Goal: Task Accomplishment & Management: Manage account settings

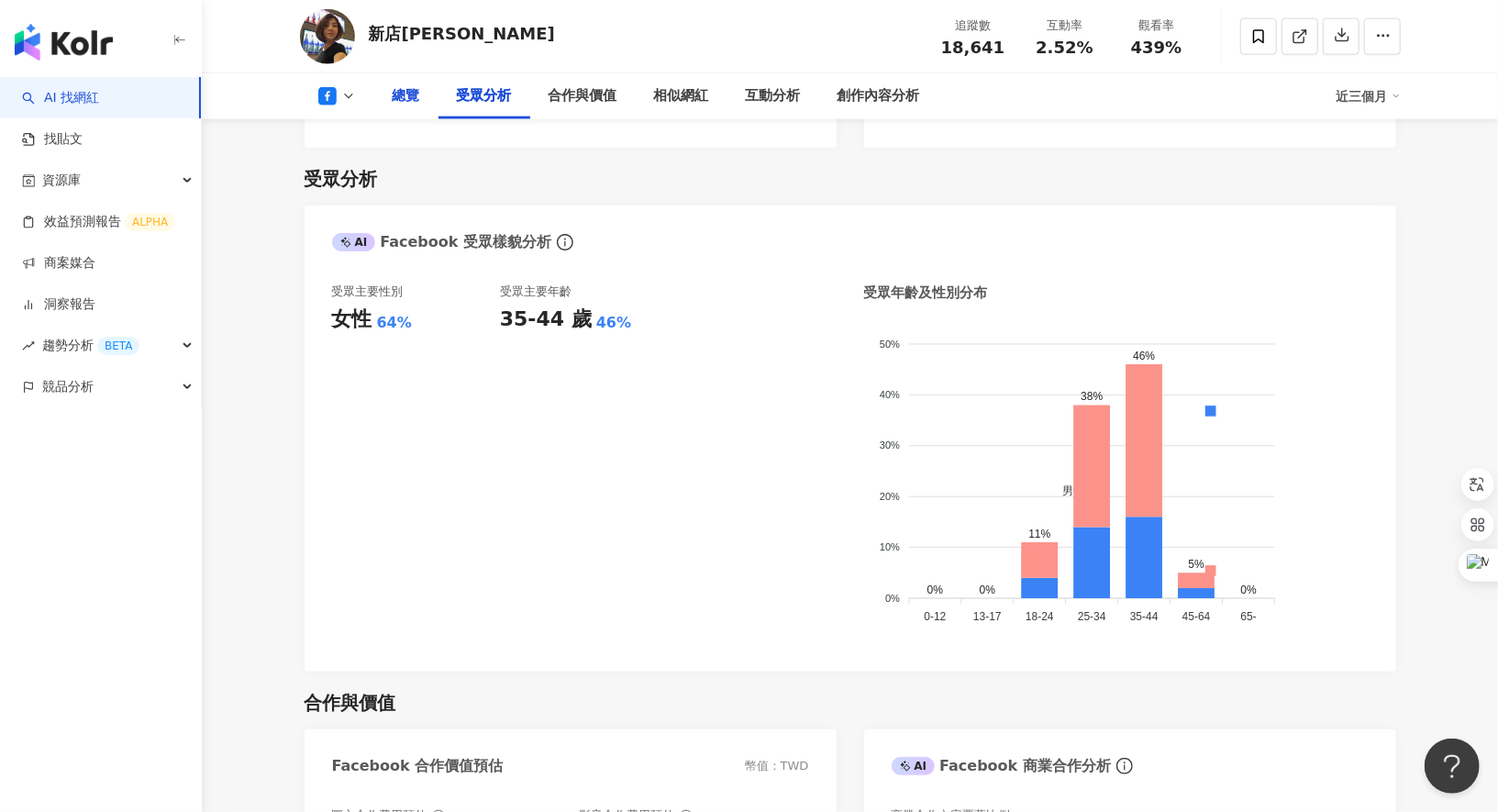
click at [414, 98] on div "總覽" at bounding box center [406, 97] width 28 height 22
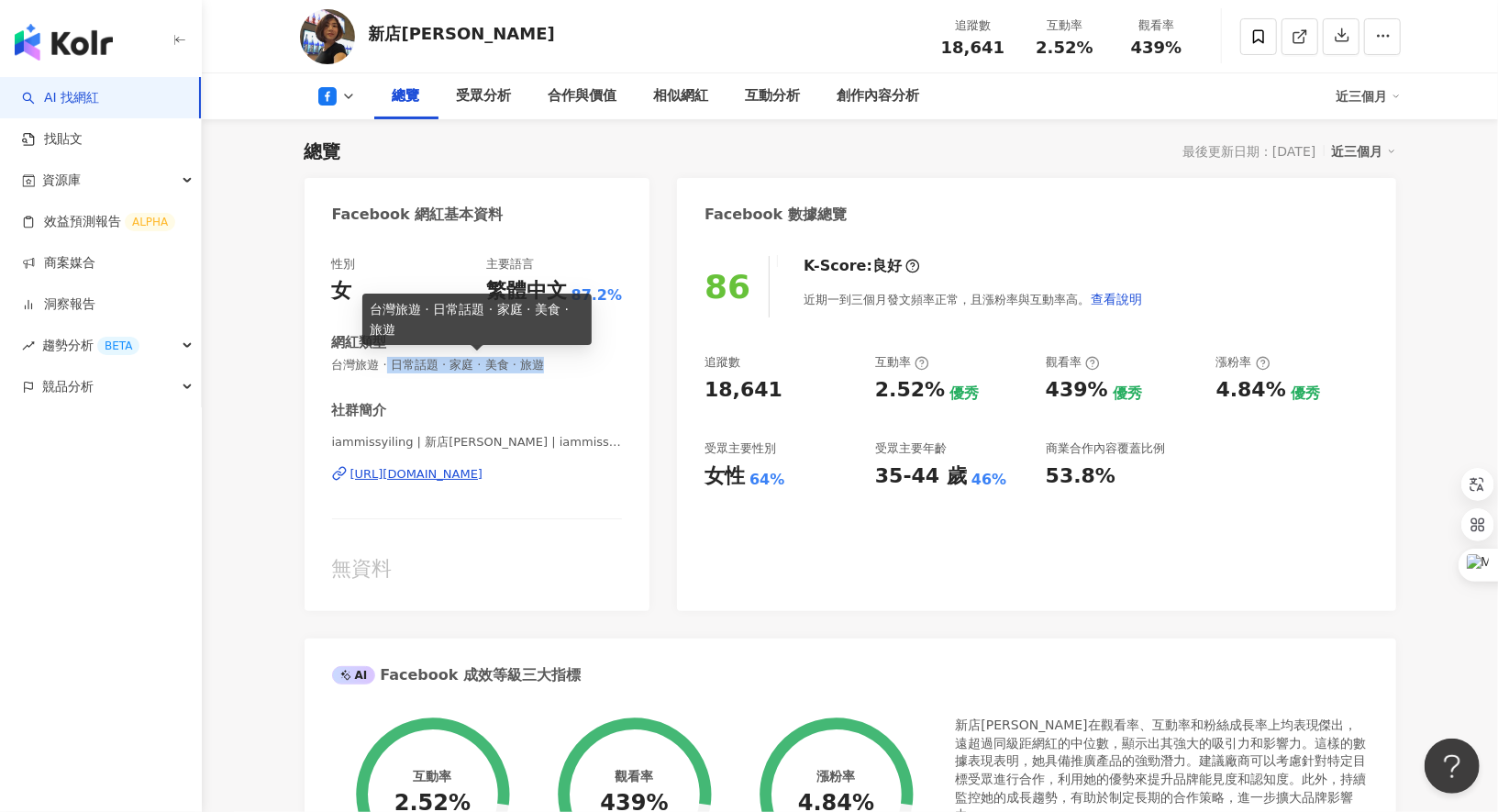
drag, startPoint x: 387, startPoint y: 363, endPoint x: 580, endPoint y: 363, distance: 193.0
click at [580, 364] on span "台灣旅遊 · 日常話題 · 家庭 · 美食 · 旅遊" at bounding box center [477, 365] width 291 height 17
copy span "日常話題 · 家庭 · 美食 · 旅遊"
drag, startPoint x: 332, startPoint y: 360, endPoint x: 376, endPoint y: 359, distance: 44.0
click at [376, 360] on span "台灣旅遊 · 日常話題 · 家庭 · 美食 · 旅遊" at bounding box center [477, 365] width 291 height 17
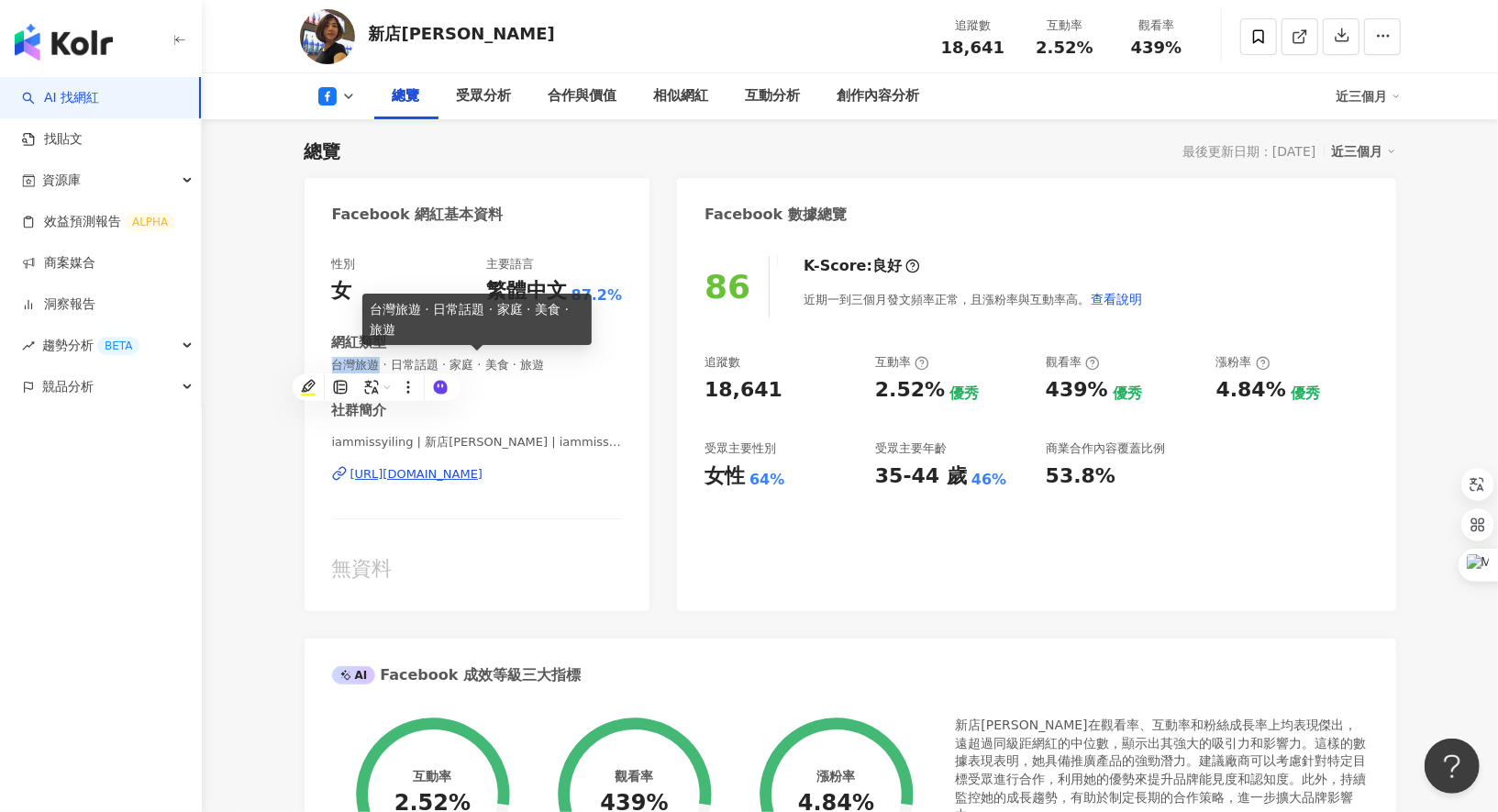
copy span "台灣旅遊"
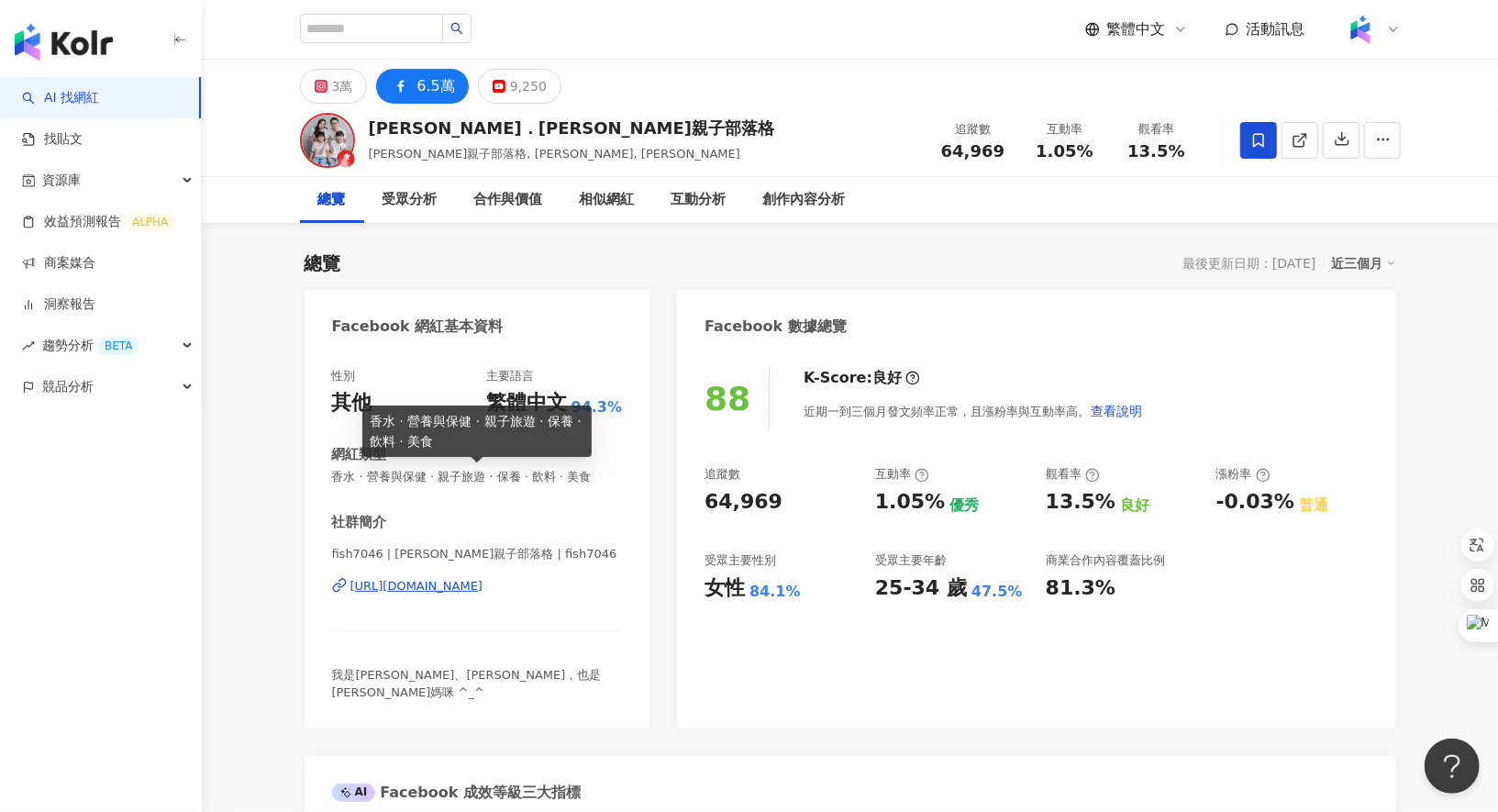
click at [362, 475] on span "香水 · 營養與保健 · 親子旅遊 · 保養 · 飲料 · 美食" at bounding box center [477, 477] width 291 height 17
drag, startPoint x: 366, startPoint y: 477, endPoint x: 631, endPoint y: 489, distance: 265.3
click at [631, 490] on div "性別 其他 主要語言 繁體中文 94.3% 網紅類型 香水 · 營養與保健 · 親子旅遊 · 保養 · 飲料 · 美食 社群簡介 fish7046 | 鏞鏞甫…" at bounding box center [477, 539] width 346 height 378
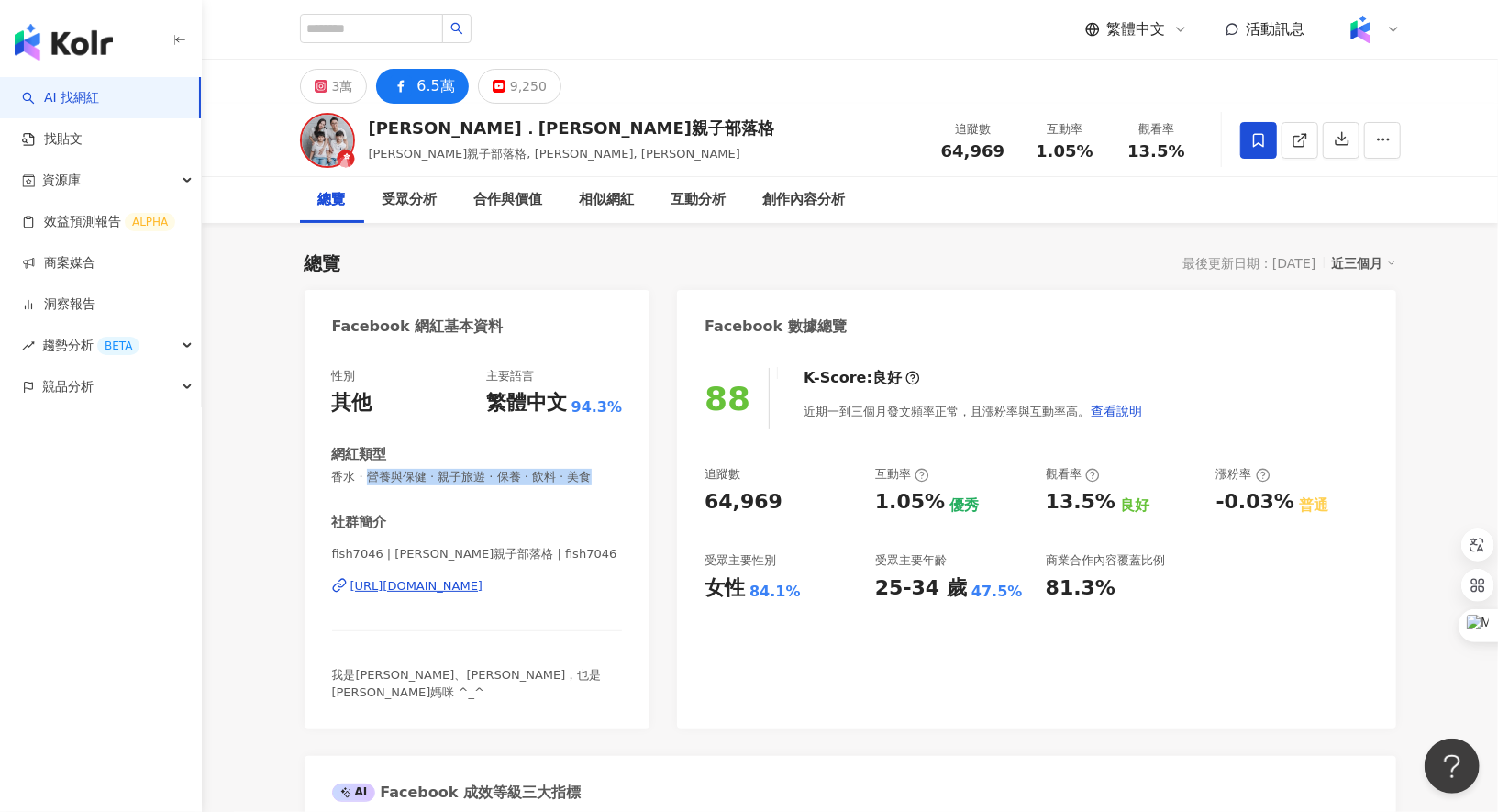
copy span "營養與保健 · 親子旅遊 · 保養 · 飲料 · 美食"
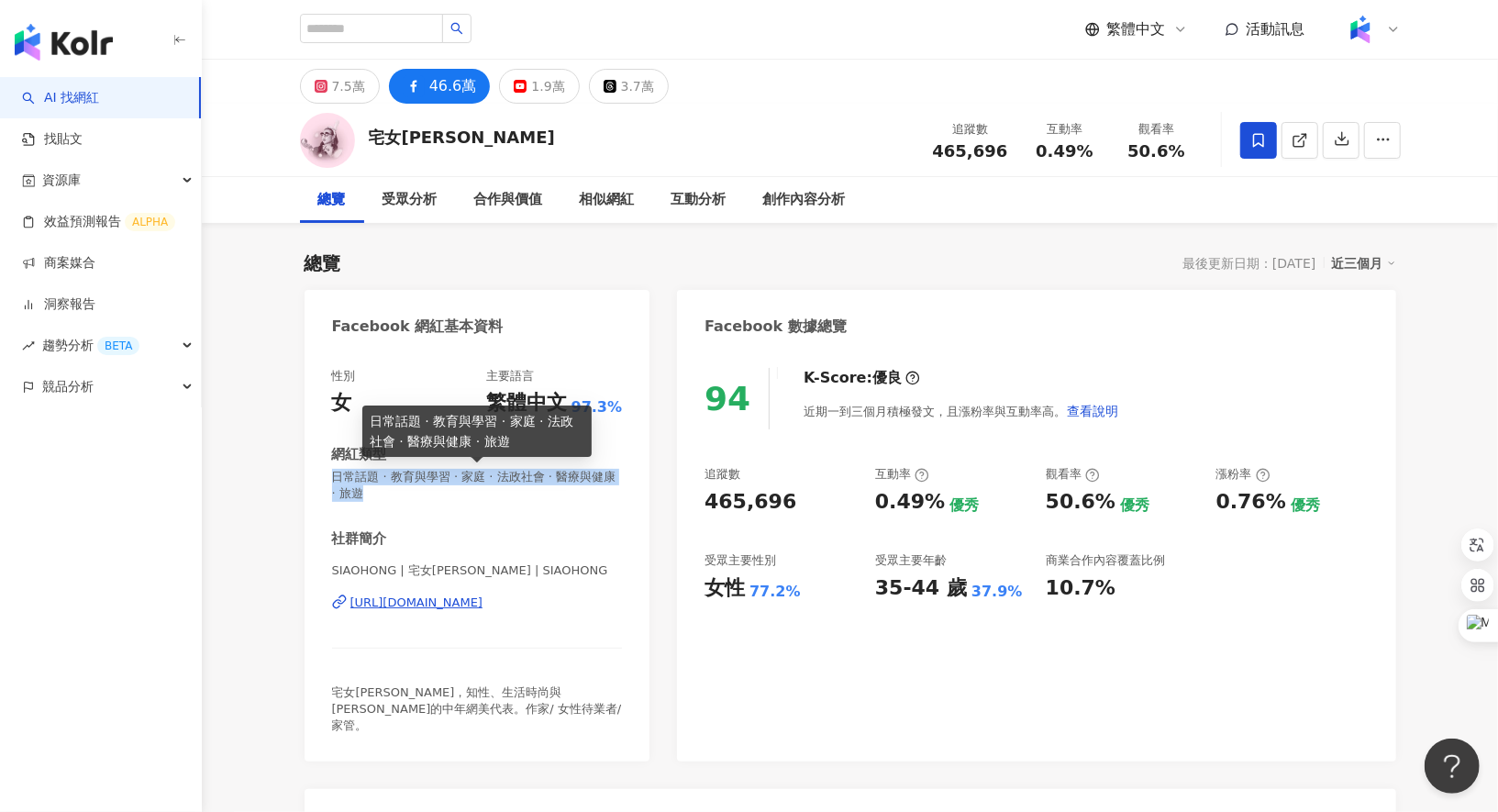
drag, startPoint x: 334, startPoint y: 470, endPoint x: 381, endPoint y: 497, distance: 54.2
click at [381, 497] on span "日常話題 · 教育與學習 · 家庭 · 法政社會 · 醫療與健康 · 旅遊" at bounding box center [477, 486] width 291 height 34
copy span "日常話題 · 教育與學習 · 家庭 · 法政社會 · 醫療與健康 · 旅遊"
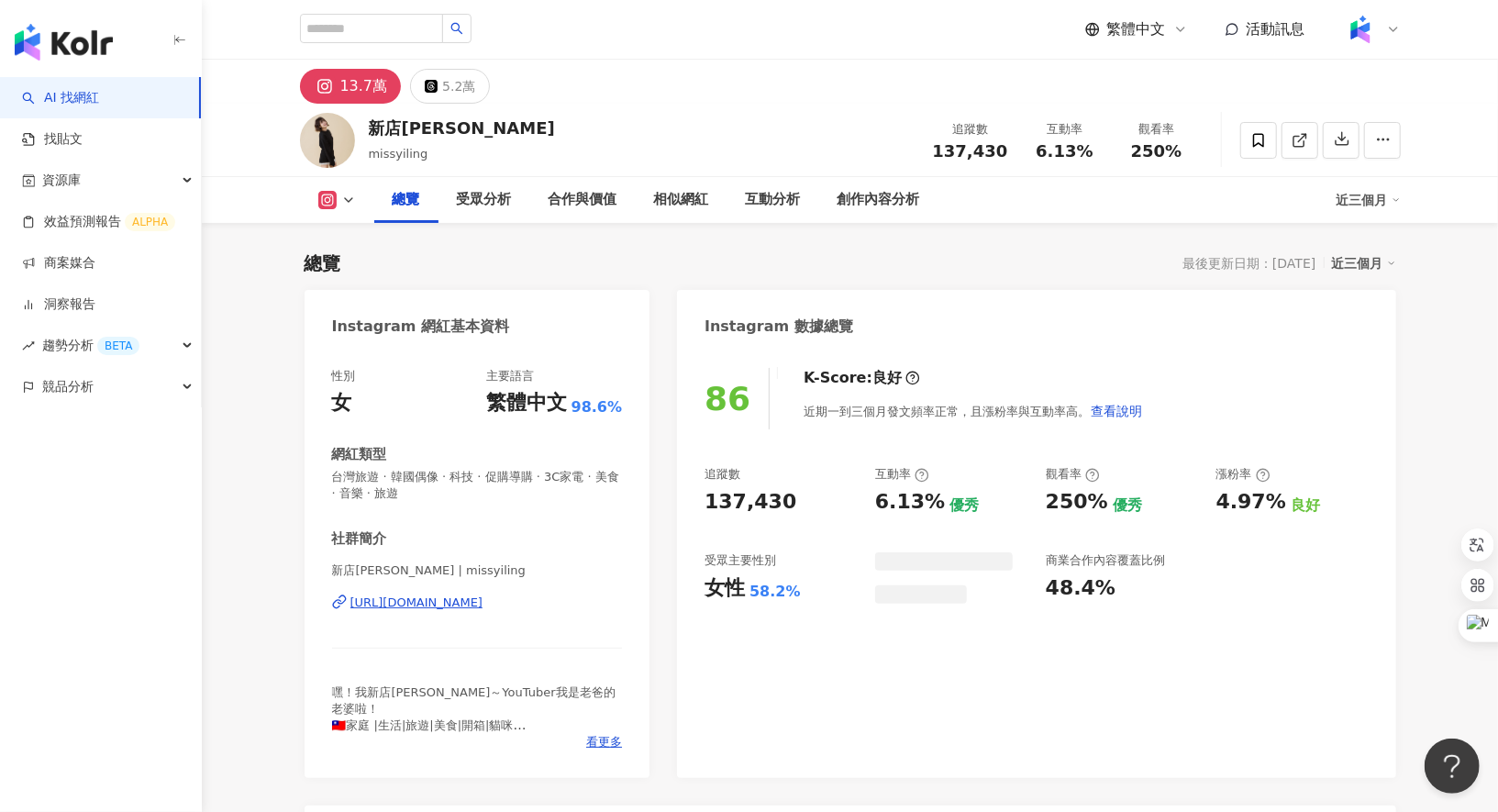
scroll to position [112, 0]
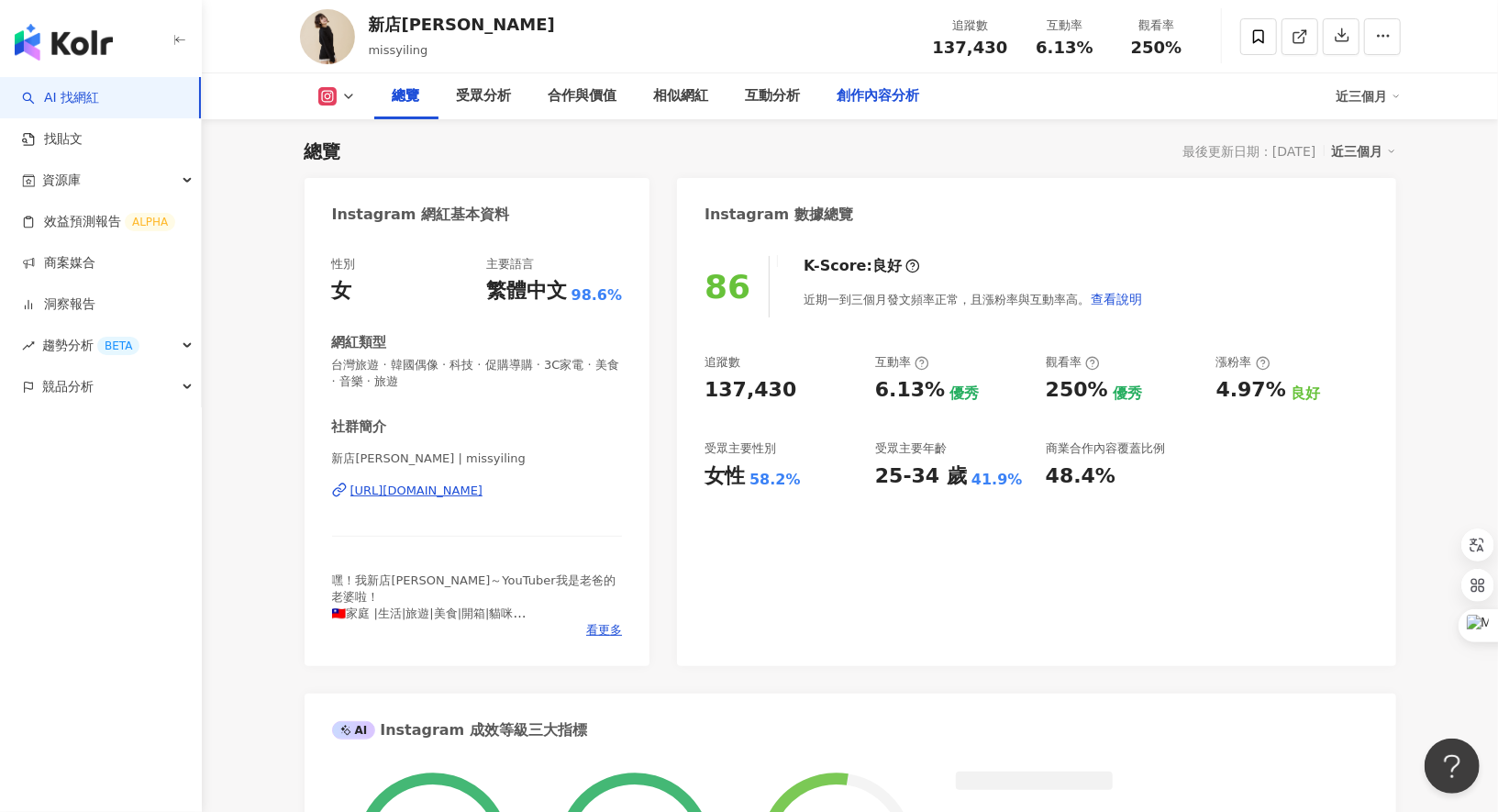
click at [889, 94] on div "創作內容分析" at bounding box center [879, 97] width 83 height 22
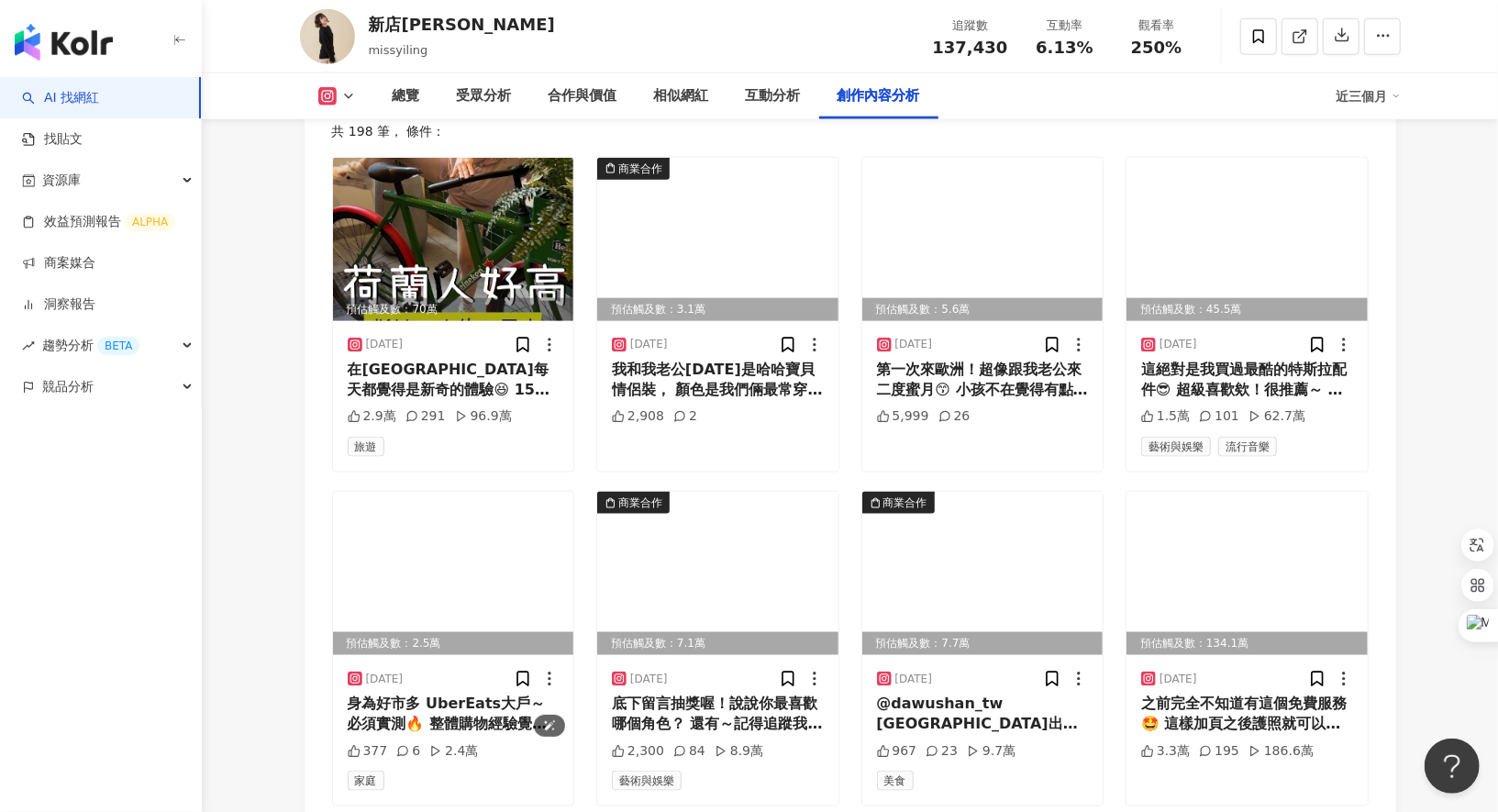
scroll to position [6062, 0]
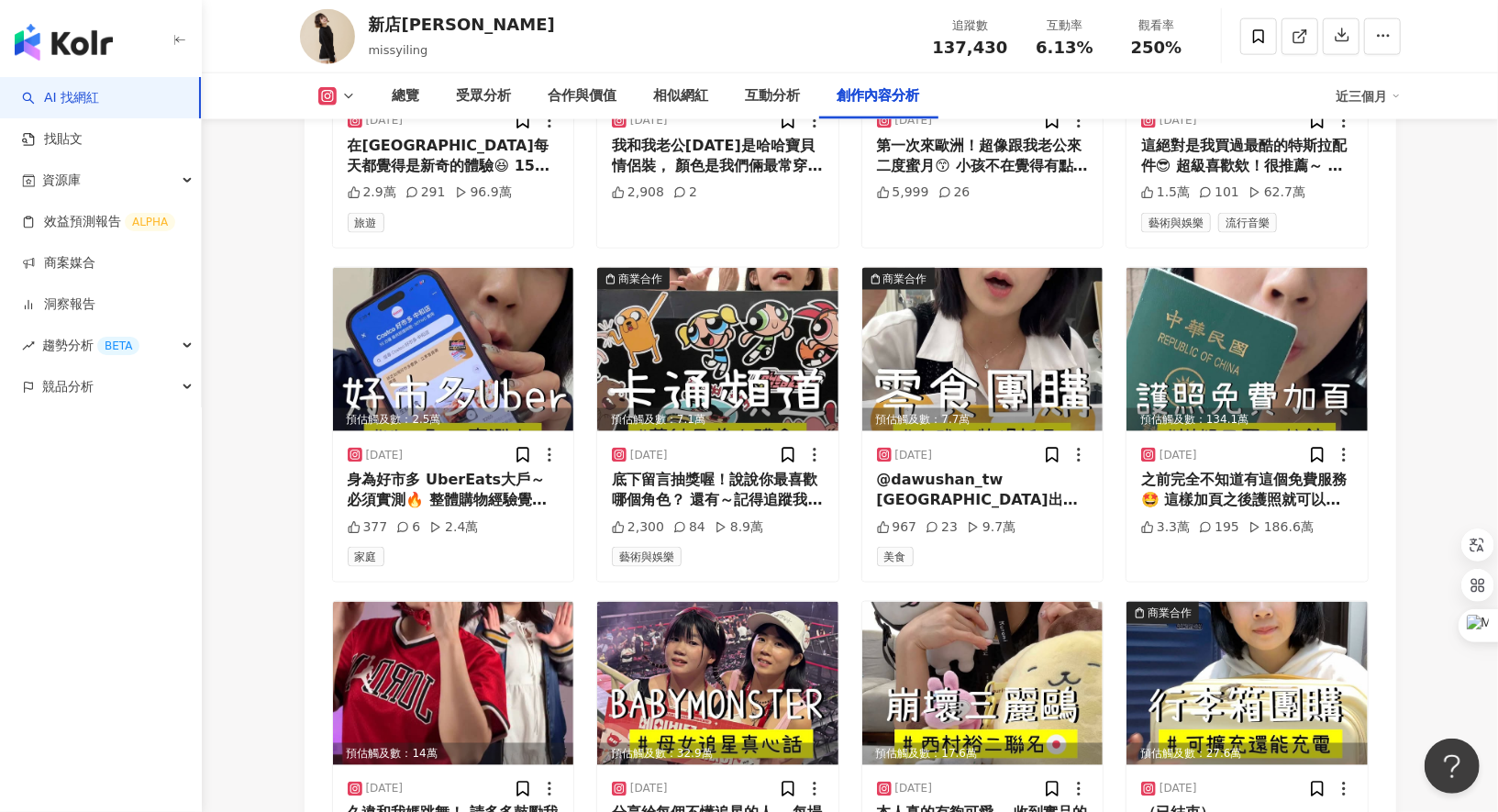
click at [877, 106] on div "創作內容分析" at bounding box center [879, 97] width 83 height 22
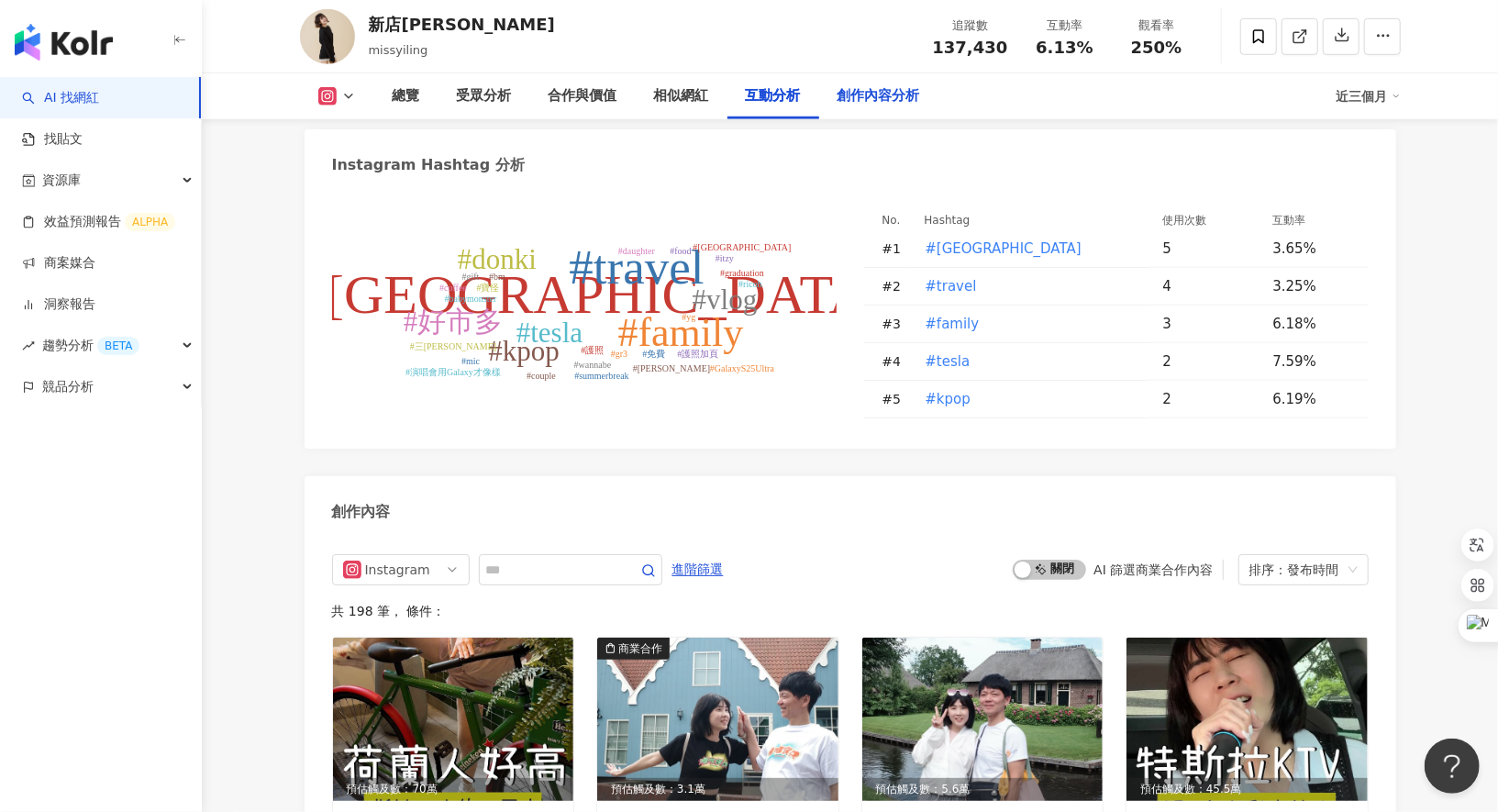
scroll to position [5162, 0]
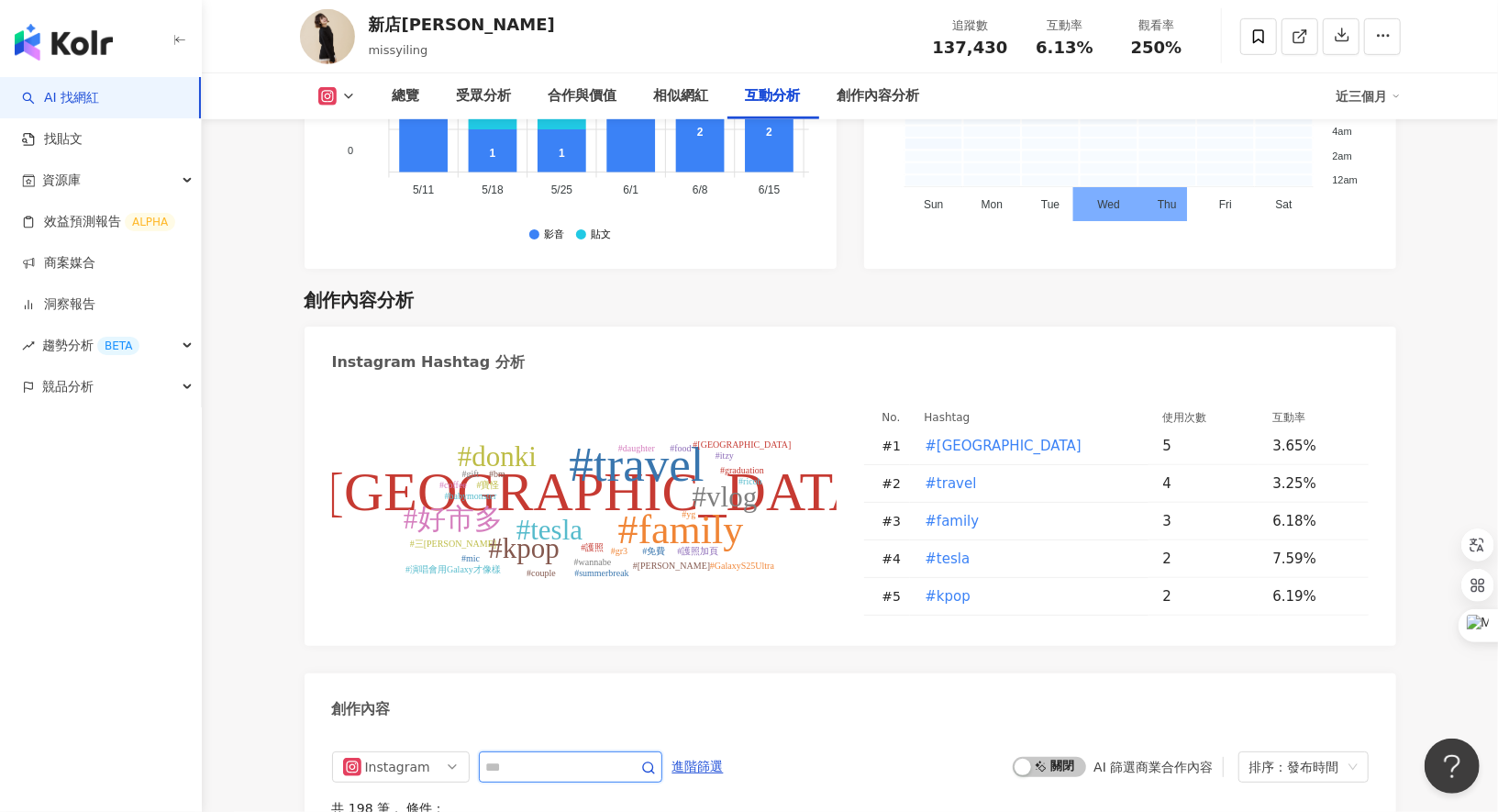
click at [538, 756] on input "text" at bounding box center [550, 767] width 128 height 22
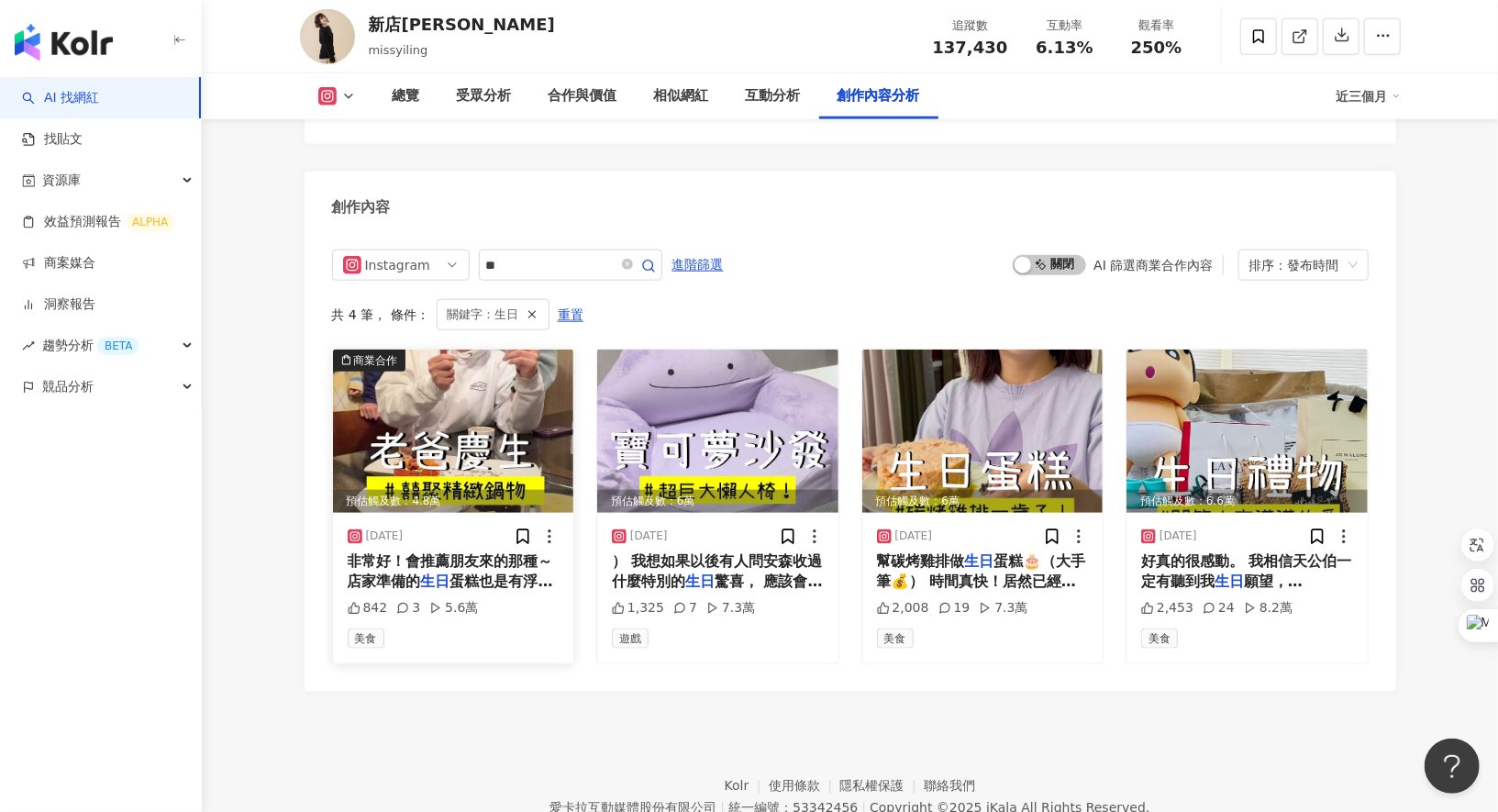
click at [448, 552] on span "非常好！會推薦朋友來的那種～ 店家準備的" at bounding box center [450, 571] width 205 height 37
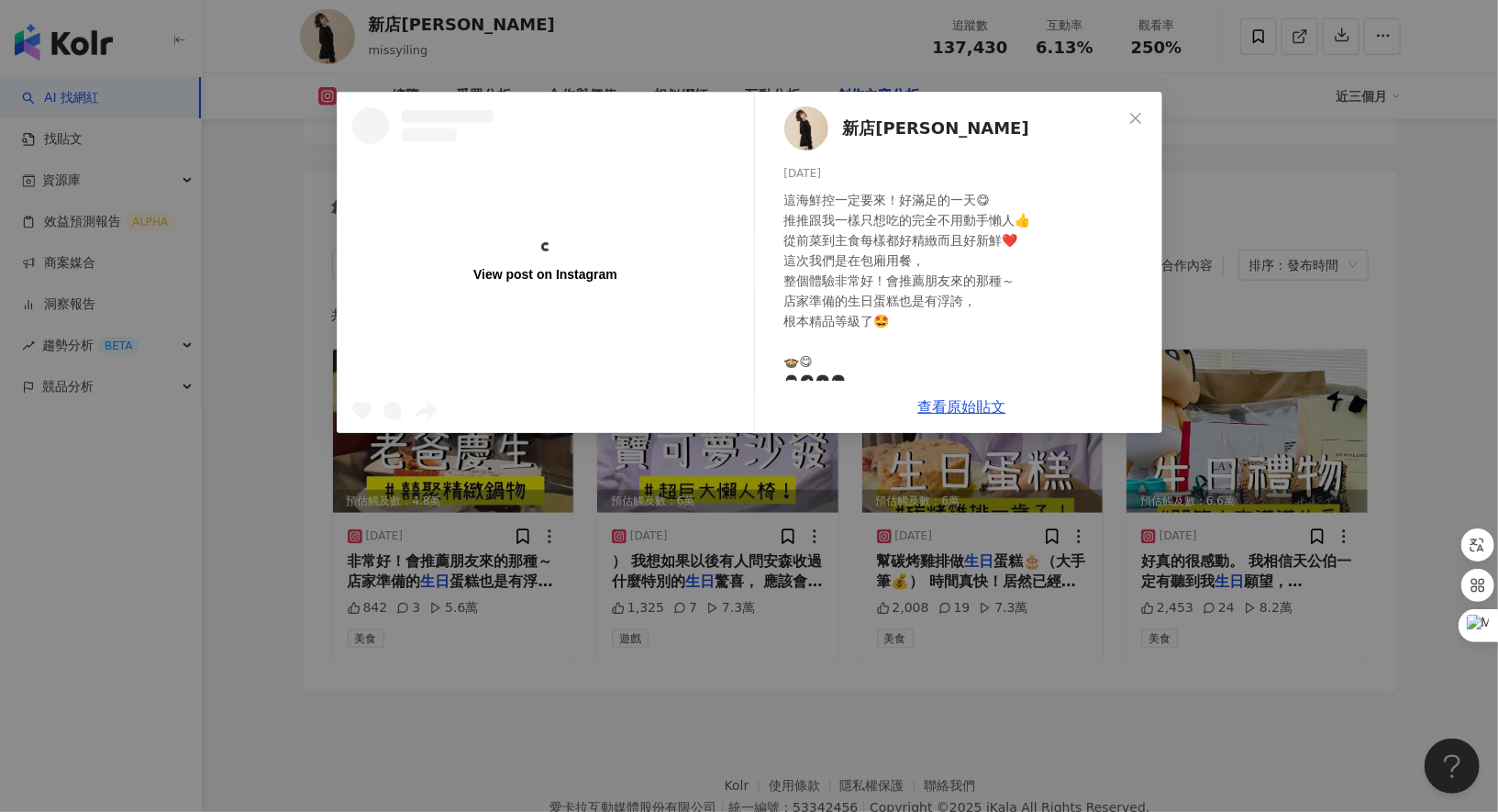
click at [297, 487] on div "View post on Instagram 新店蔡依林 2025/4/4 這海鮮控一定要來！好滿足的一天😋 推推跟我一樣只想吃的完全不用動手懶人👍 從前菜到…" at bounding box center [749, 406] width 1498 height 812
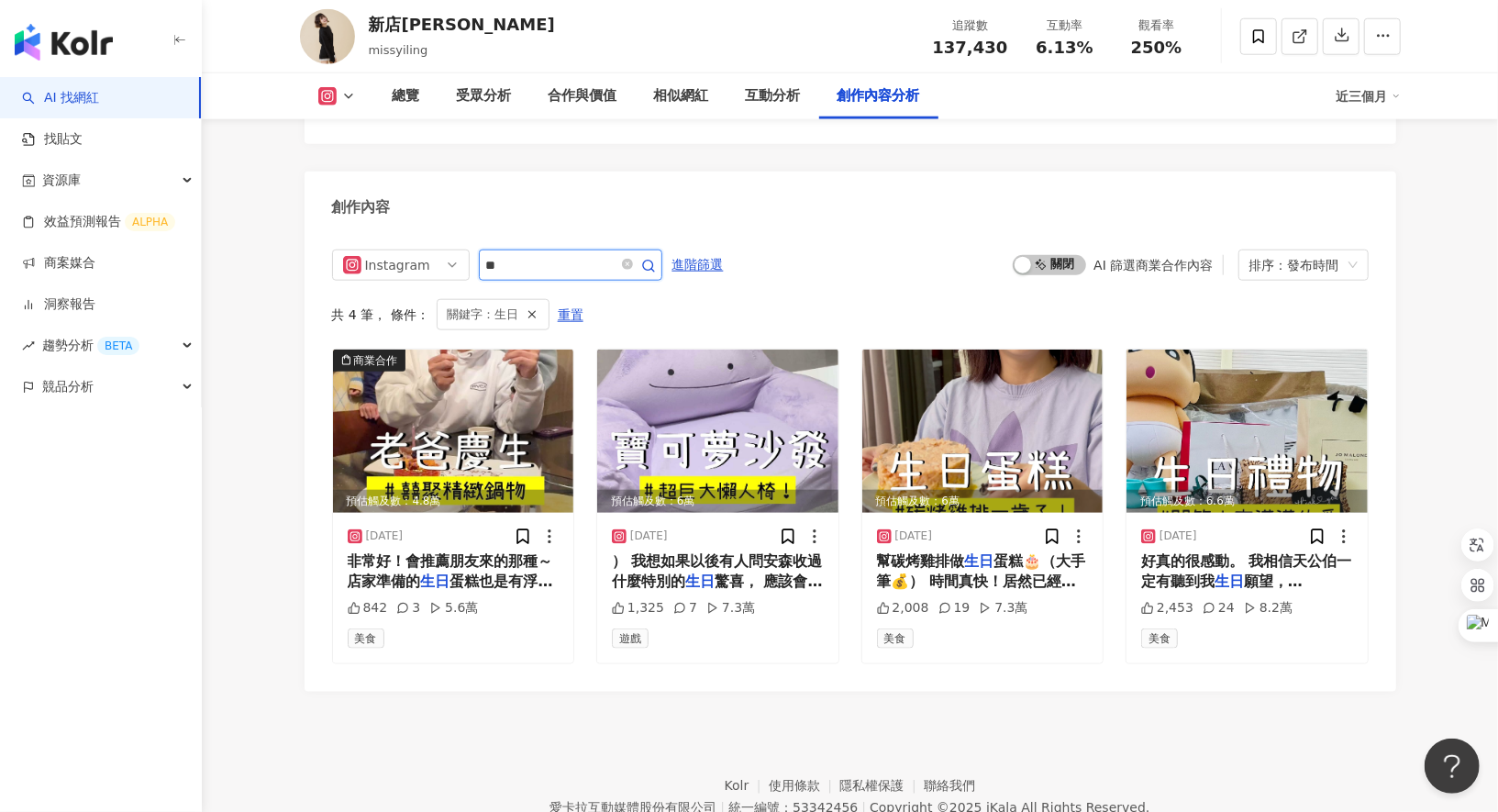
click at [549, 254] on input "**" at bounding box center [550, 265] width 128 height 22
type input "*"
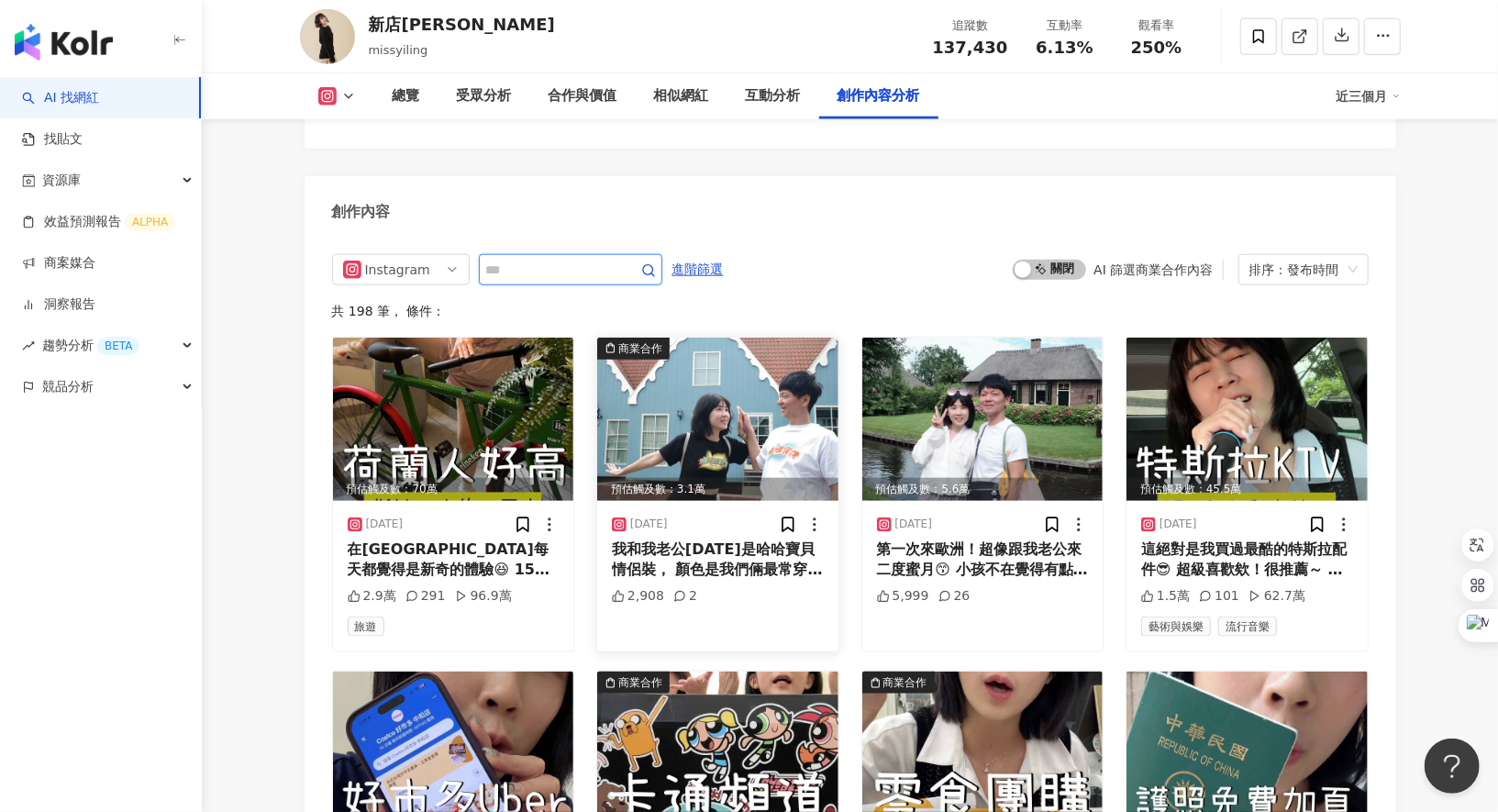
scroll to position [5609, 0]
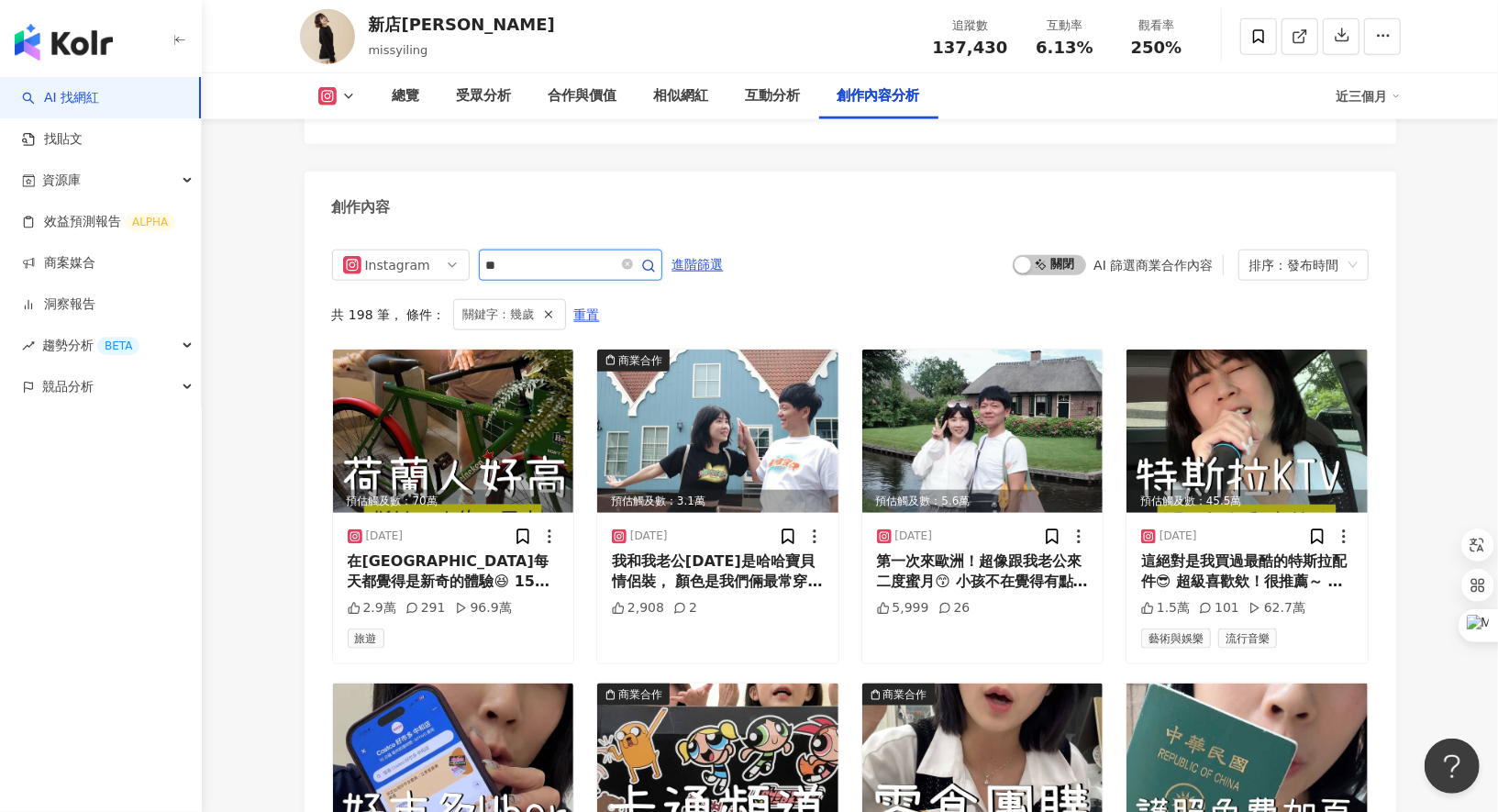
scroll to position [5505, 0]
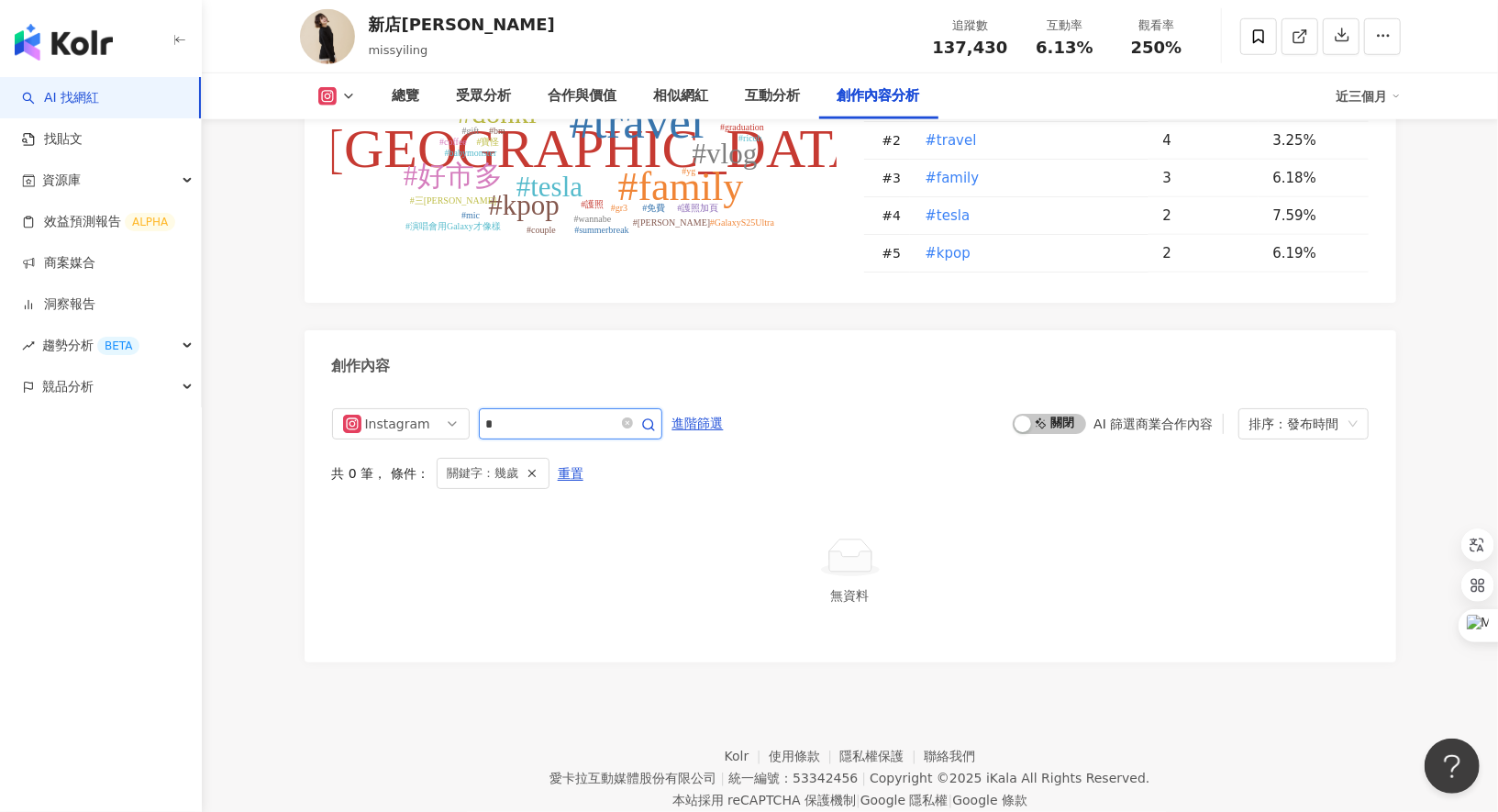
type input "*"
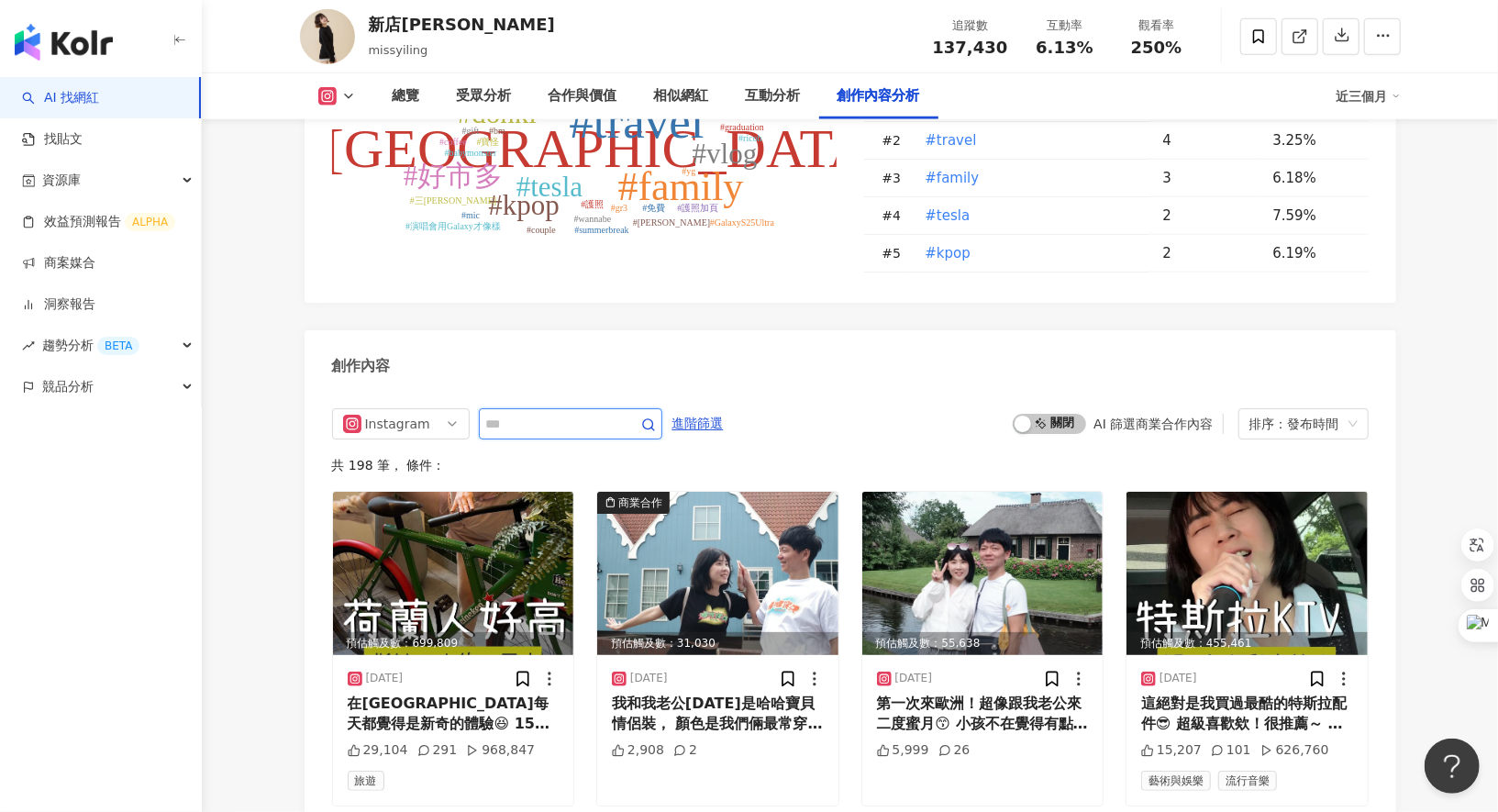
scroll to position [5663, 0]
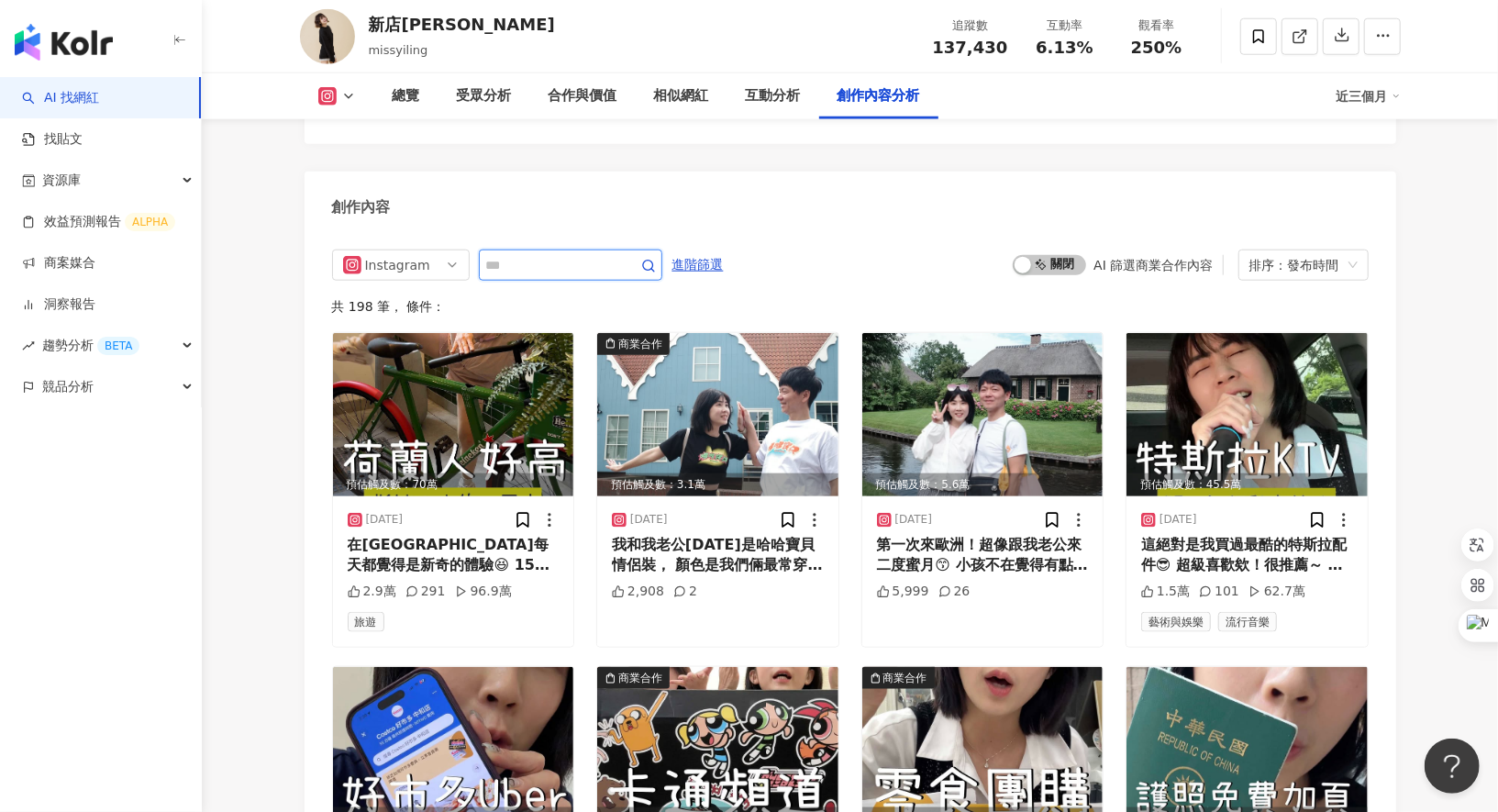
paste input "***"
type input "***"
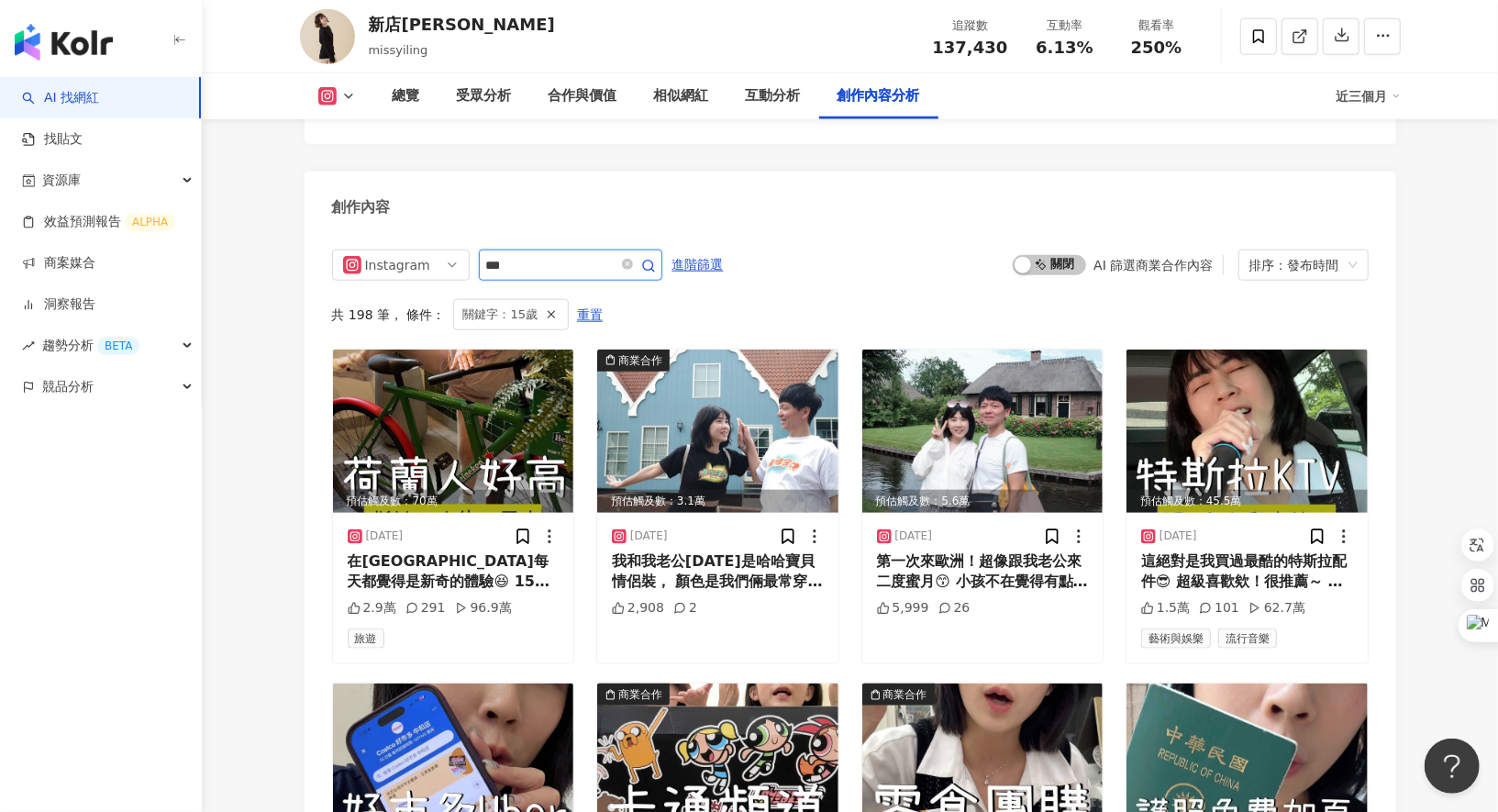
scroll to position [5505, 0]
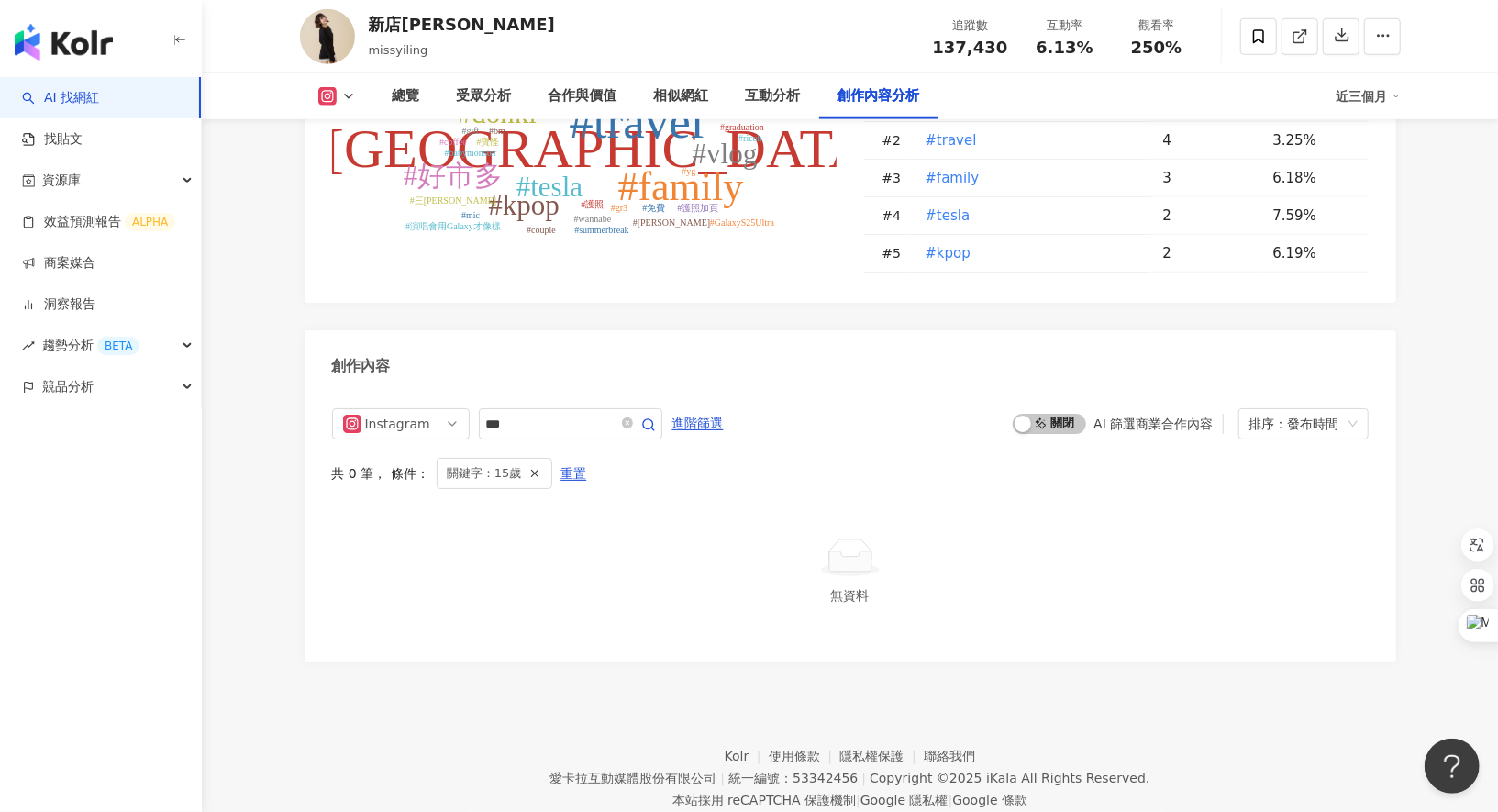
click at [962, 43] on span "137,430" at bounding box center [971, 47] width 75 height 20
copy span "137,430"
click at [1133, 47] on div "250%" at bounding box center [1156, 47] width 70 height 19
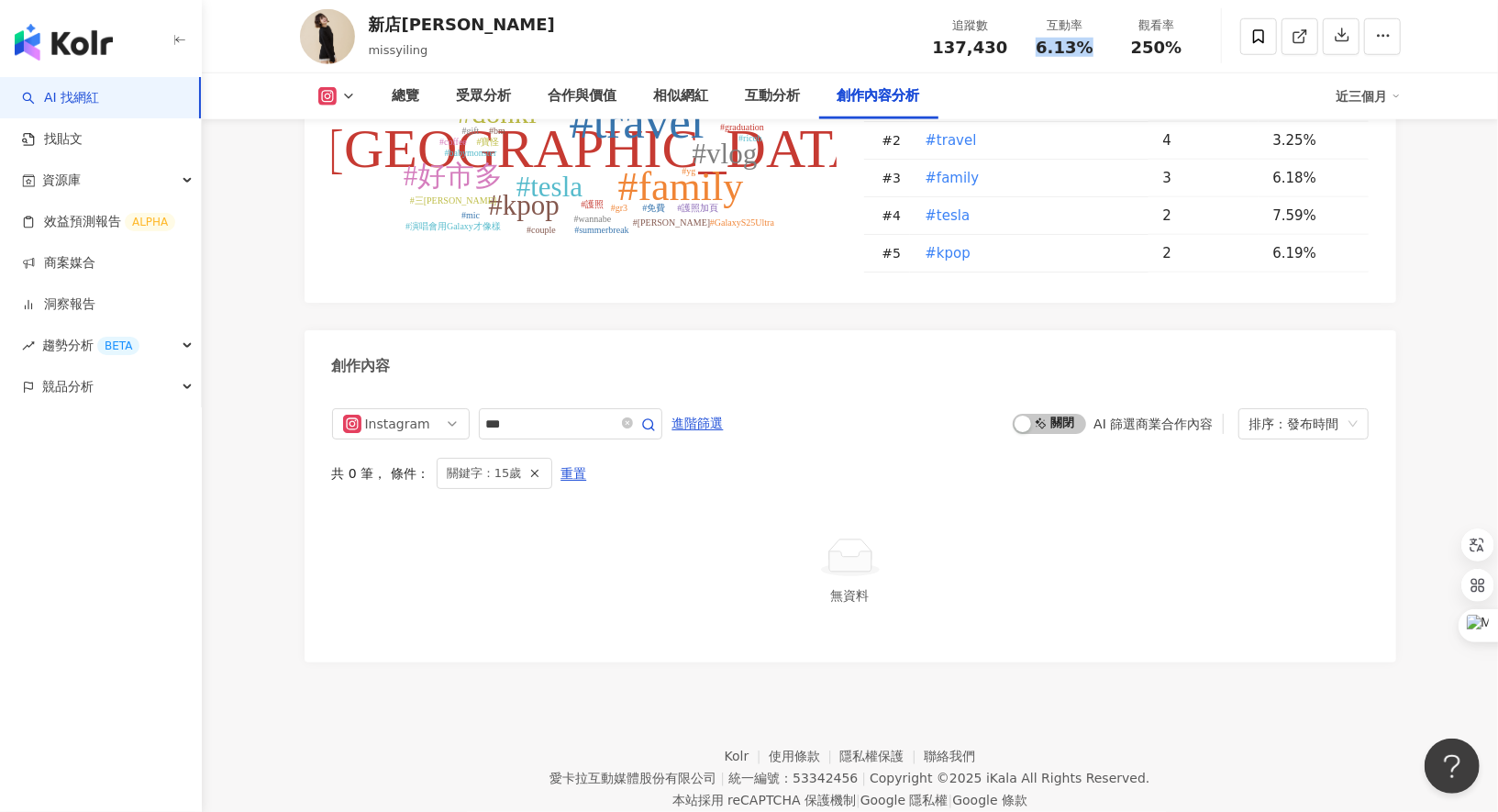
drag, startPoint x: 1039, startPoint y: 45, endPoint x: 1095, endPoint y: 45, distance: 56.0
click at [1095, 45] on div "6.13%" at bounding box center [1064, 47] width 70 height 19
copy span "6.13%"
click at [1143, 38] on span "250%" at bounding box center [1157, 47] width 51 height 19
drag, startPoint x: 1134, startPoint y: 44, endPoint x: 1209, endPoint y: 43, distance: 75.0
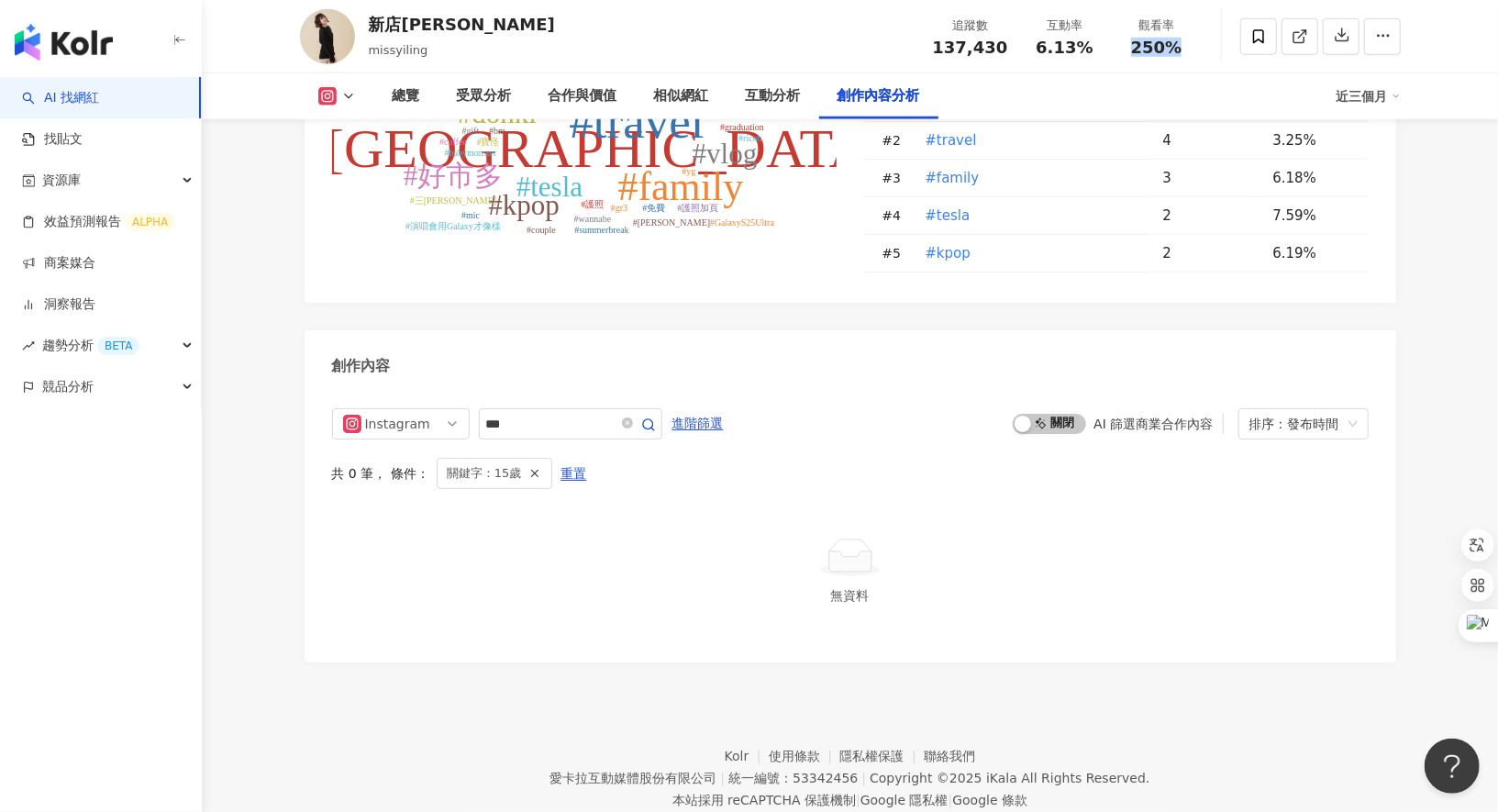
click at [1209, 43] on div "新店蔡依林 missyiling 追蹤數 137,430 互動率 6.13% 觀看率 250%" at bounding box center [850, 36] width 1174 height 73
copy span "250%"
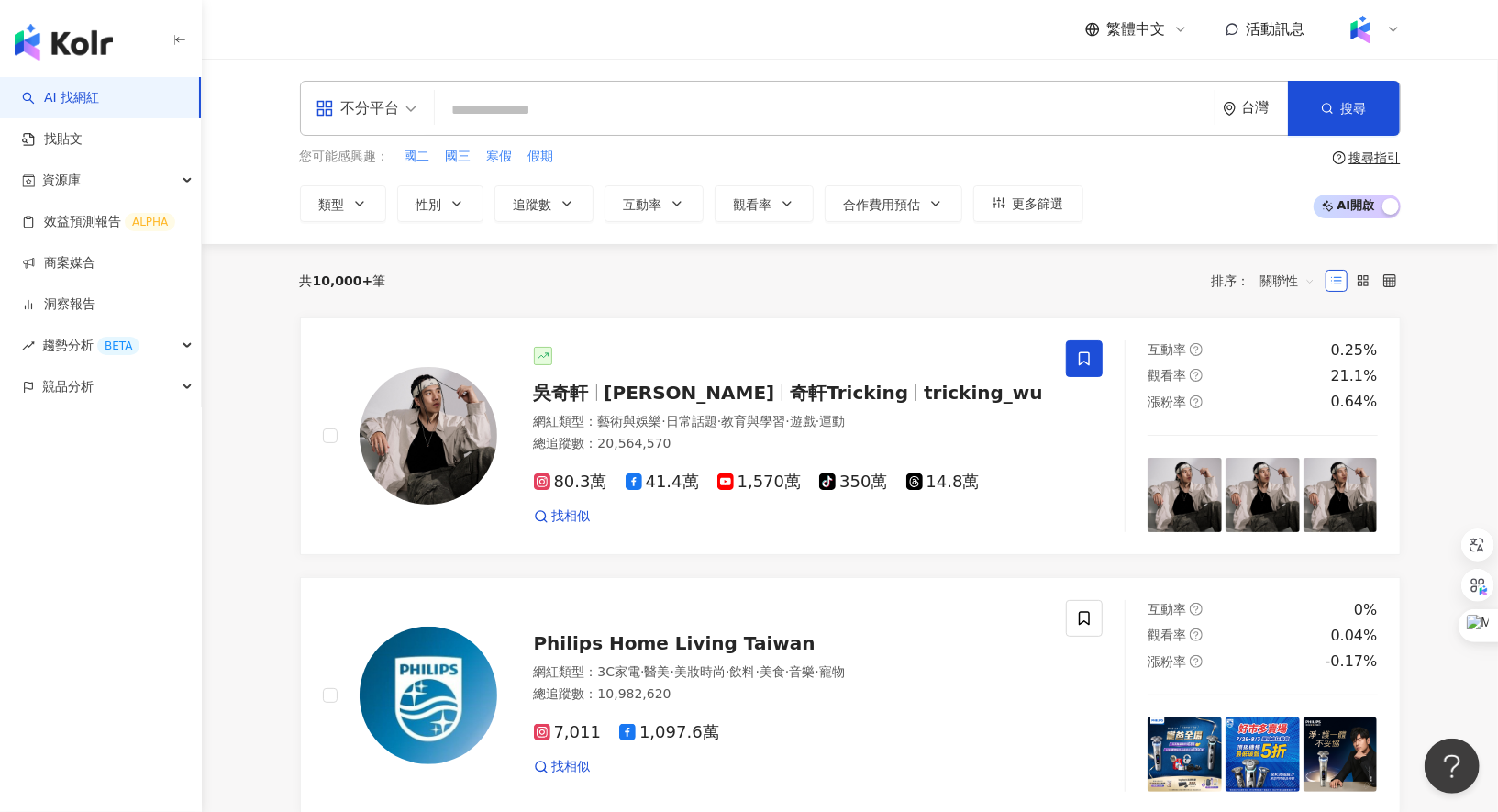
click at [1389, 30] on icon at bounding box center [1393, 29] width 15 height 15
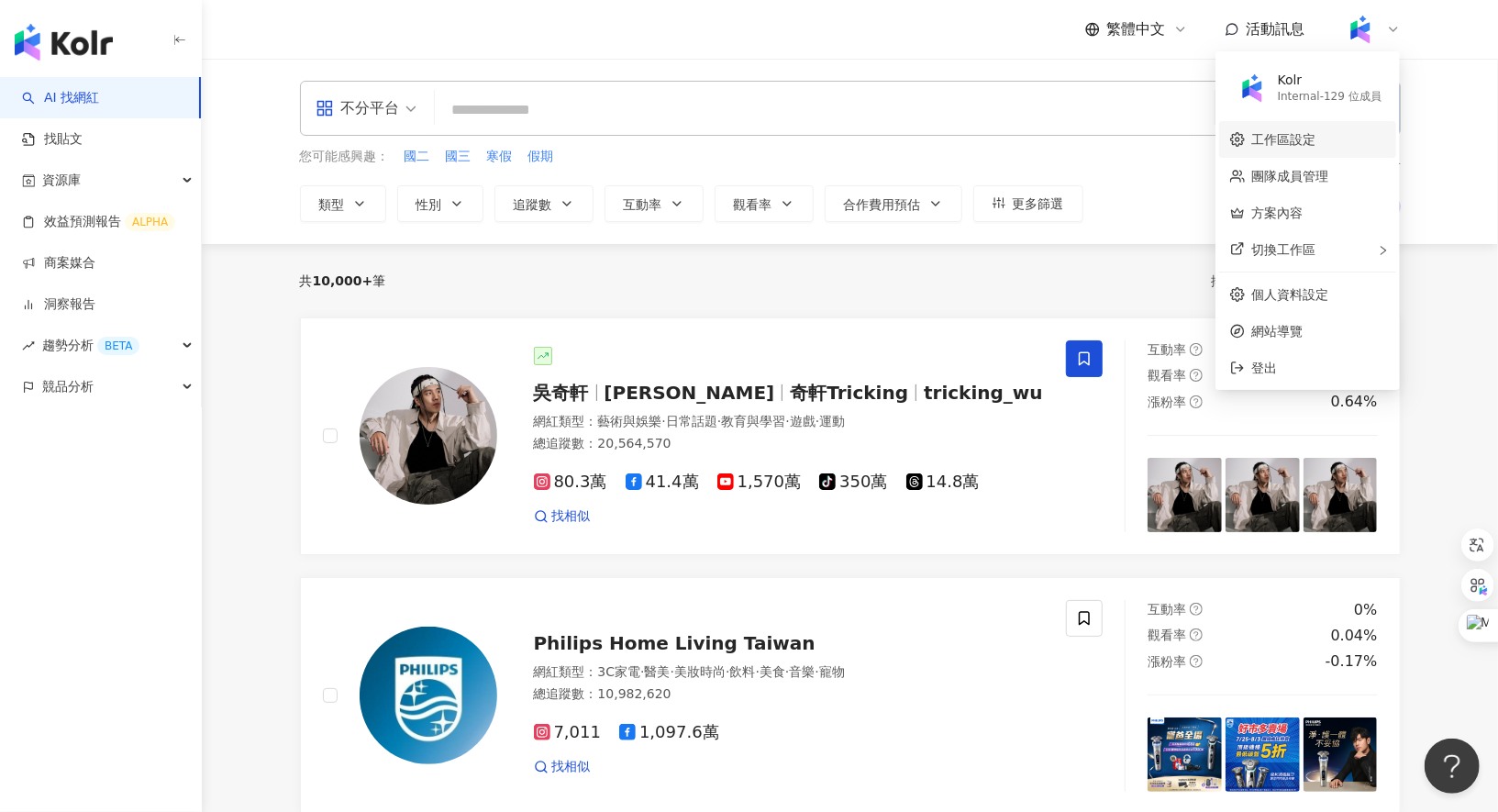
click at [1313, 139] on link "工作區設定" at bounding box center [1283, 139] width 64 height 15
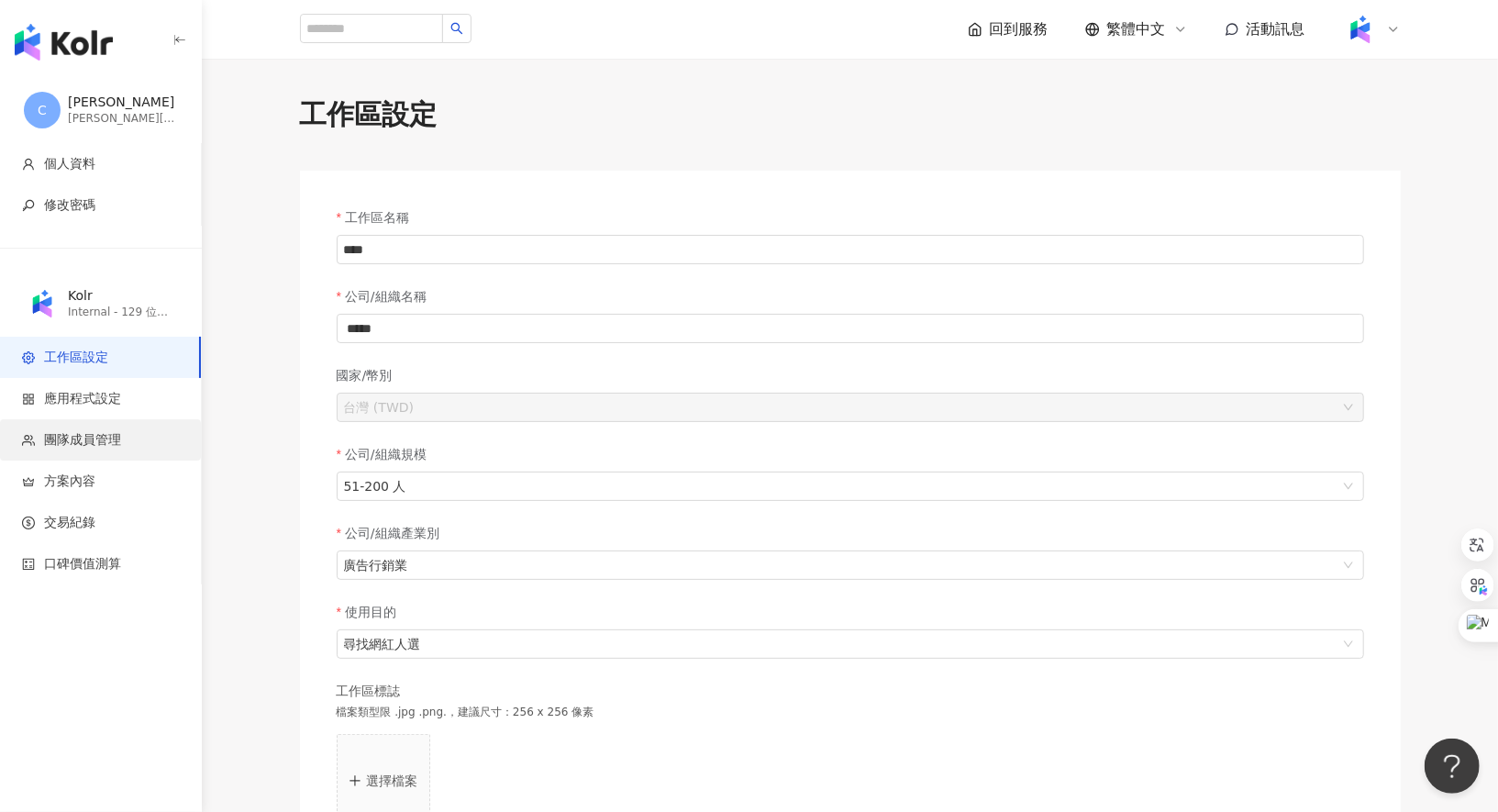
click at [99, 443] on span "團隊成員管理" at bounding box center [83, 440] width 77 height 19
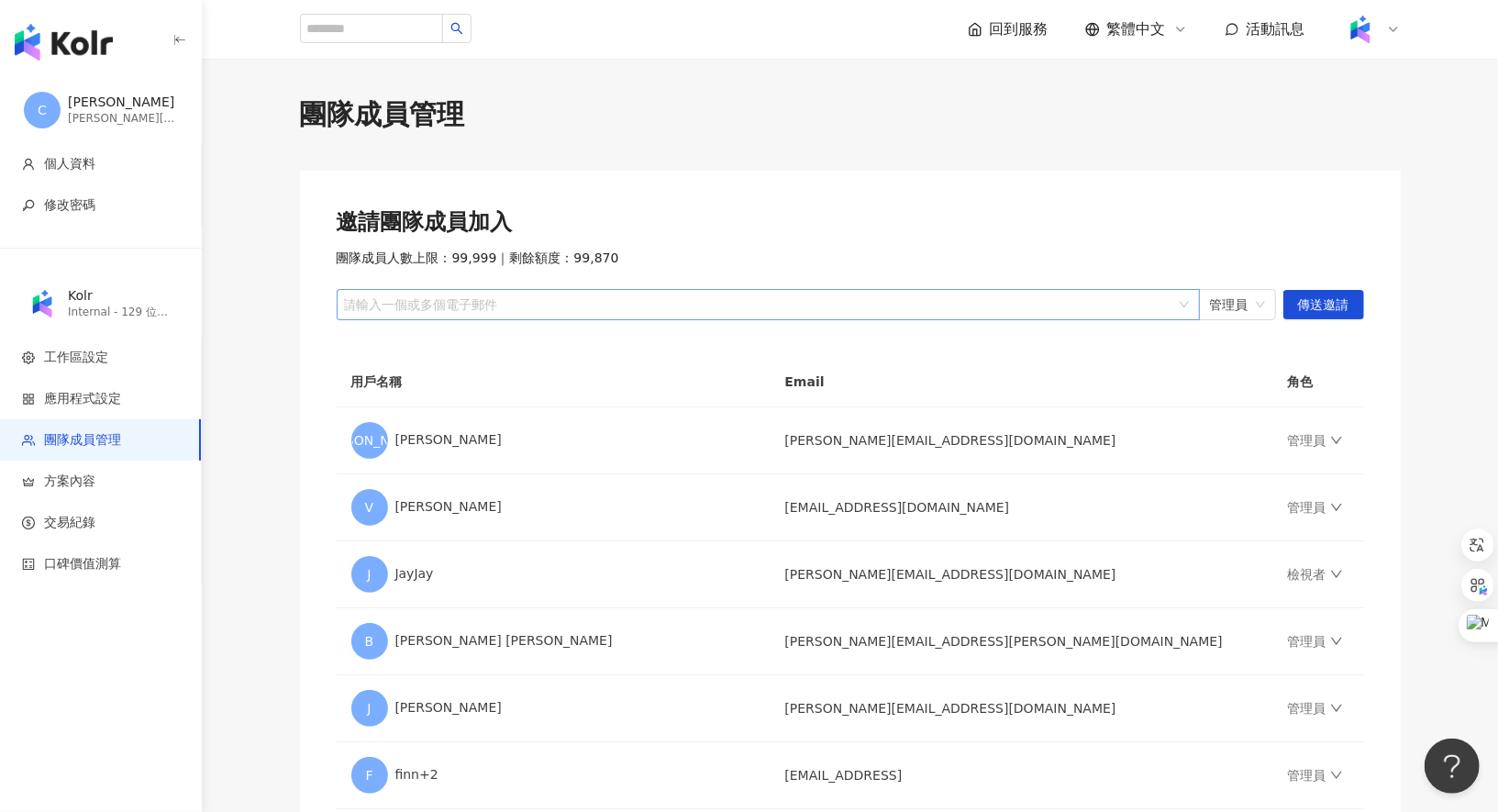
click at [661, 304] on div at bounding box center [758, 304] width 837 height 14
click at [507, 304] on div at bounding box center [758, 304] width 837 height 14
paste input "**********"
type input "**********"
click at [1305, 304] on span "傳送邀請" at bounding box center [1324, 305] width 51 height 30
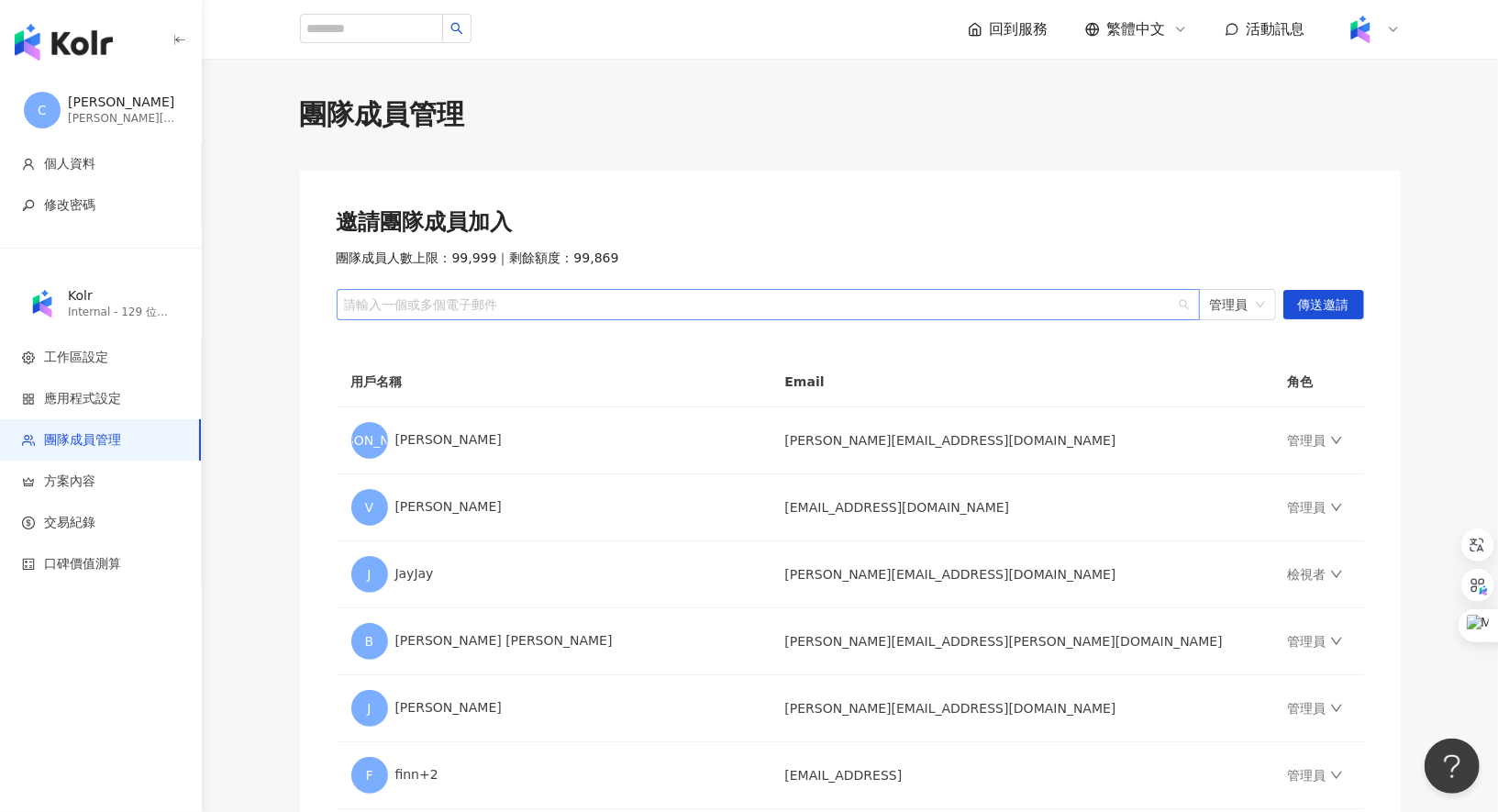
click at [1033, 314] on div "請輸入一個或多個電子郵件" at bounding box center [769, 304] width 863 height 32
paste input "**********"
type input "**********"
click at [791, 307] on div "heidi.lin@ikala.ai" at bounding box center [758, 304] width 837 height 14
click at [78, 35] on img "button" at bounding box center [64, 41] width 99 height 36
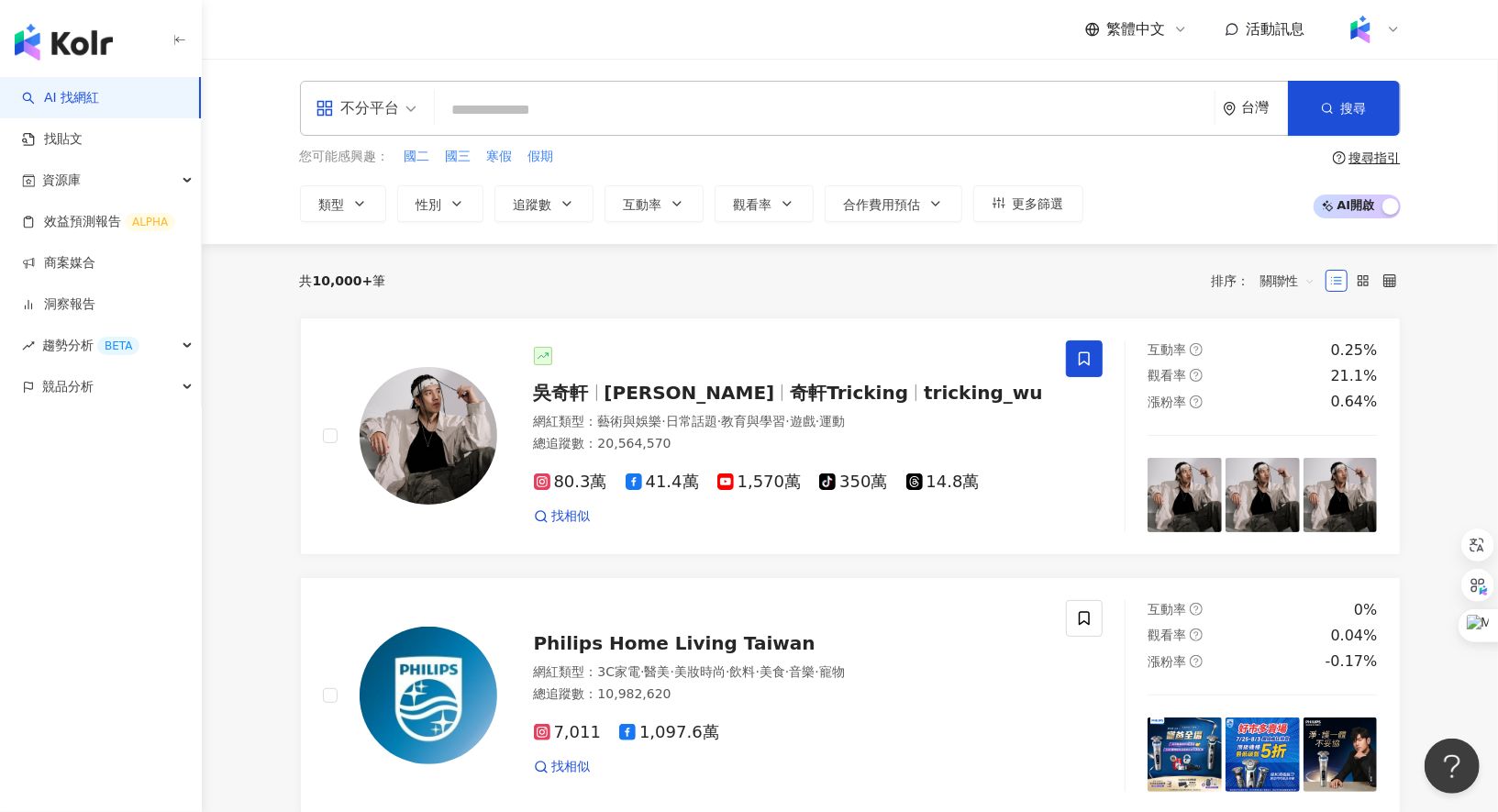
click at [393, 108] on div "不分平台" at bounding box center [358, 108] width 85 height 30
click at [564, 203] on icon "button" at bounding box center [566, 204] width 7 height 4
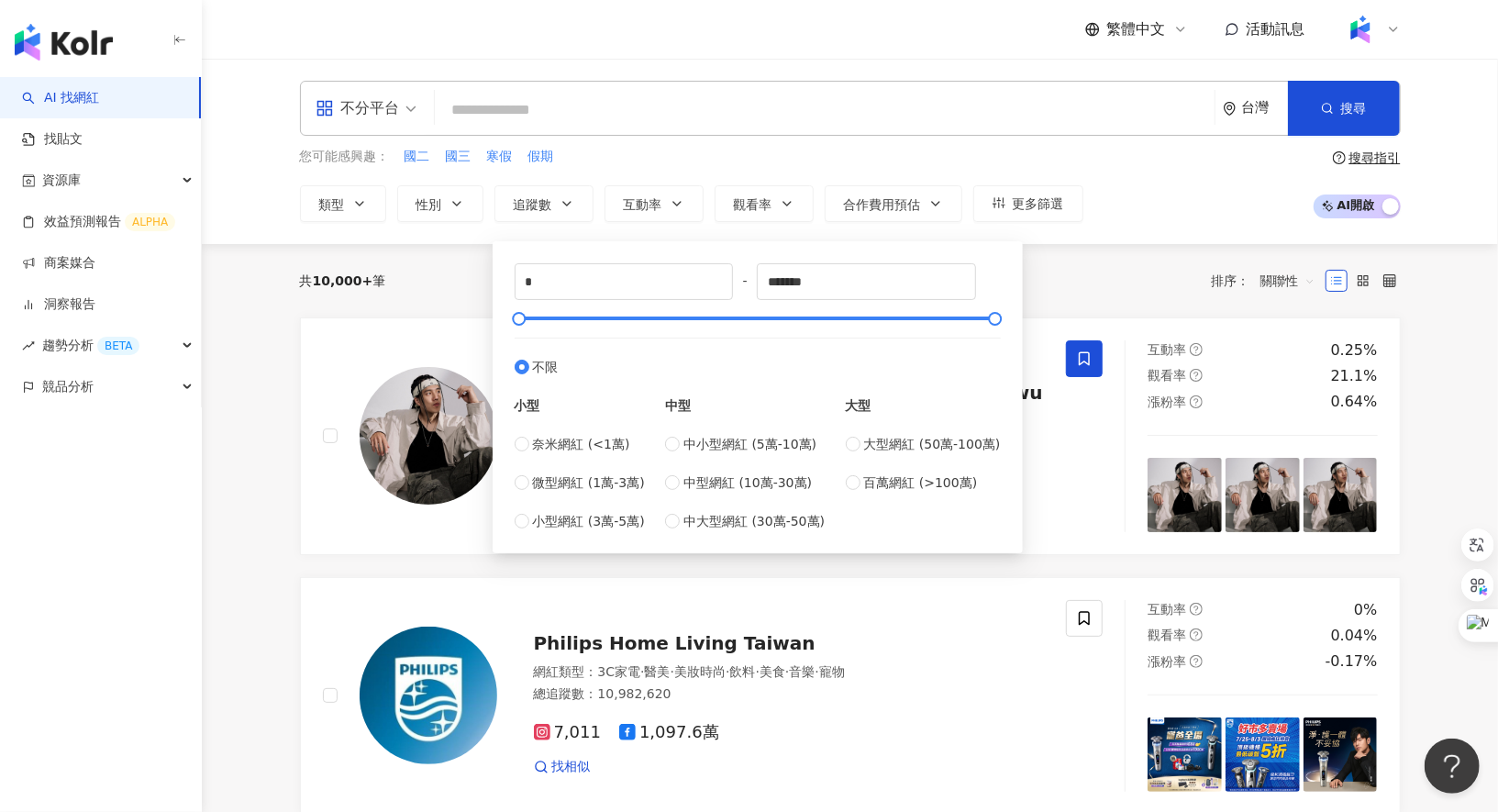
click at [572, 110] on input "search" at bounding box center [825, 109] width 765 height 34
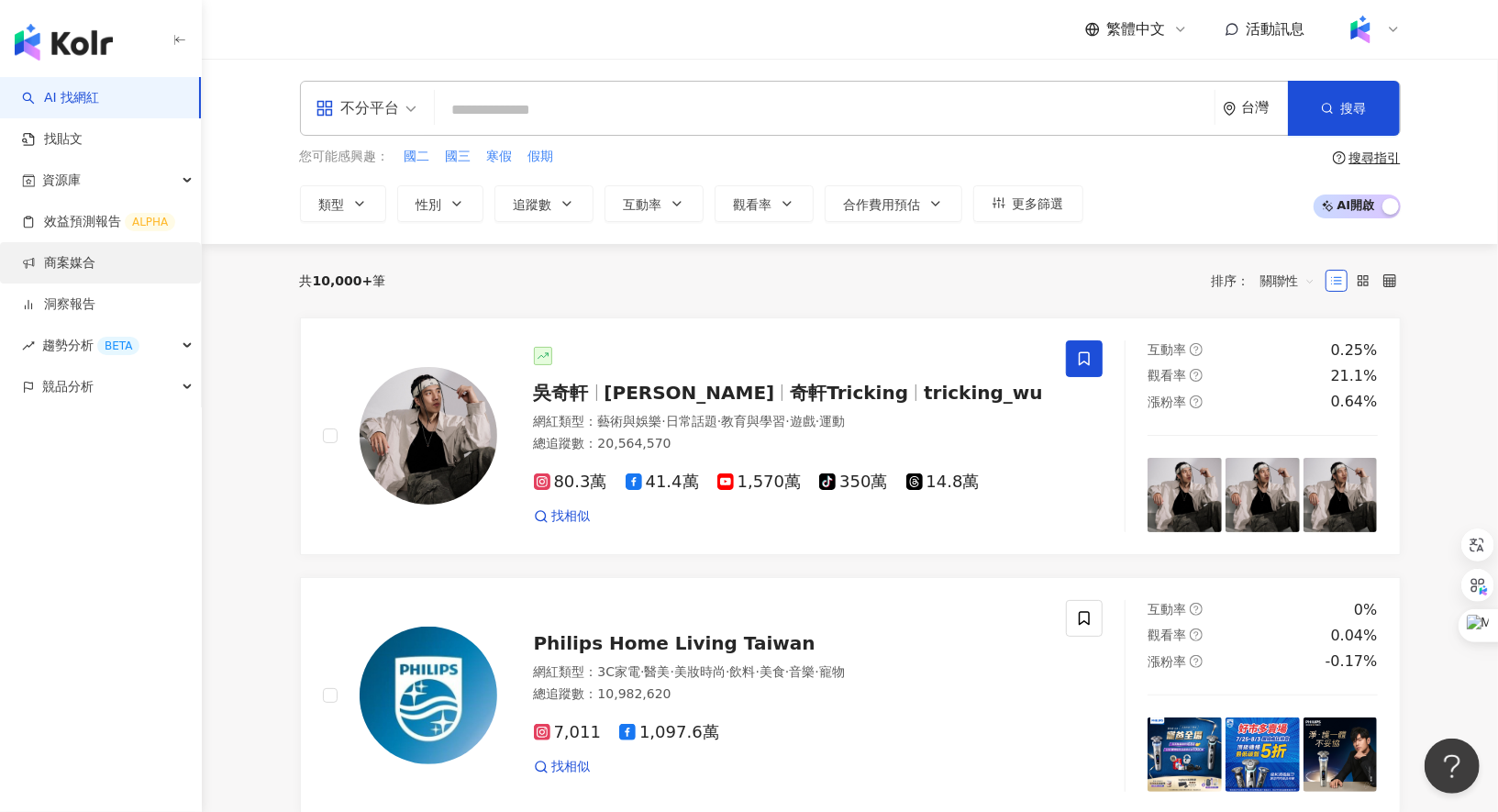
click at [96, 258] on link "商案媒合" at bounding box center [58, 263] width 73 height 19
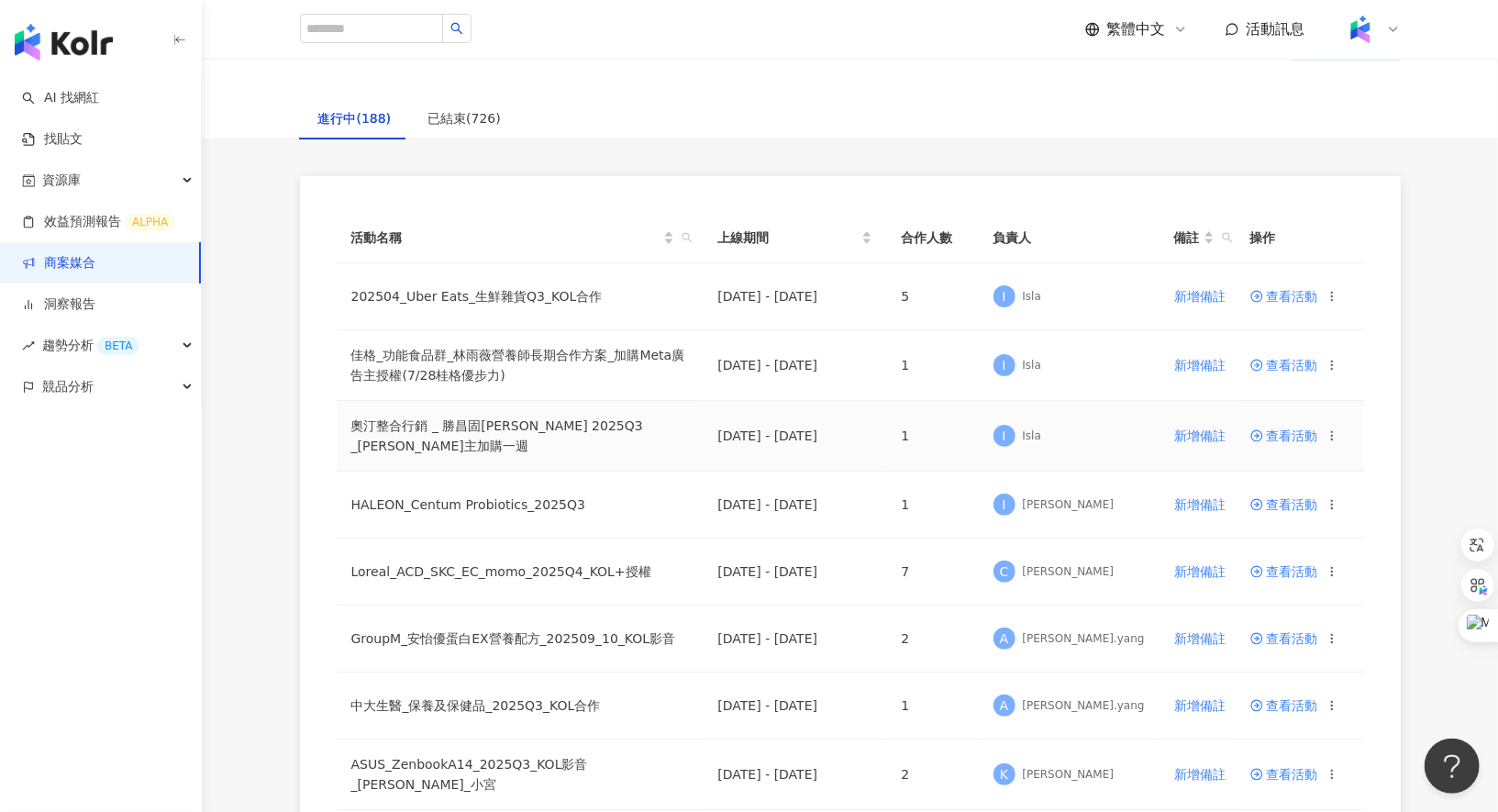
scroll to position [38, 0]
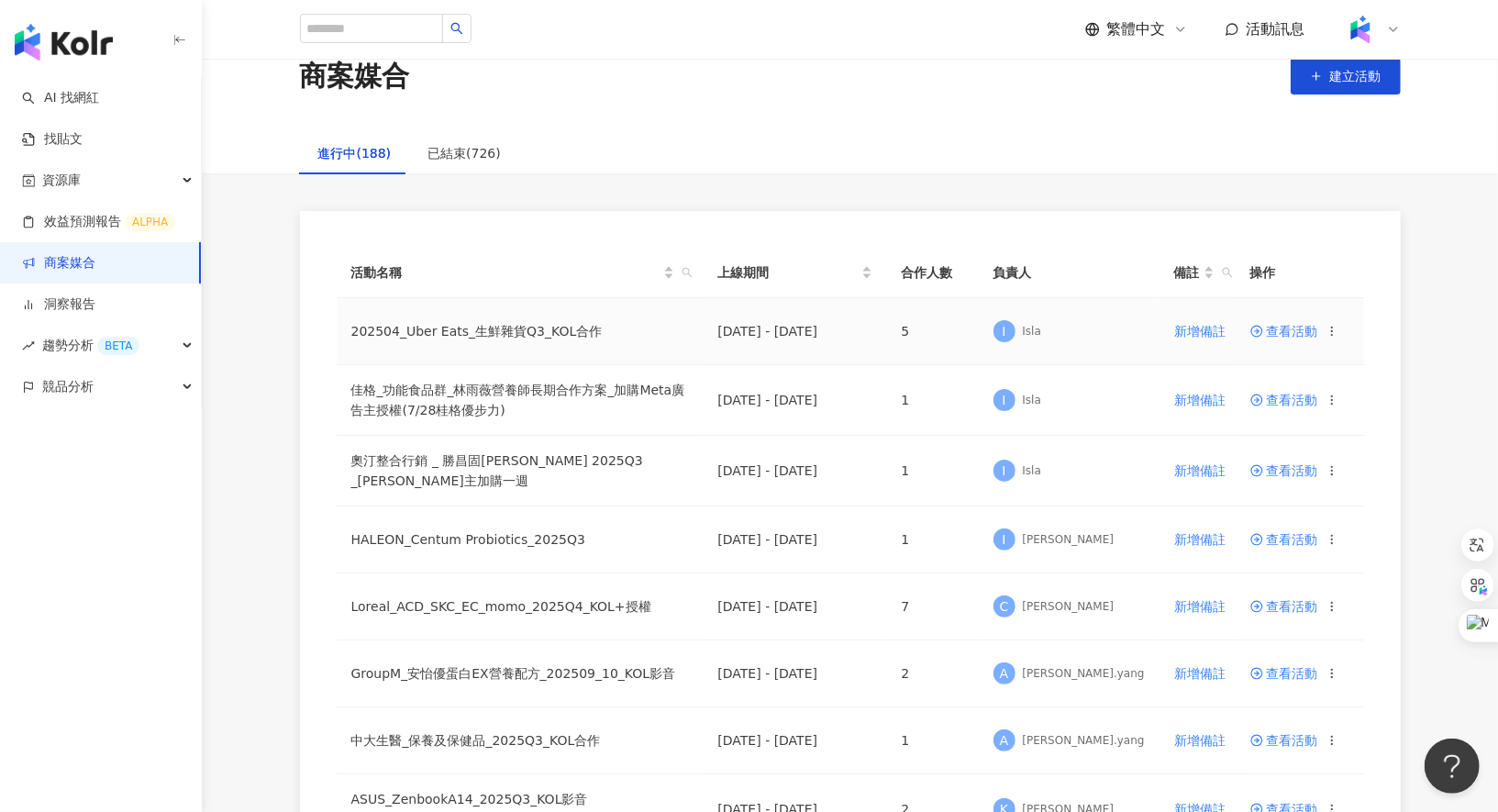
click at [1277, 328] on span "查看活動" at bounding box center [1284, 330] width 68 height 13
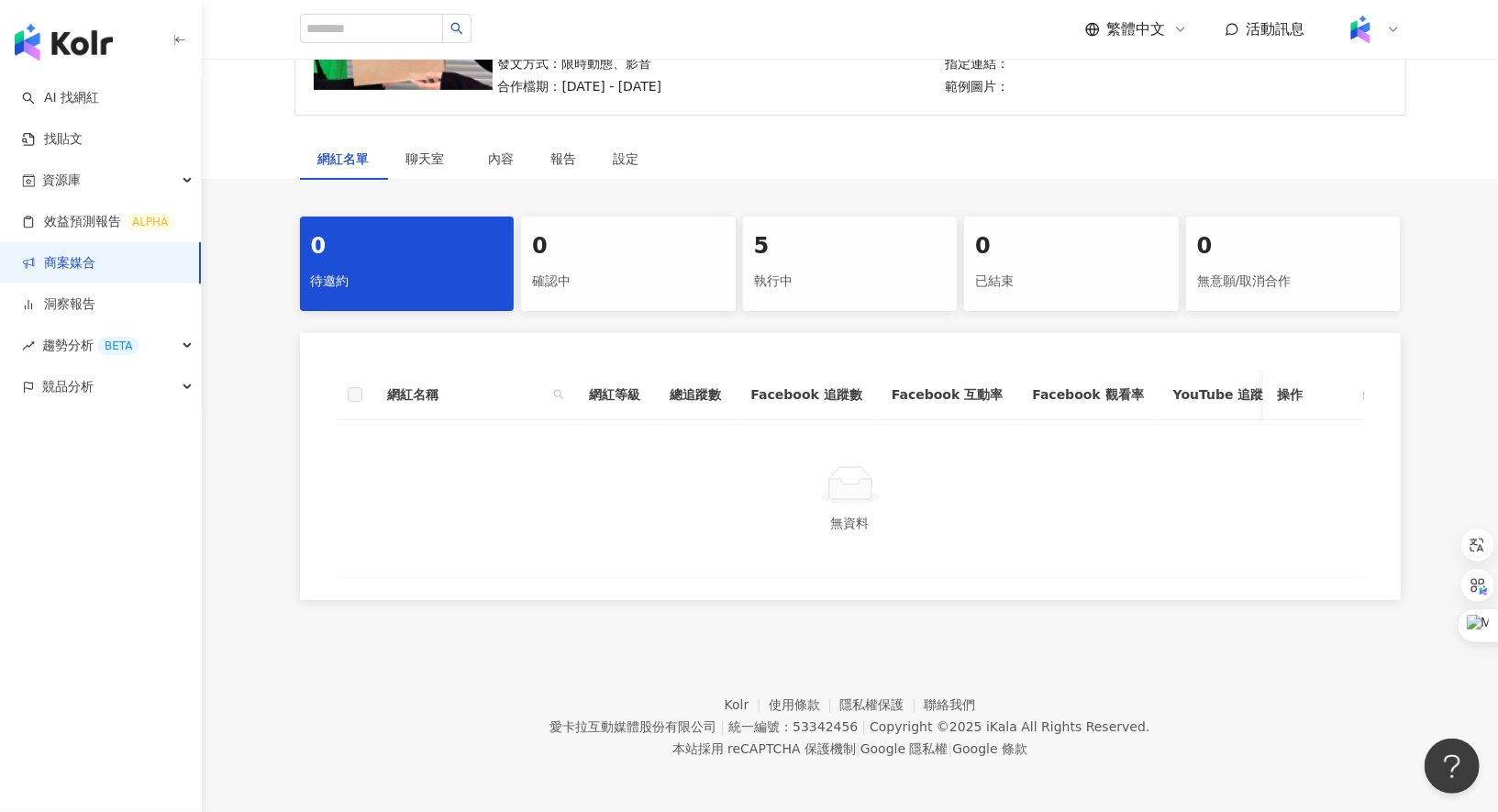
scroll to position [102, 0]
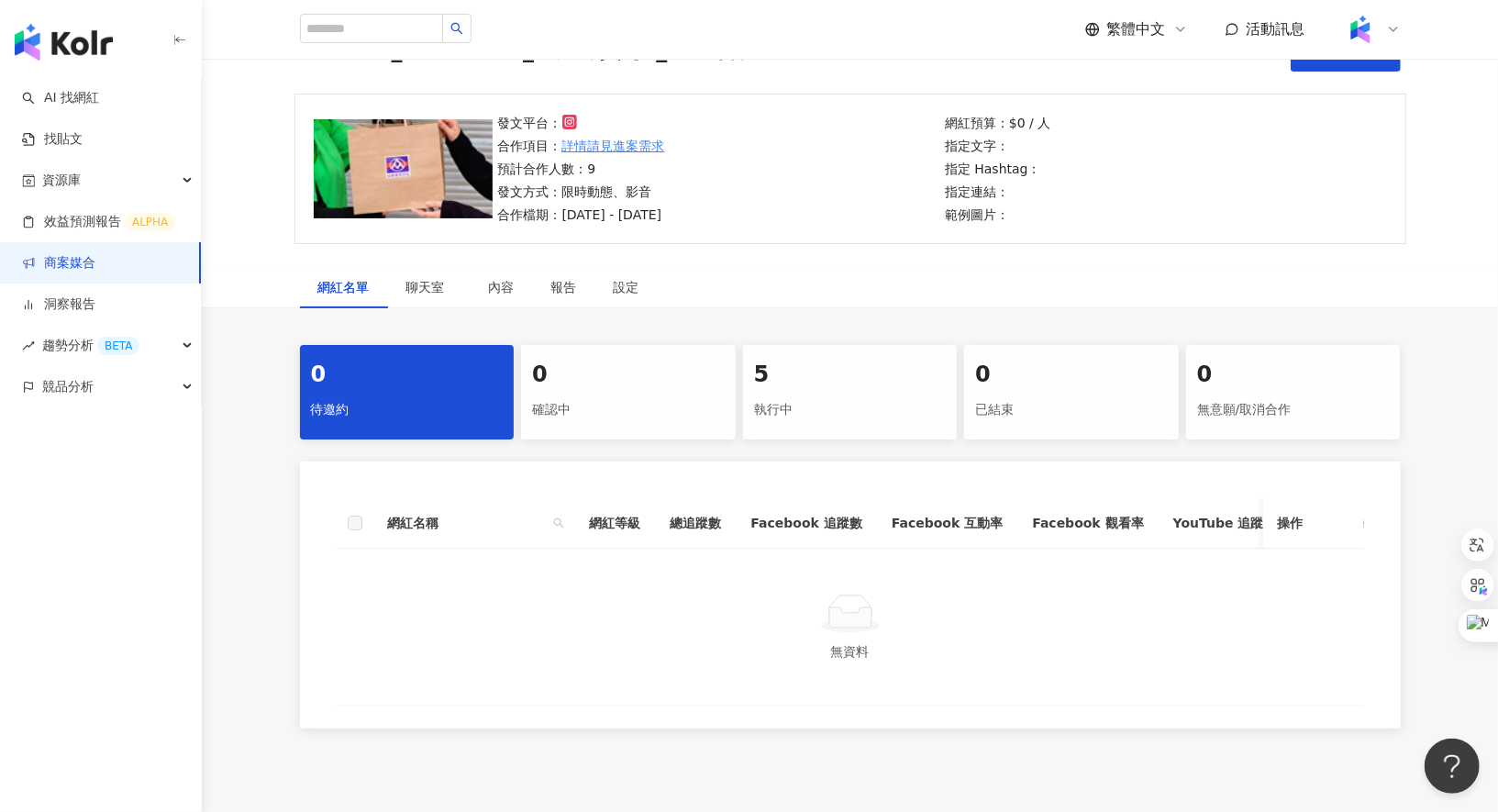
click at [818, 391] on div "5 執行中" at bounding box center [851, 392] width 215 height 95
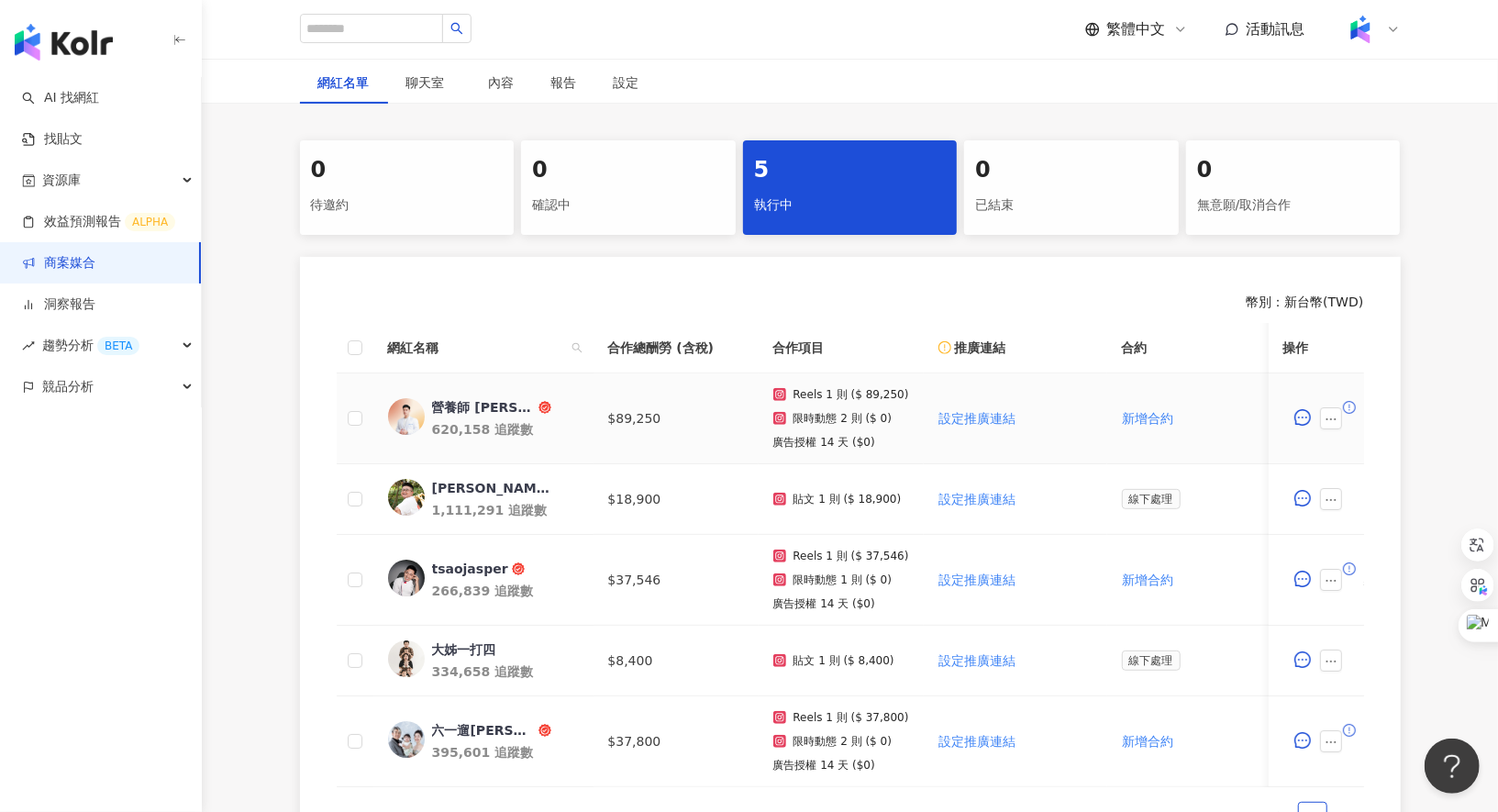
scroll to position [287, 0]
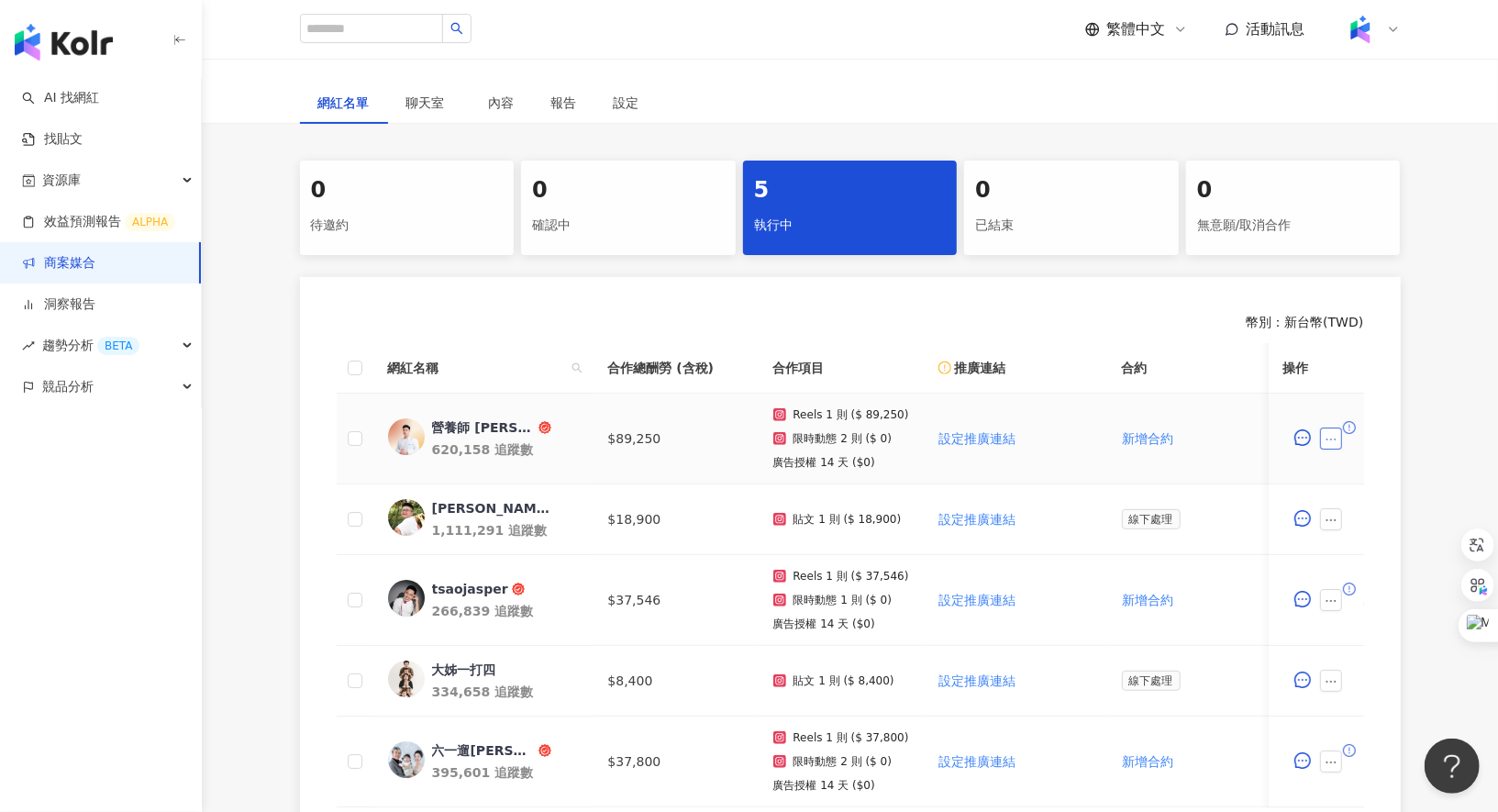
click at [1331, 433] on icon "ellipsis" at bounding box center [1330, 439] width 13 height 13
click at [857, 331] on div "幣別 ： 新台幣 ( TWD ) 網紅名稱 合作總酬勞 (含稅) 合作項目 推廣連結 合約 勞報單 其他附件 上線連結 領款人身份 備註 付款狀態 操作 營養…" at bounding box center [850, 582] width 1101 height 611
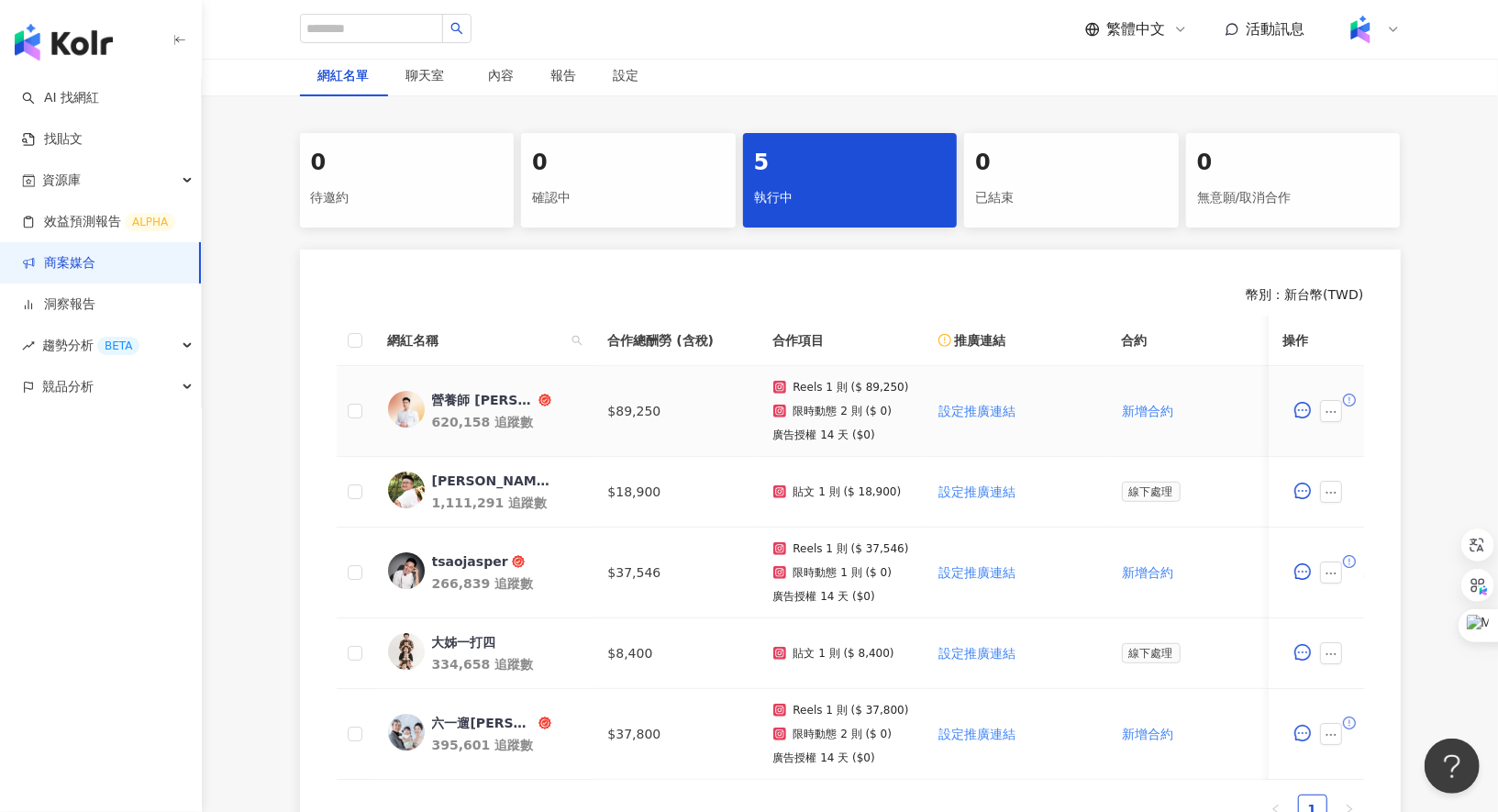
scroll to position [318, 0]
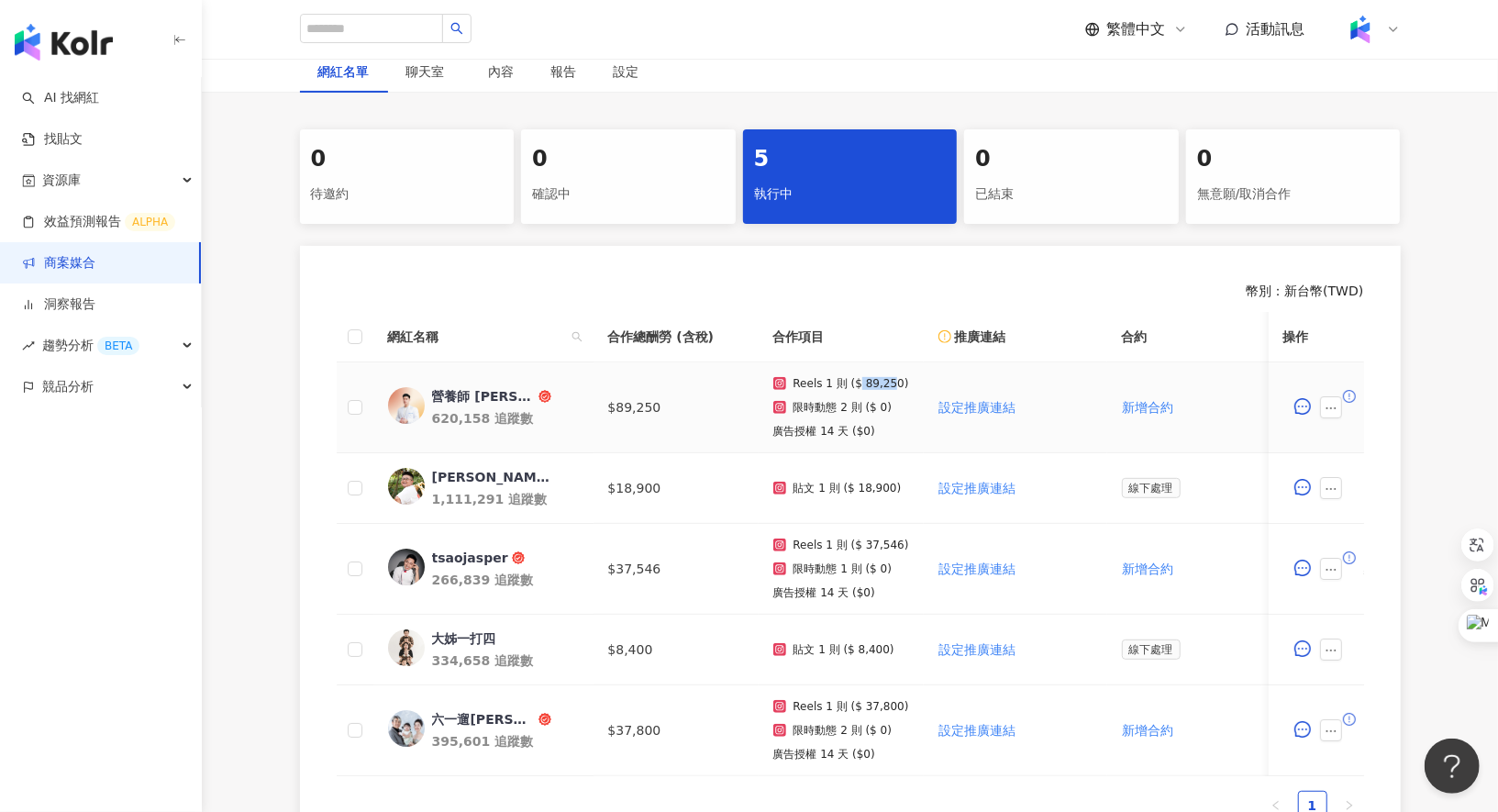
drag, startPoint x: 856, startPoint y: 377, endPoint x: 892, endPoint y: 382, distance: 36.3
click at [892, 382] on p "Reels 1 則 ($ 89,250)" at bounding box center [851, 383] width 115 height 13
click at [796, 389] on div "Reels 1 則 ($ 89,250) 限時動態 2 則 ($ 0) 廣告授權 14 天 ($0)" at bounding box center [842, 407] width 136 height 60
drag, startPoint x: 854, startPoint y: 385, endPoint x: 897, endPoint y: 385, distance: 43.0
click at [897, 385] on p "Reels 1 則 ($ 89,250)" at bounding box center [851, 383] width 115 height 13
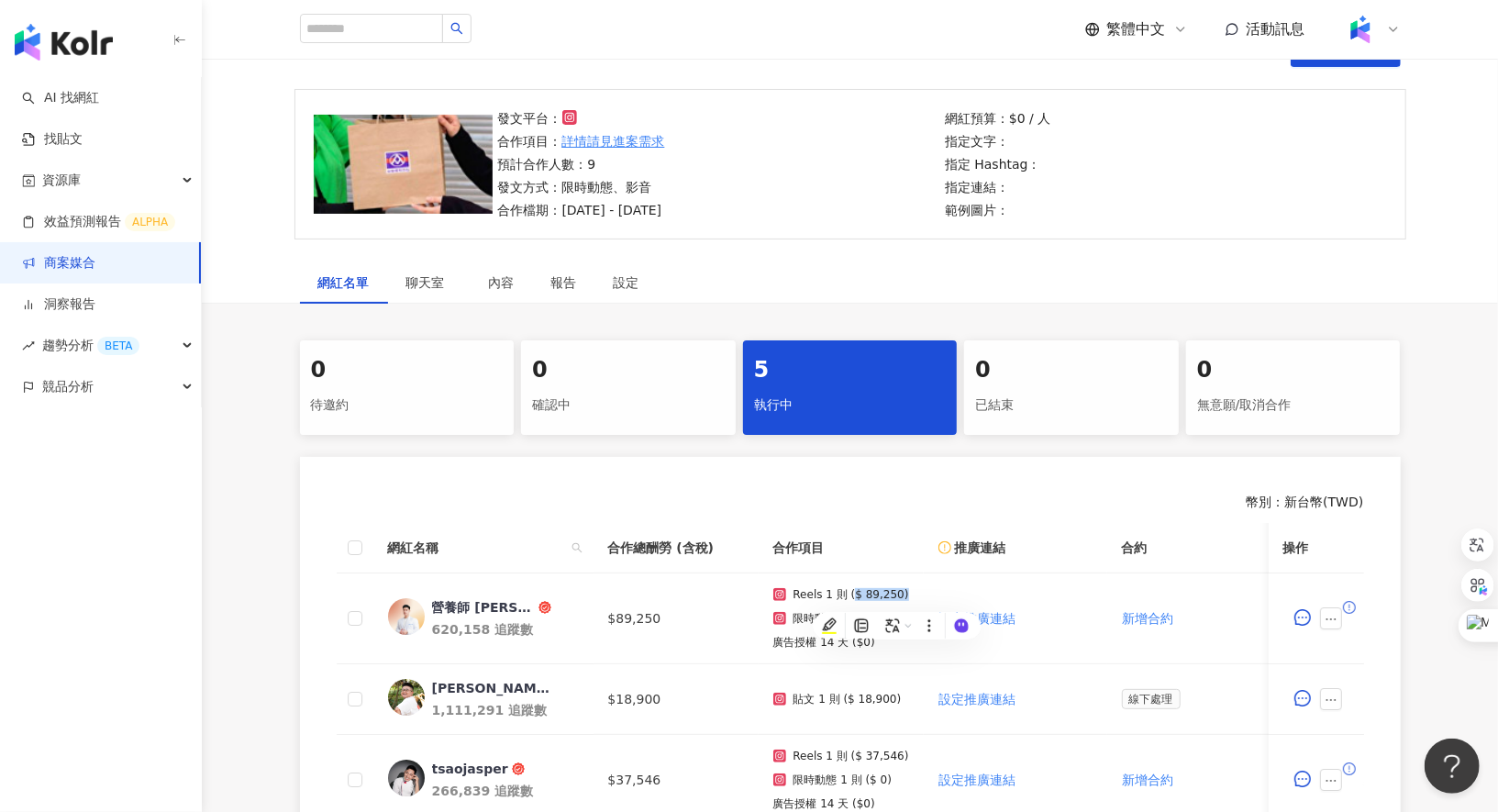
scroll to position [100, 0]
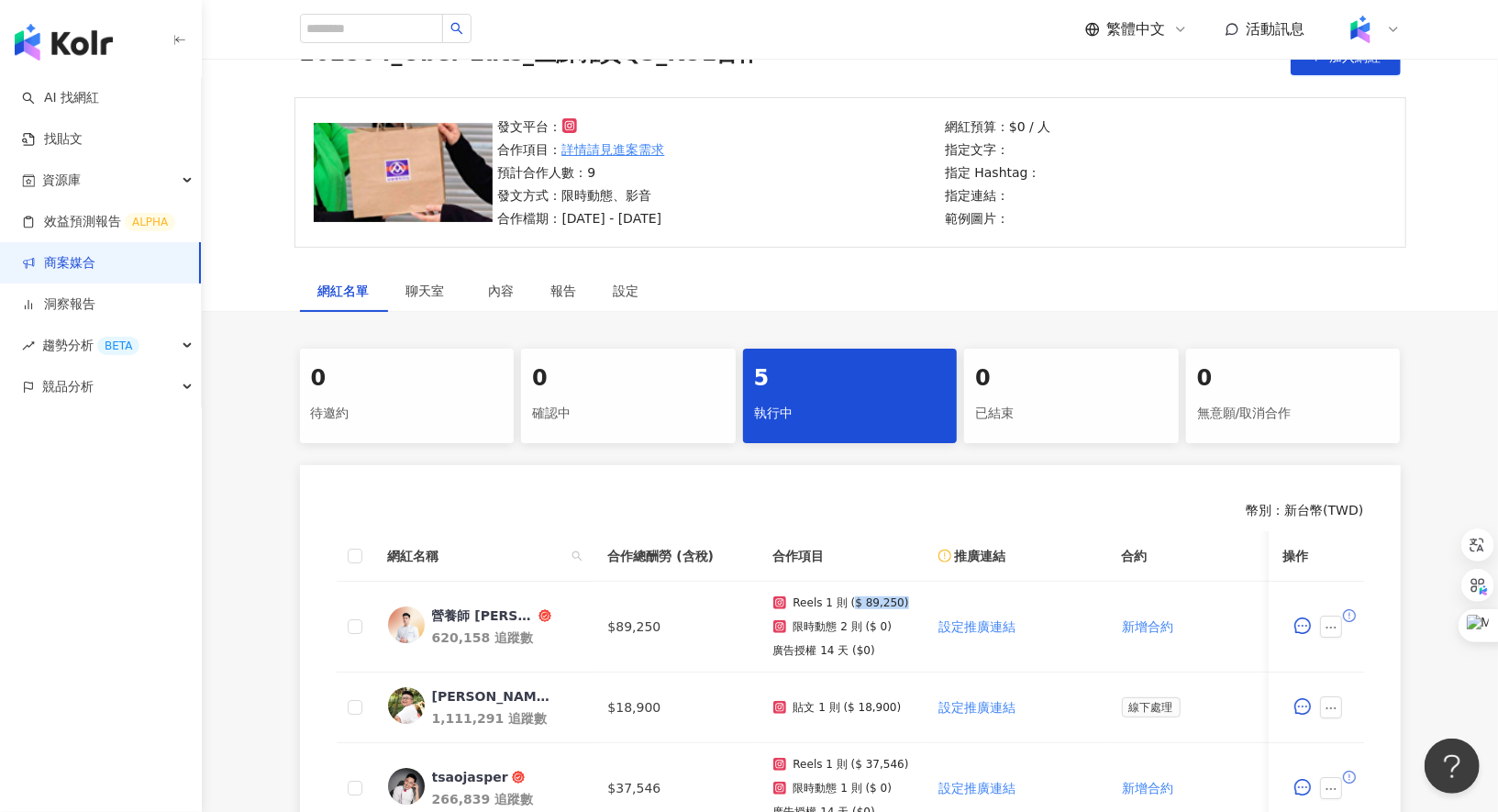
click at [96, 254] on link "商案媒合" at bounding box center [58, 263] width 73 height 19
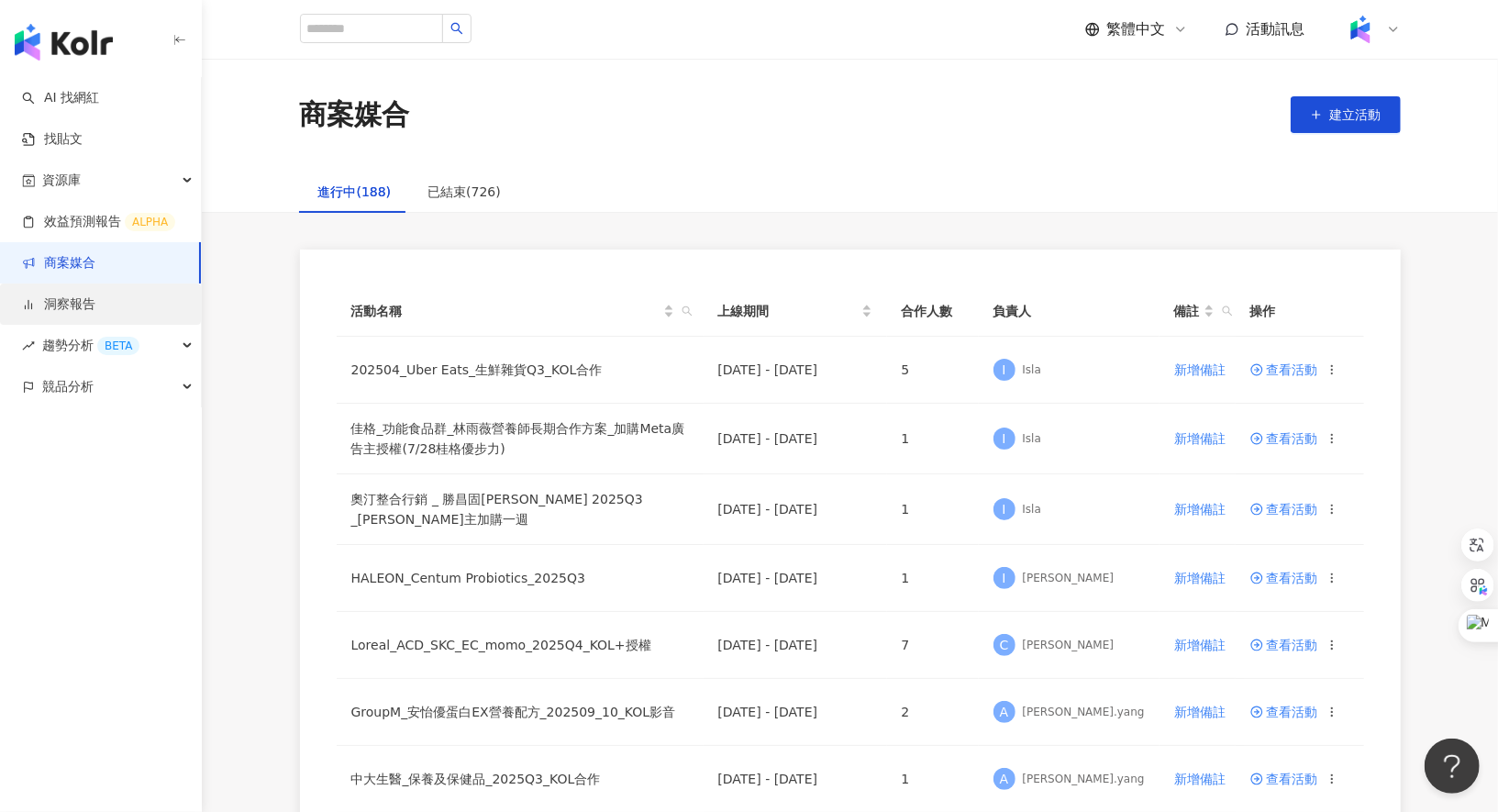
click at [96, 307] on link "洞察報告" at bounding box center [58, 304] width 73 height 19
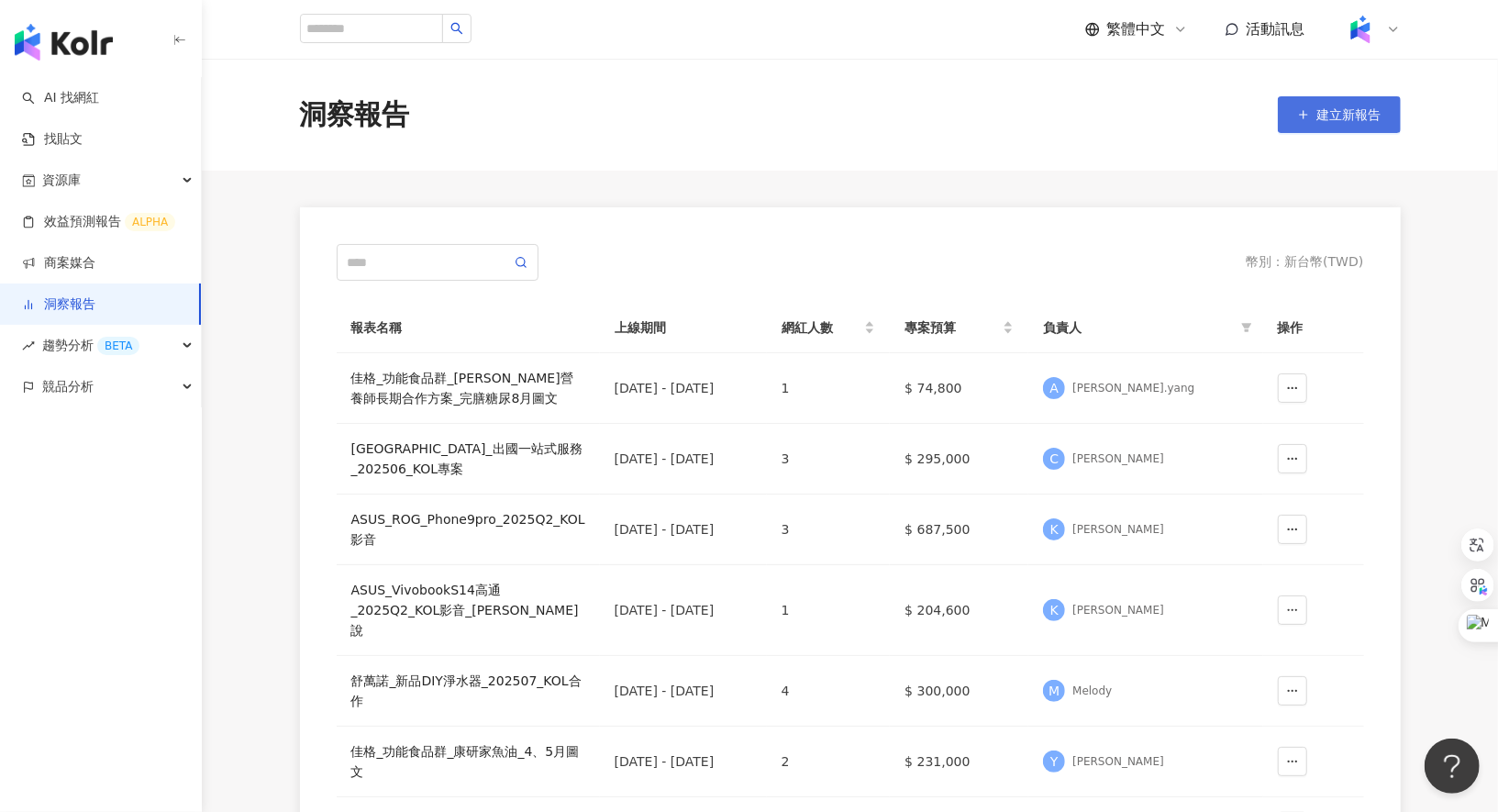
click at [1304, 101] on button "建立新報告" at bounding box center [1339, 114] width 123 height 36
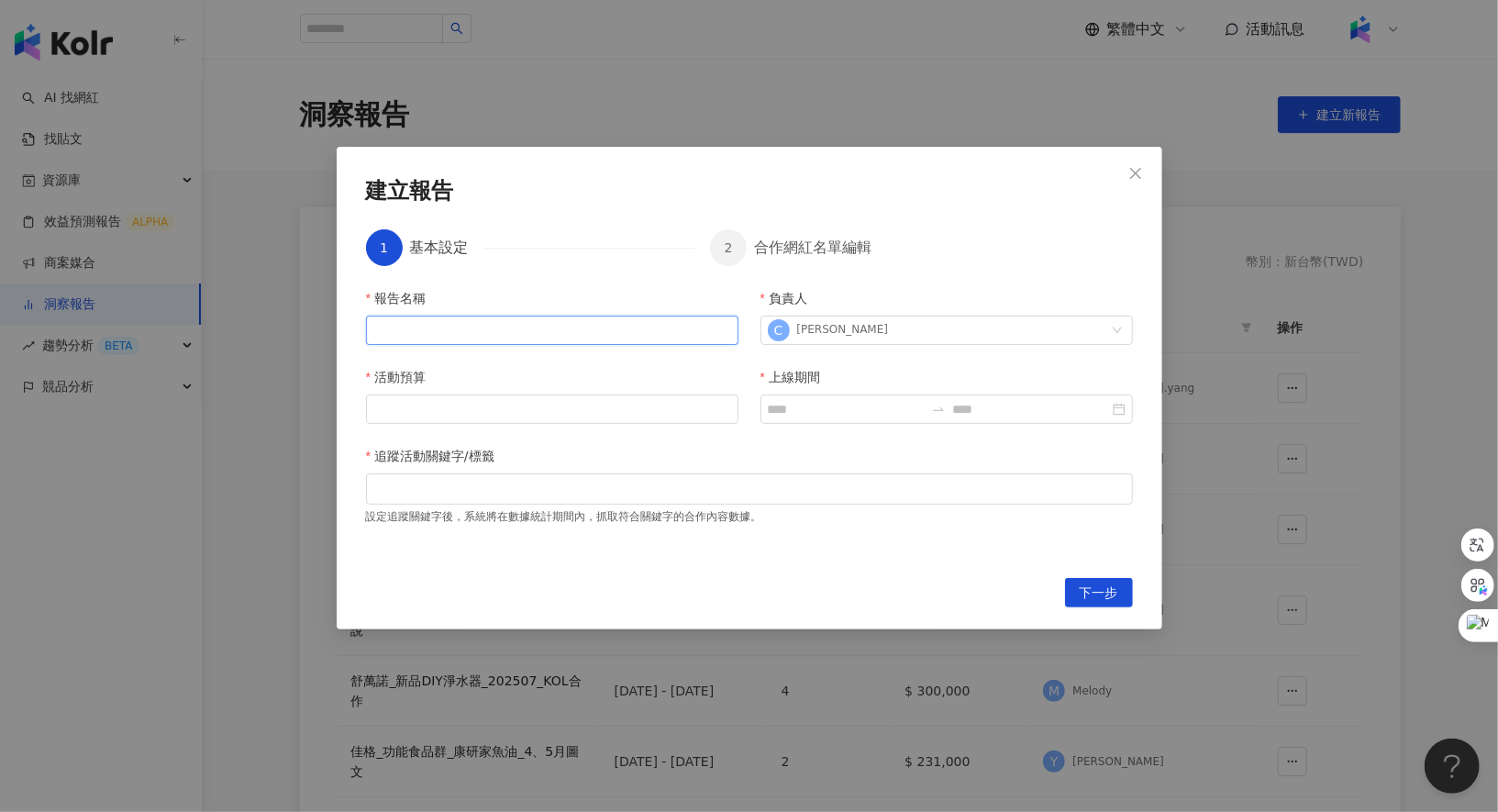
click at [584, 341] on input "報告名稱" at bounding box center [552, 330] width 373 height 30
type input "**********"
click at [594, 417] on input "活動預算" at bounding box center [552, 409] width 371 height 28
type input "*"
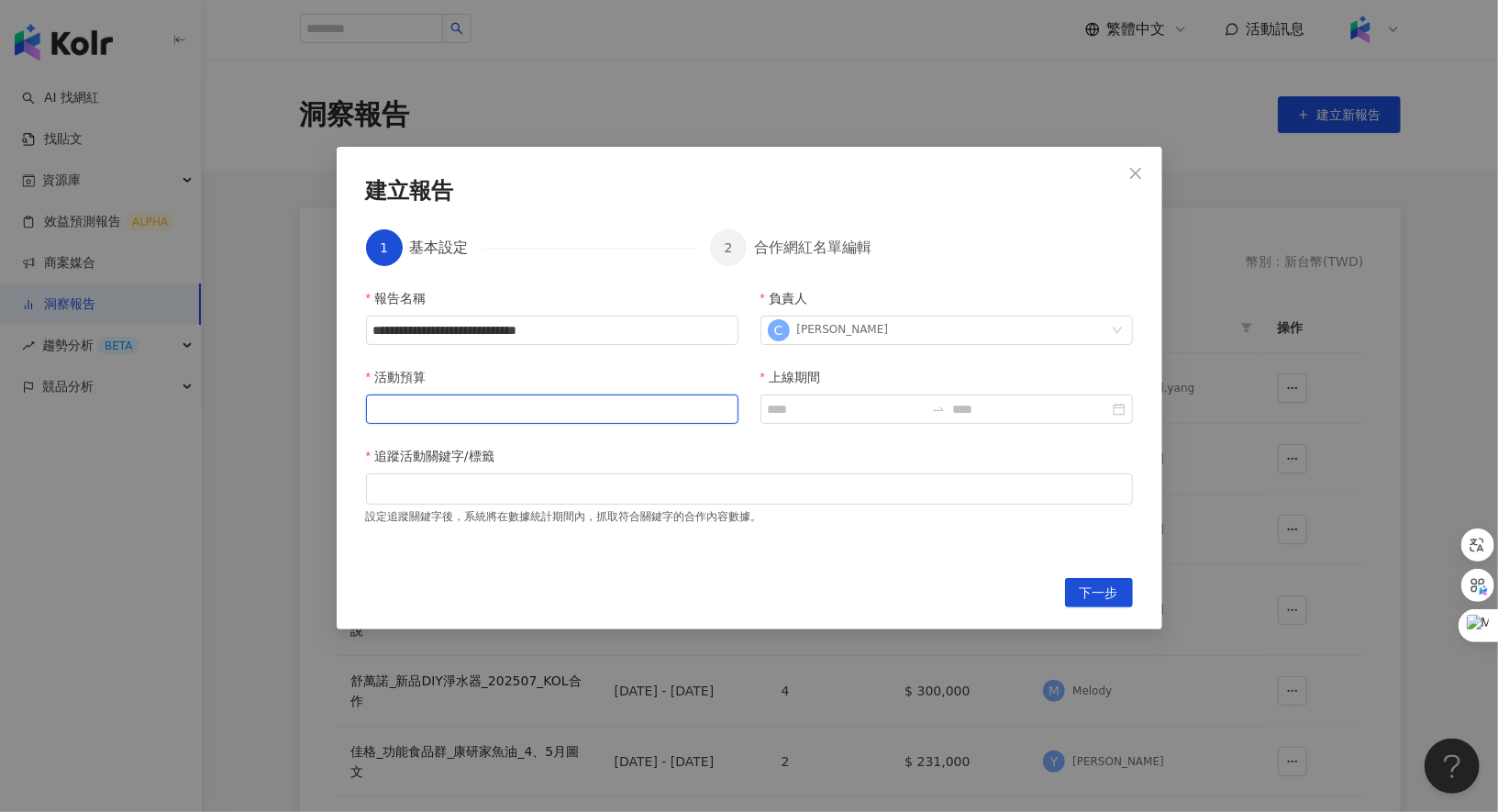
type input "*"
click at [576, 496] on div at bounding box center [749, 489] width 760 height 14
type input "*"
click at [815, 410] on input "上線期間" at bounding box center [846, 409] width 156 height 20
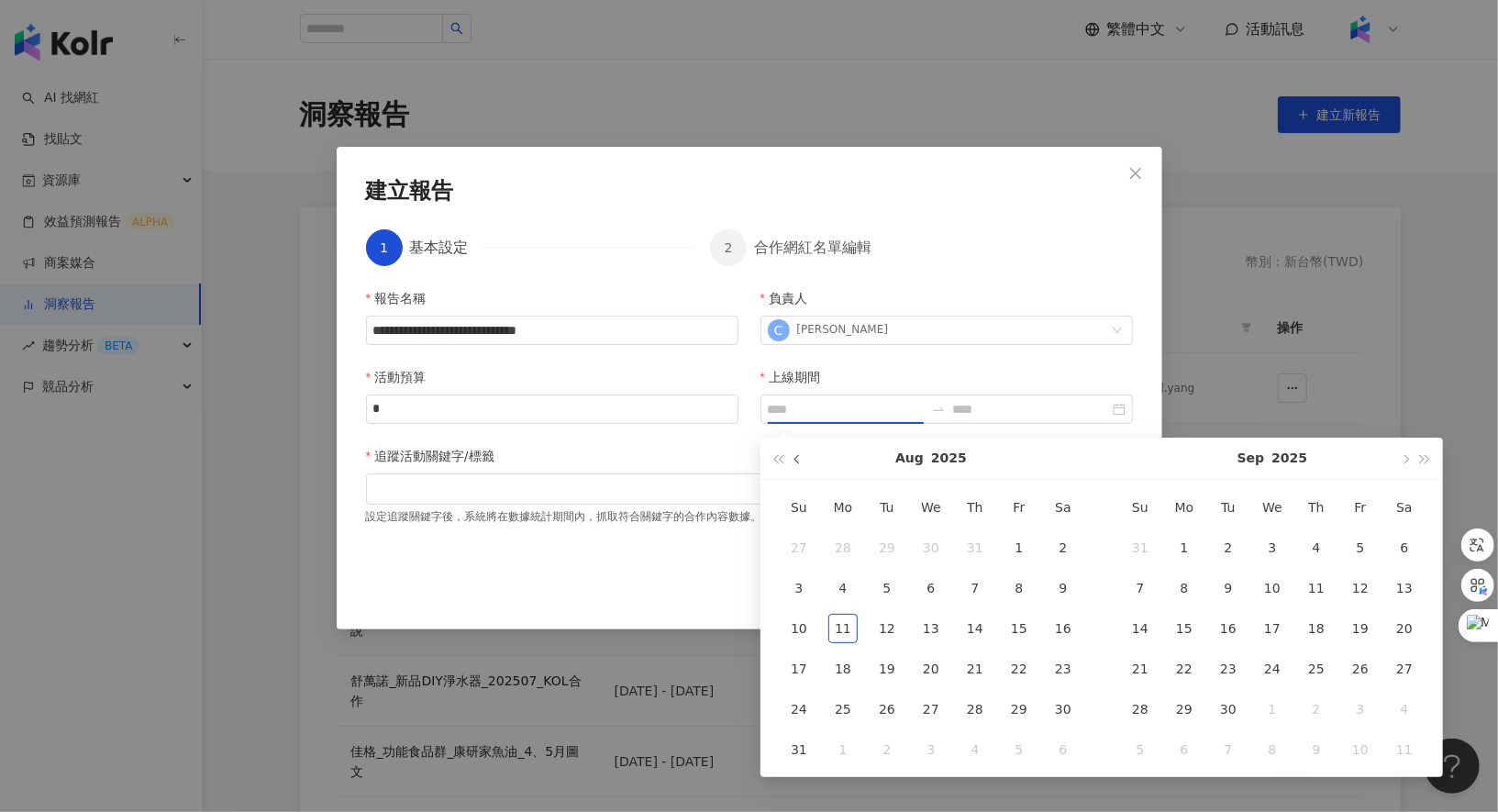
click at [794, 458] on span "button" at bounding box center [798, 458] width 9 height 9
type input "**********"
click at [888, 546] on div "1" at bounding box center [887, 548] width 30 height 30
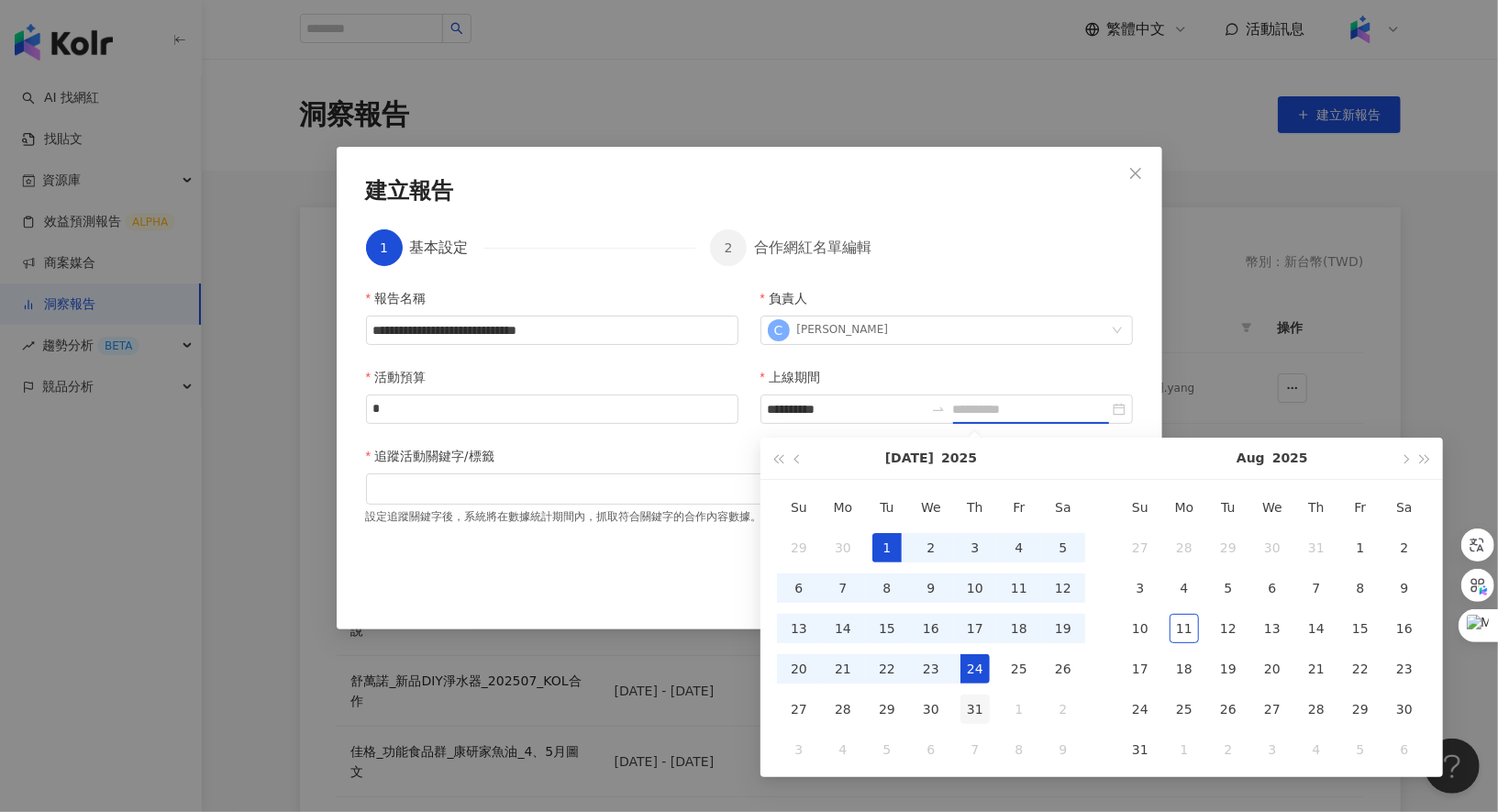
click at [979, 707] on div "31" at bounding box center [976, 710] width 30 height 30
type input "**********"
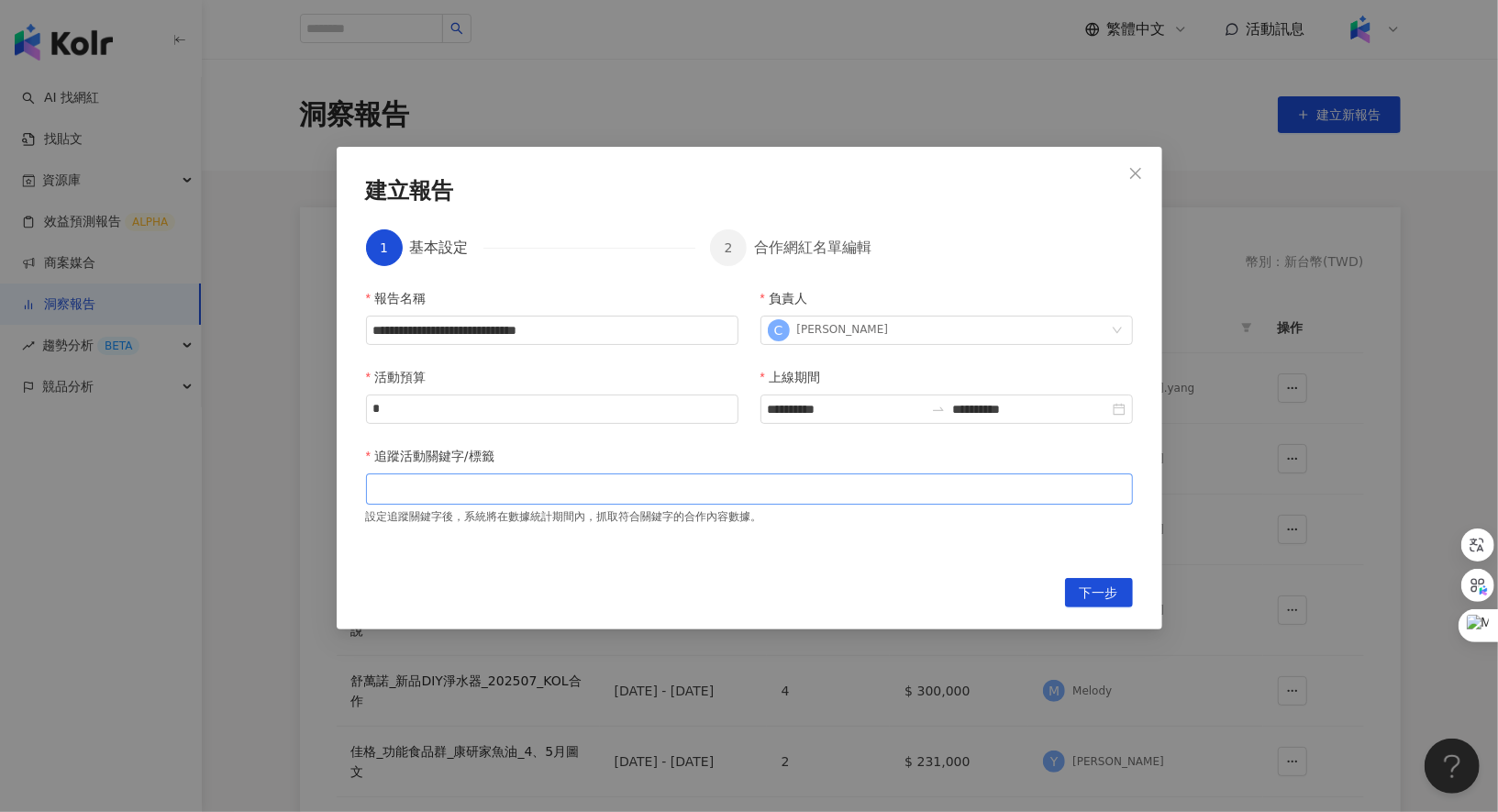
click at [838, 489] on div at bounding box center [749, 489] width 760 height 14
type input "*"
type input "*****"
click at [1120, 591] on button "下一步" at bounding box center [1099, 592] width 68 height 30
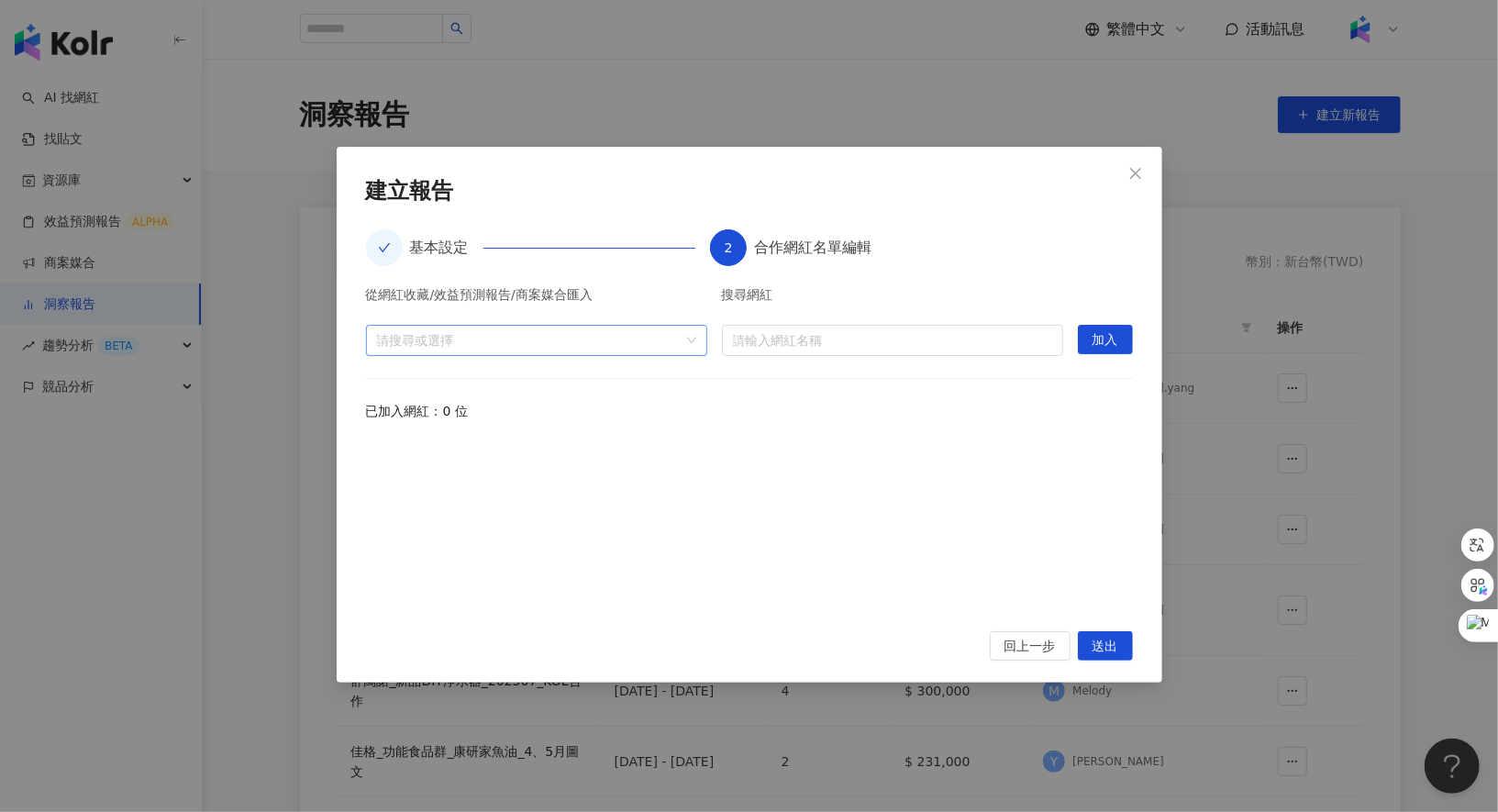
click at [652, 341] on div at bounding box center [526, 340] width 314 height 14
click at [597, 409] on span "活動" at bounding box center [551, 414] width 305 height 30
click at [526, 344] on div at bounding box center [526, 340] width 314 height 14
click at [1029, 643] on span "回上一步" at bounding box center [1030, 646] width 51 height 30
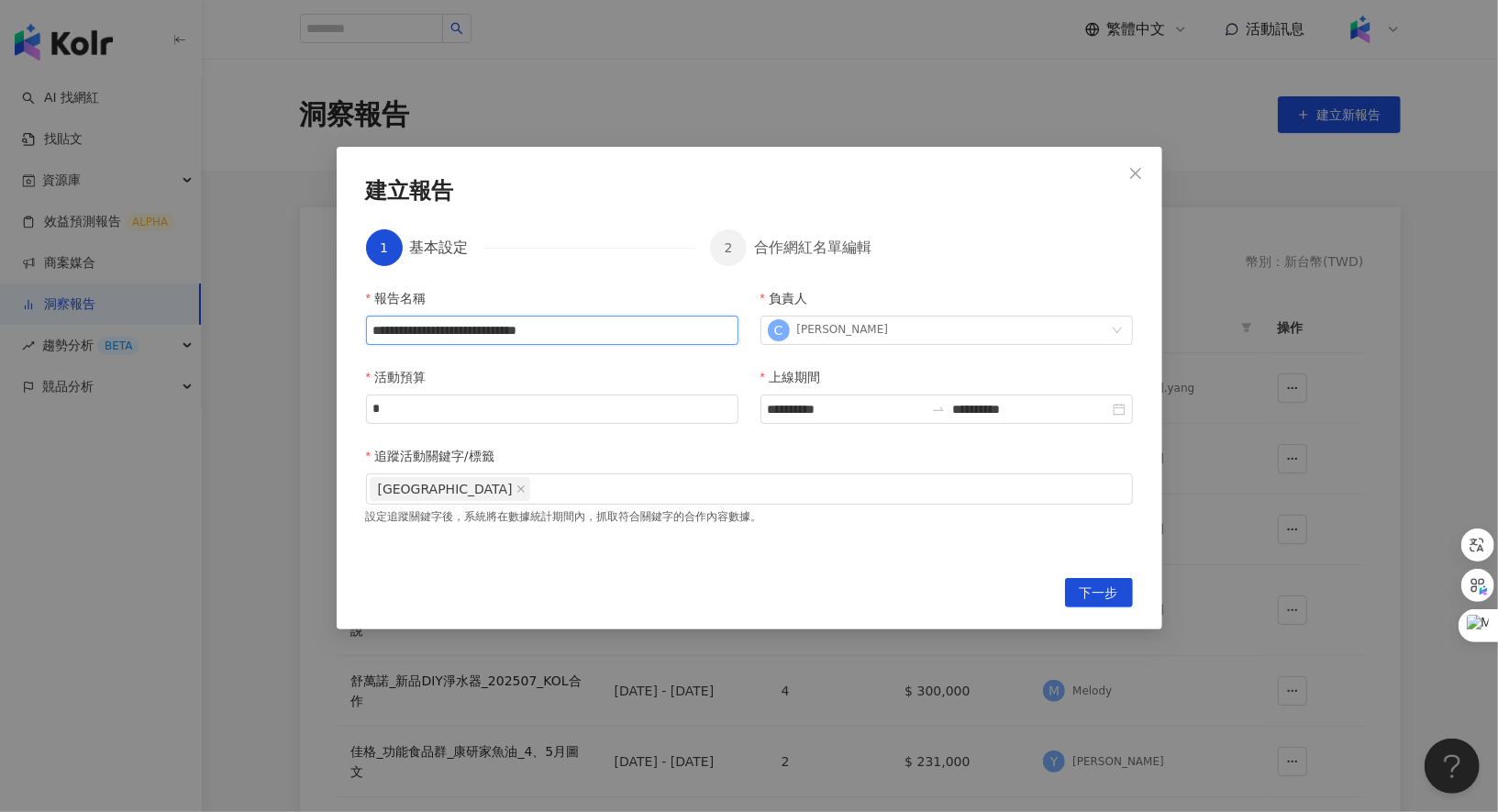
click at [616, 335] on input "**********" at bounding box center [552, 330] width 373 height 30
click at [1097, 598] on span "下一步" at bounding box center [1099, 593] width 38 height 30
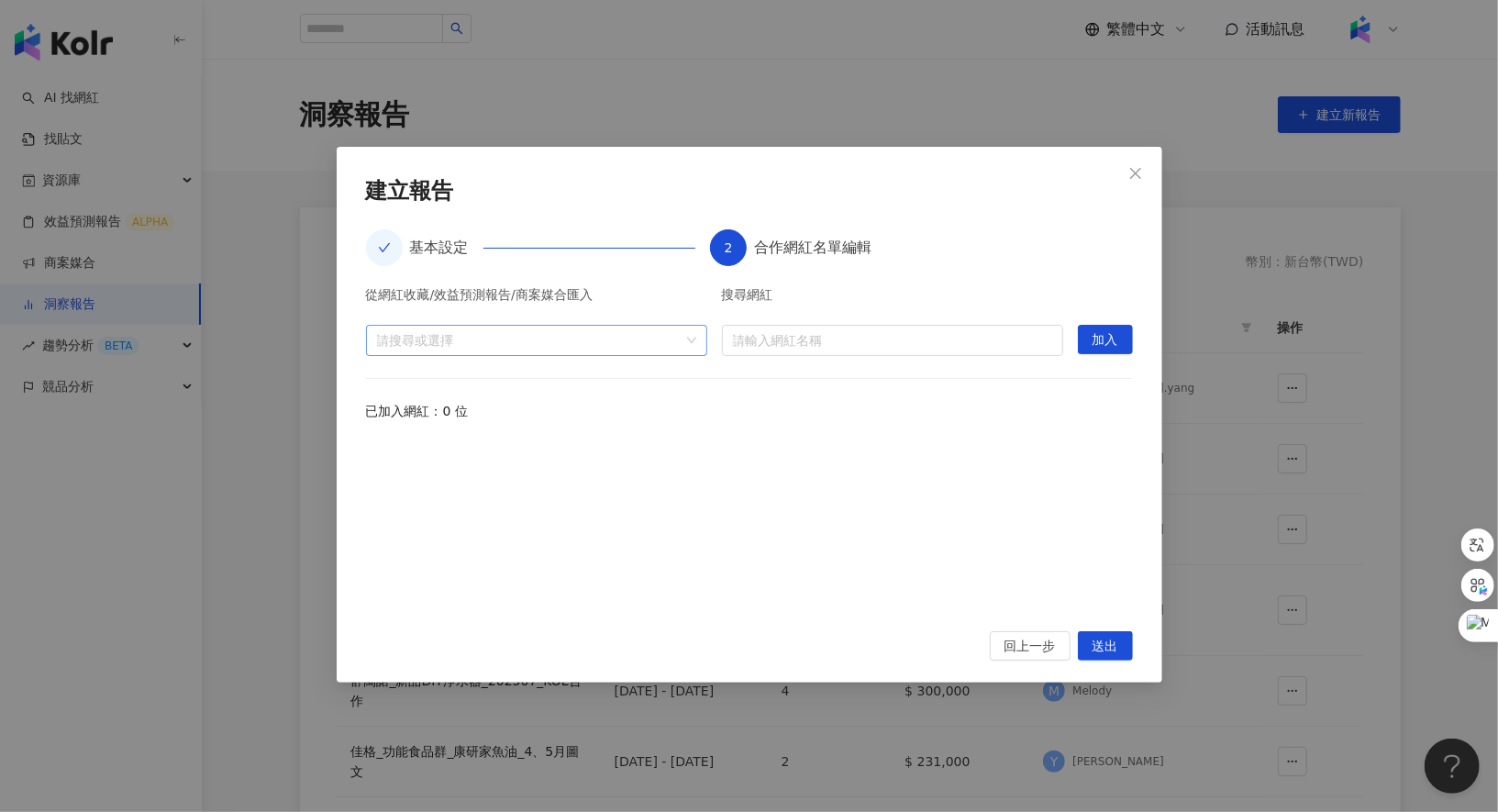
click at [574, 328] on div "請搜尋或選擇" at bounding box center [536, 340] width 341 height 32
click at [507, 415] on span "活動" at bounding box center [551, 414] width 305 height 30
click at [504, 346] on div at bounding box center [526, 340] width 314 height 14
paste input "**********"
drag, startPoint x: 441, startPoint y: 334, endPoint x: 645, endPoint y: 337, distance: 204.0
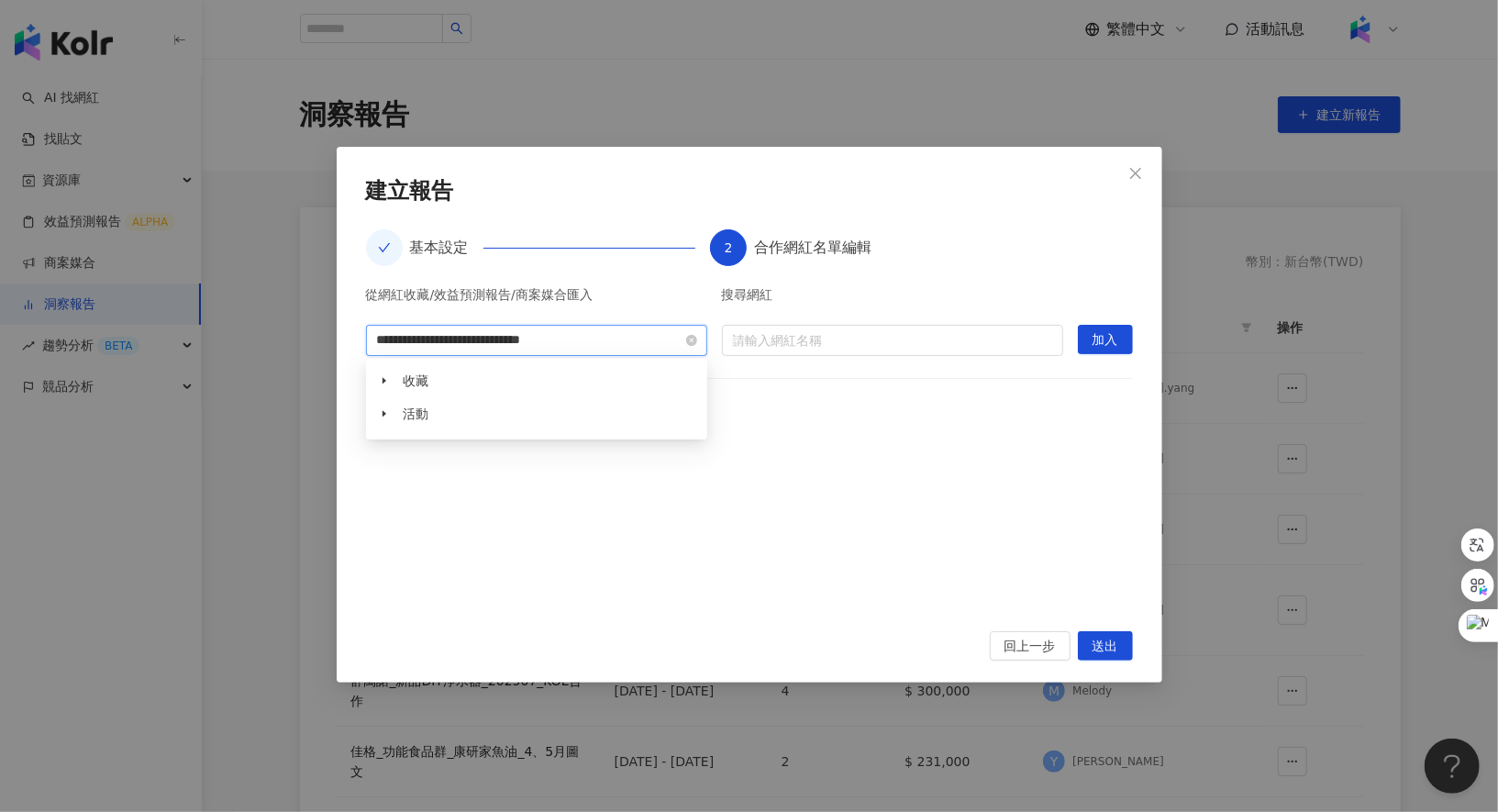
click at [645, 338] on input "**********" at bounding box center [513, 340] width 272 height 14
type input "*****"
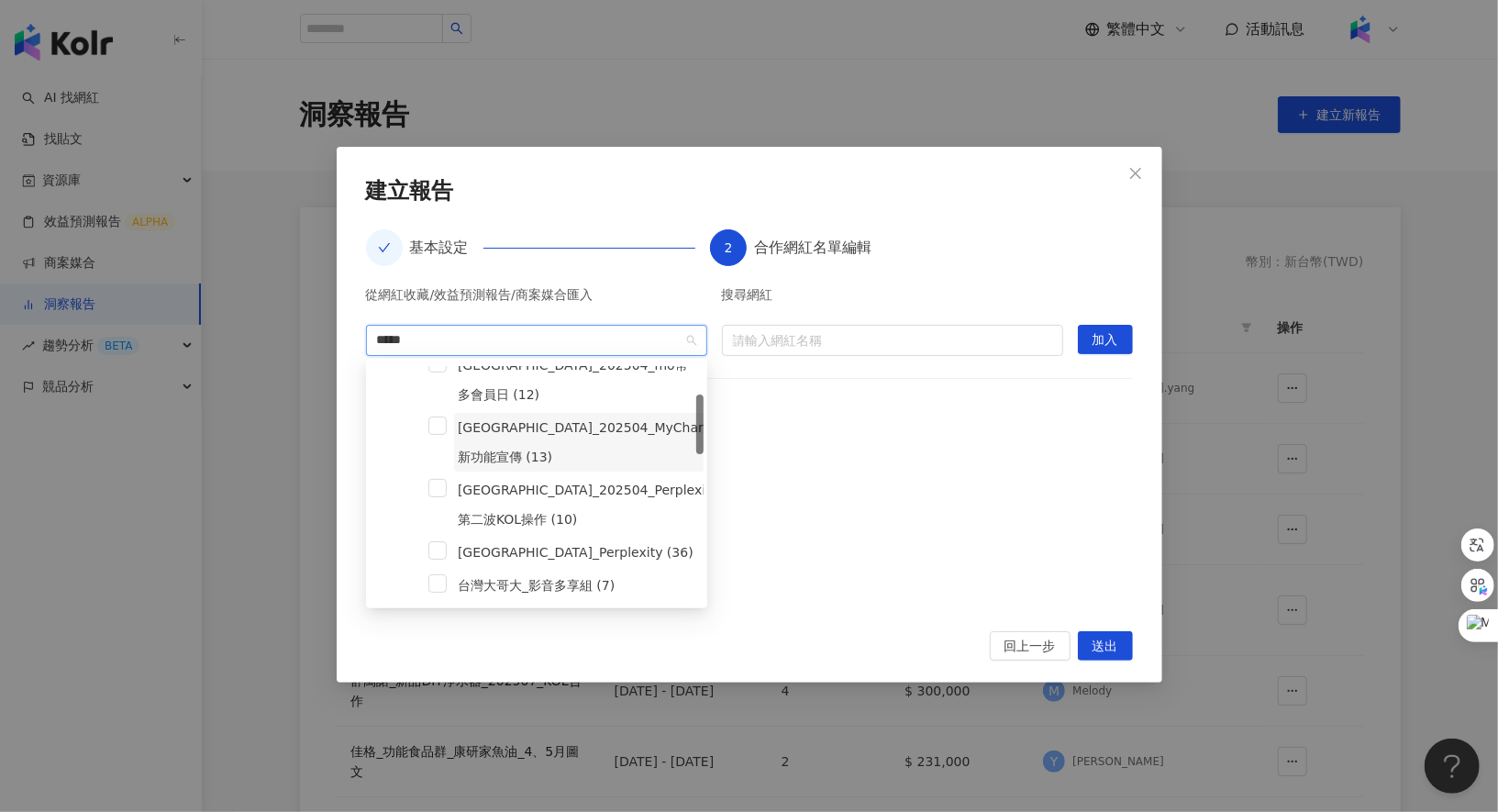
scroll to position [111, 0]
click at [573, 482] on span "台灣大哥大_202504_Perplexity第二波KOL操作 (10)" at bounding box center [588, 505] width 268 height 59
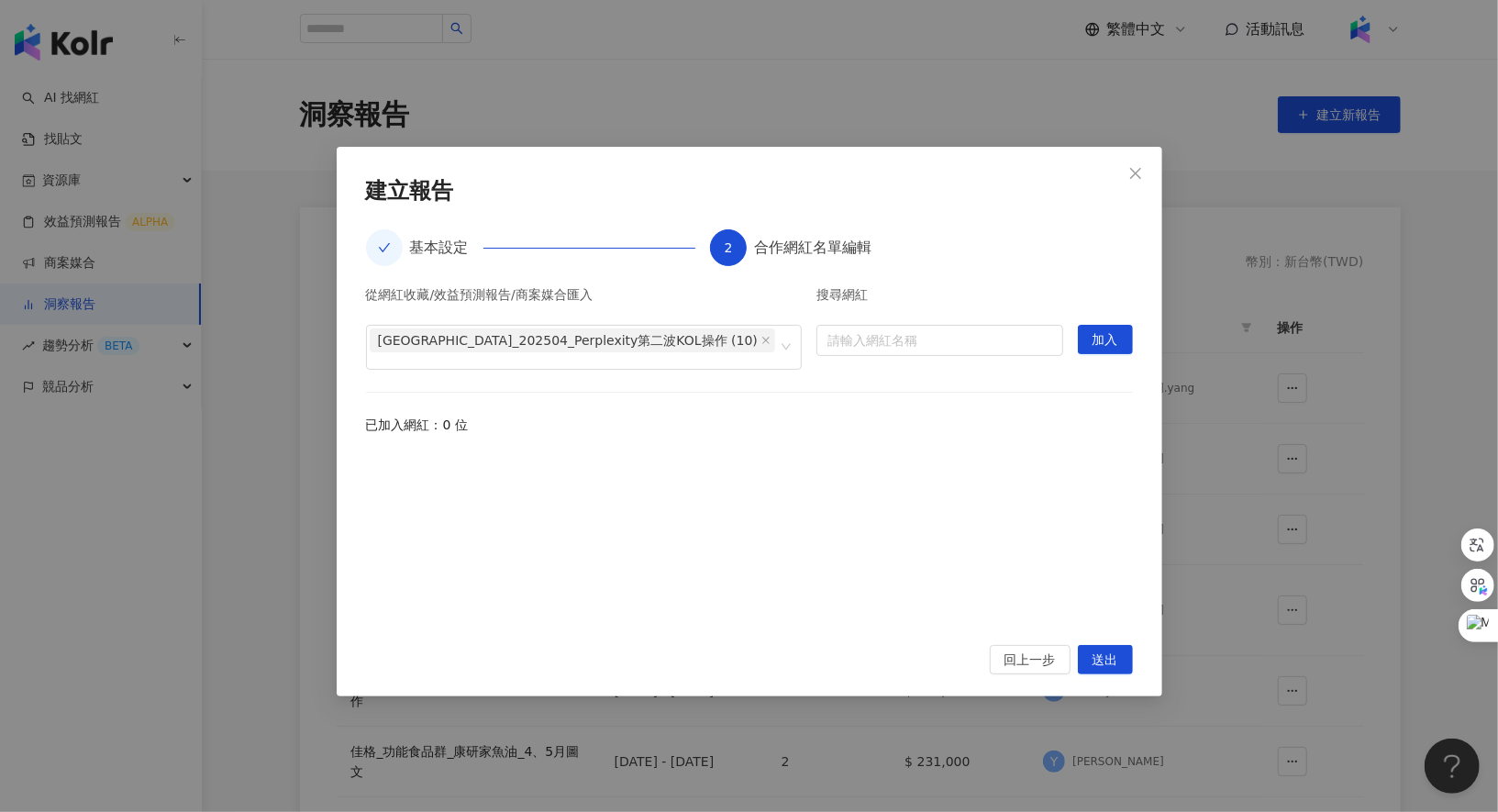
click at [832, 384] on div "從網紅收藏/效益預測報告/商案媒合匯入 台灣大哥大_202504_Perplexity第二波KOL操作 (10) 搜尋網紅 請輸入網紅名稱 加入 已加入網紅：…" at bounding box center [749, 455] width 767 height 335
click at [1107, 335] on span "加入" at bounding box center [1106, 340] width 26 height 30
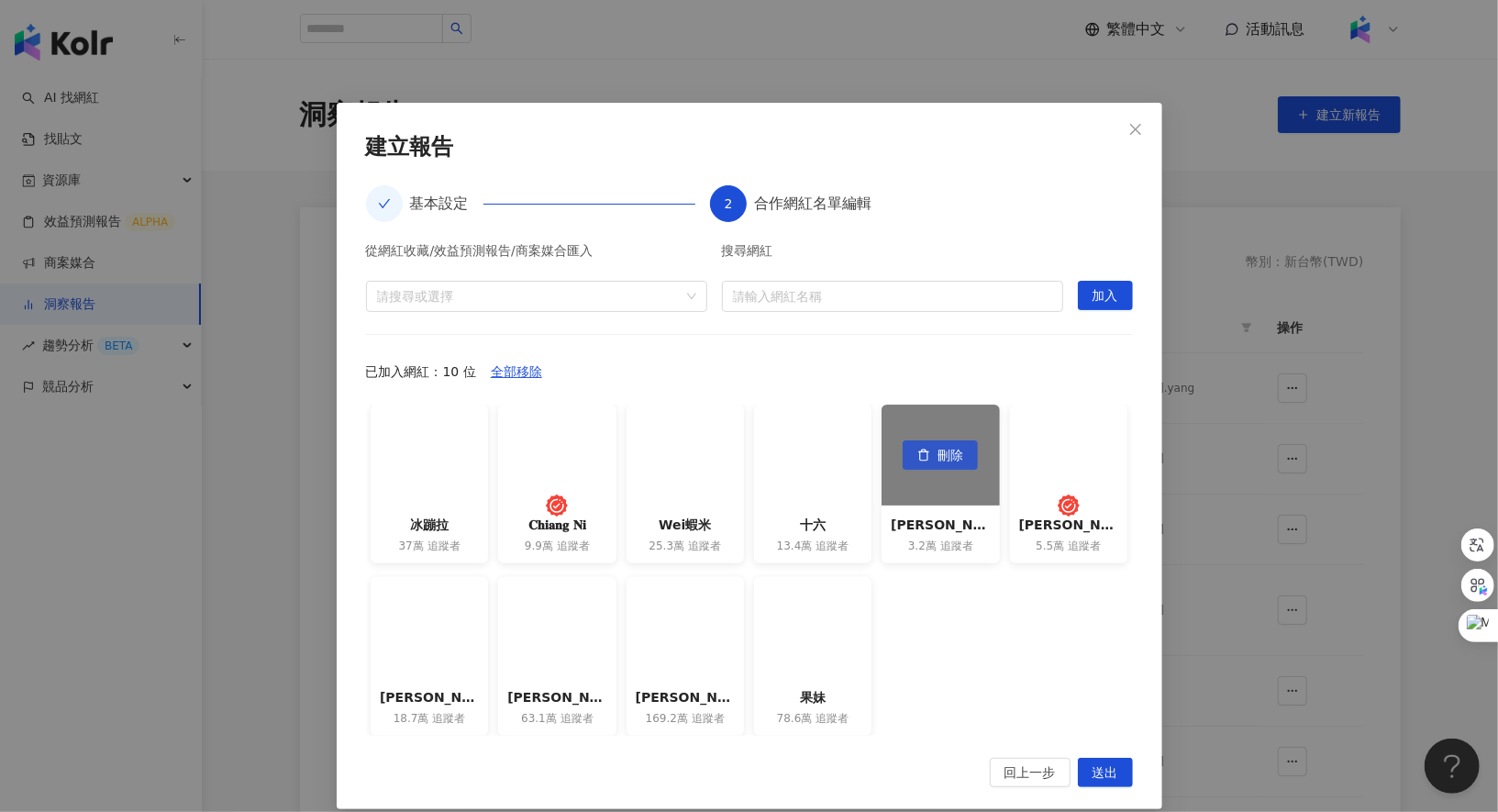
scroll to position [58, 0]
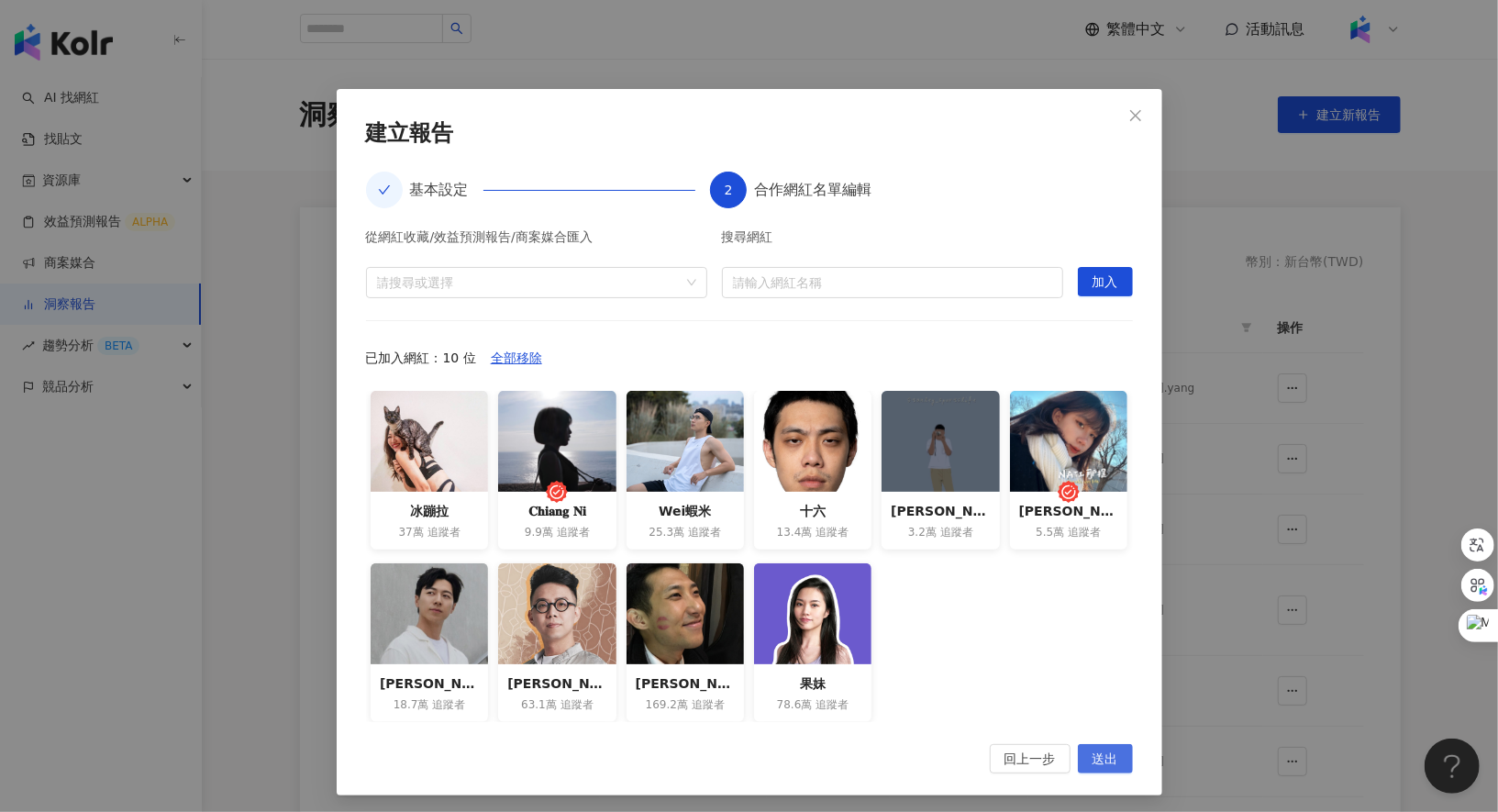
click at [1104, 754] on span "送出" at bounding box center [1106, 760] width 26 height 30
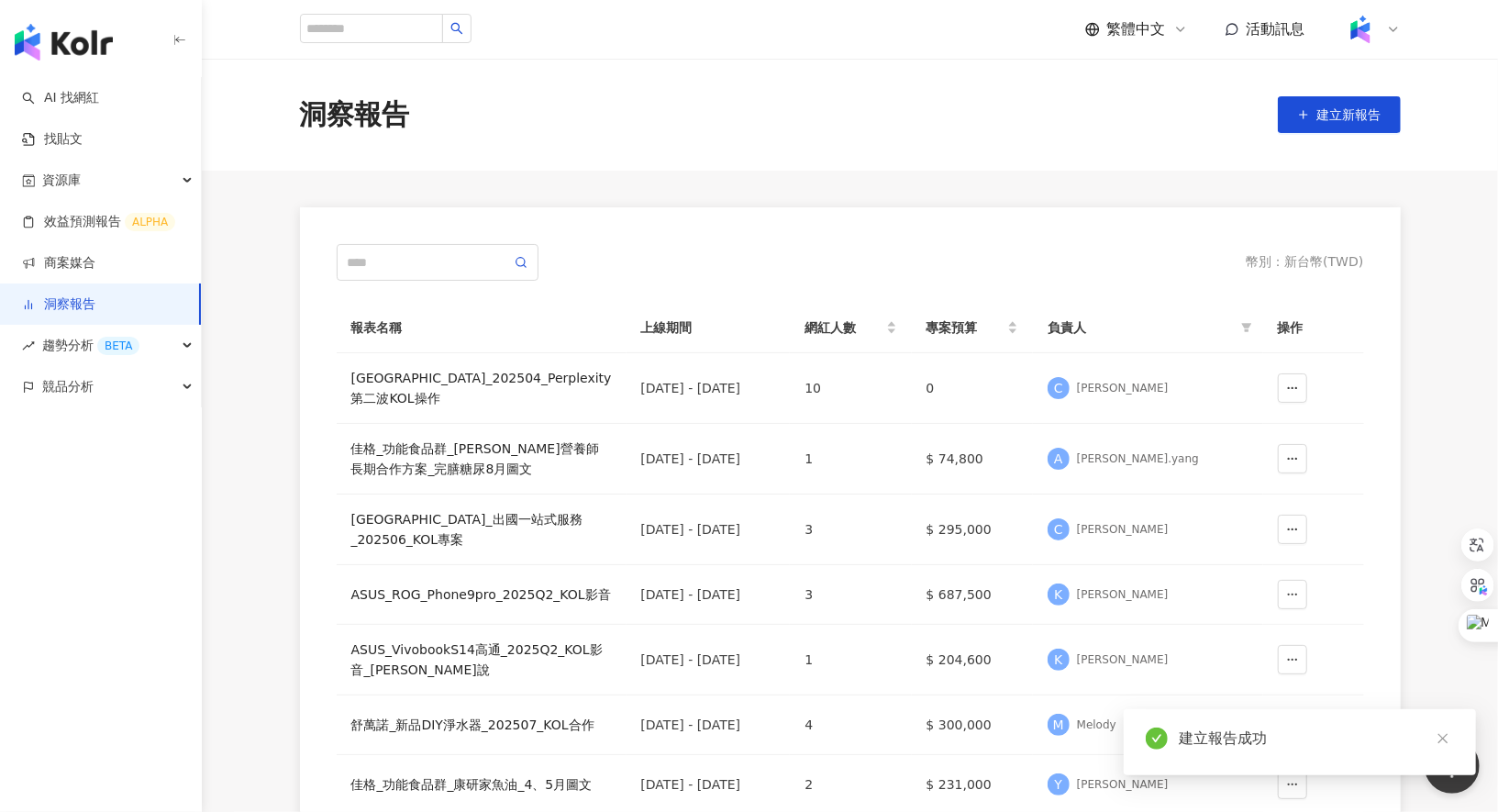
scroll to position [0, 0]
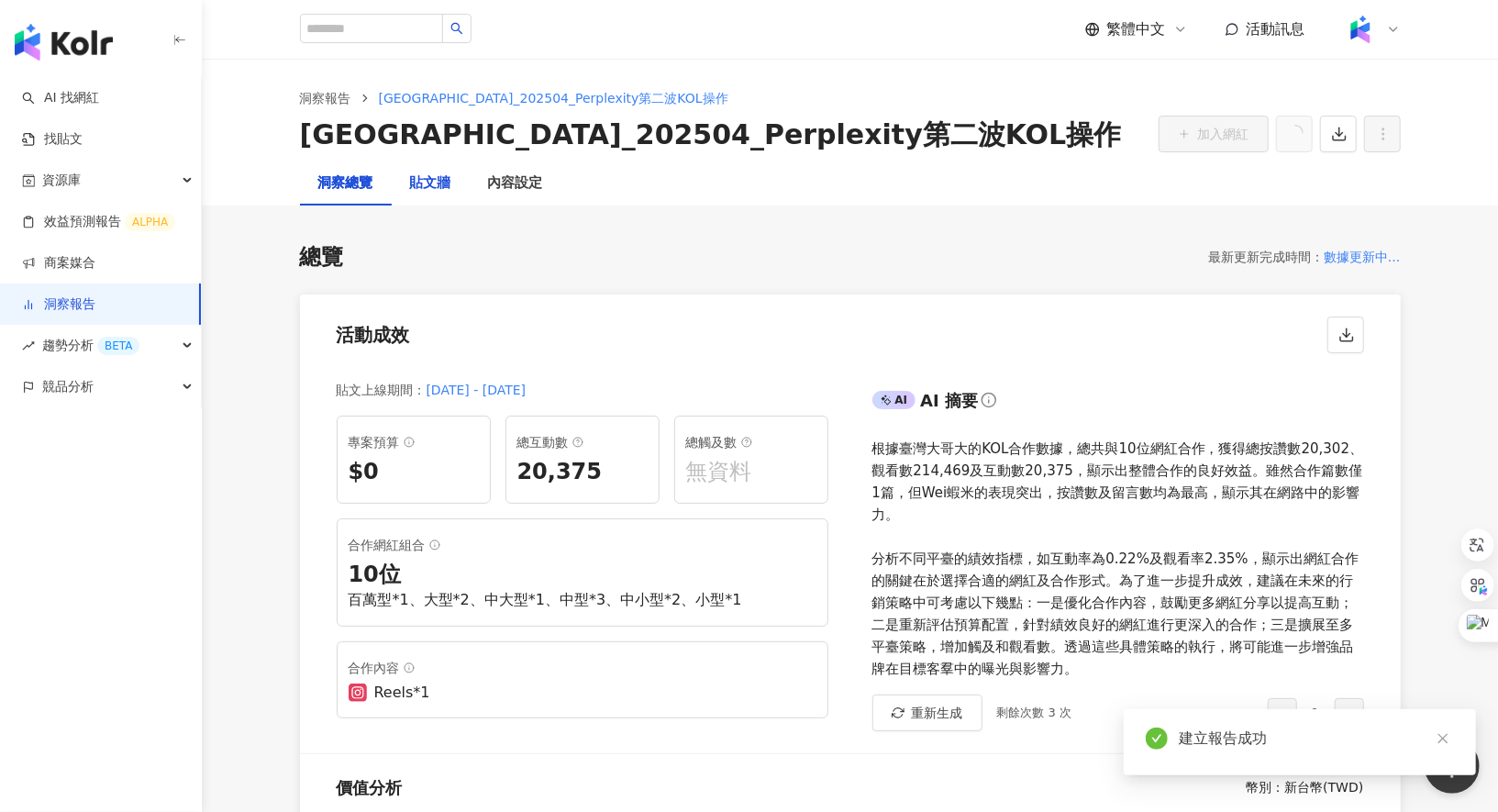
click at [434, 183] on div "貼文牆" at bounding box center [431, 183] width 41 height 22
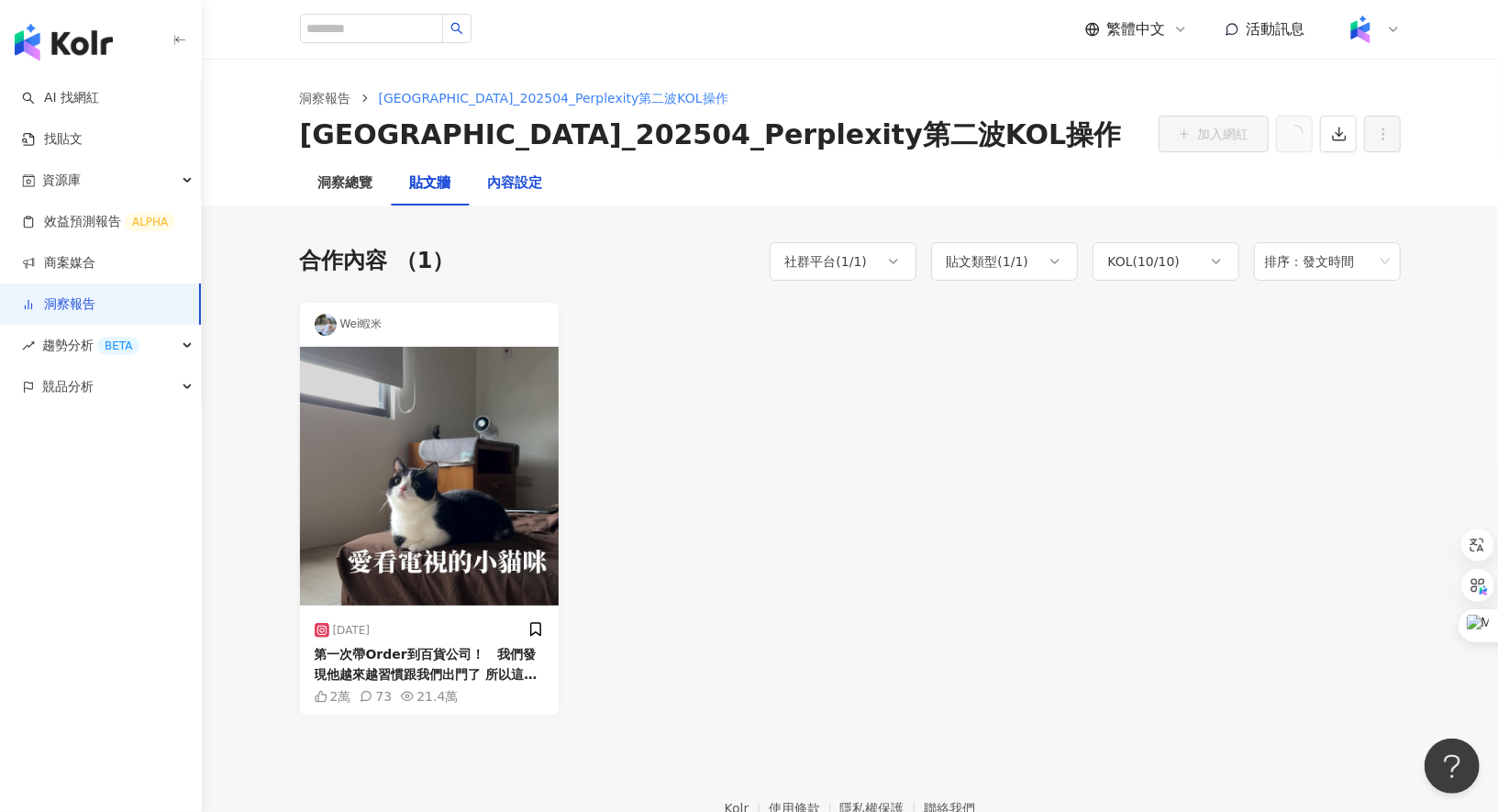
click at [515, 190] on div "內容設定" at bounding box center [515, 183] width 55 height 22
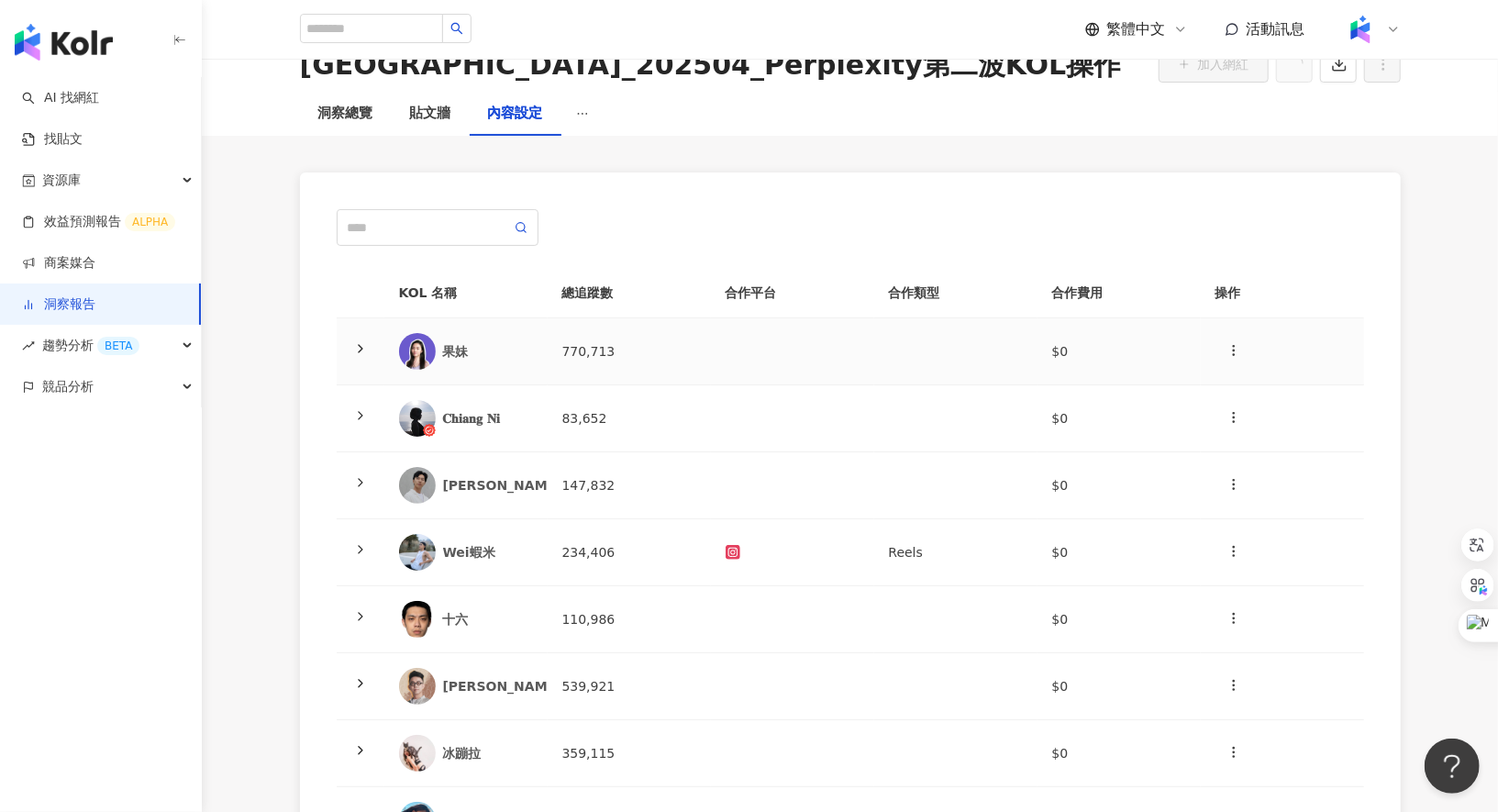
scroll to position [86, 0]
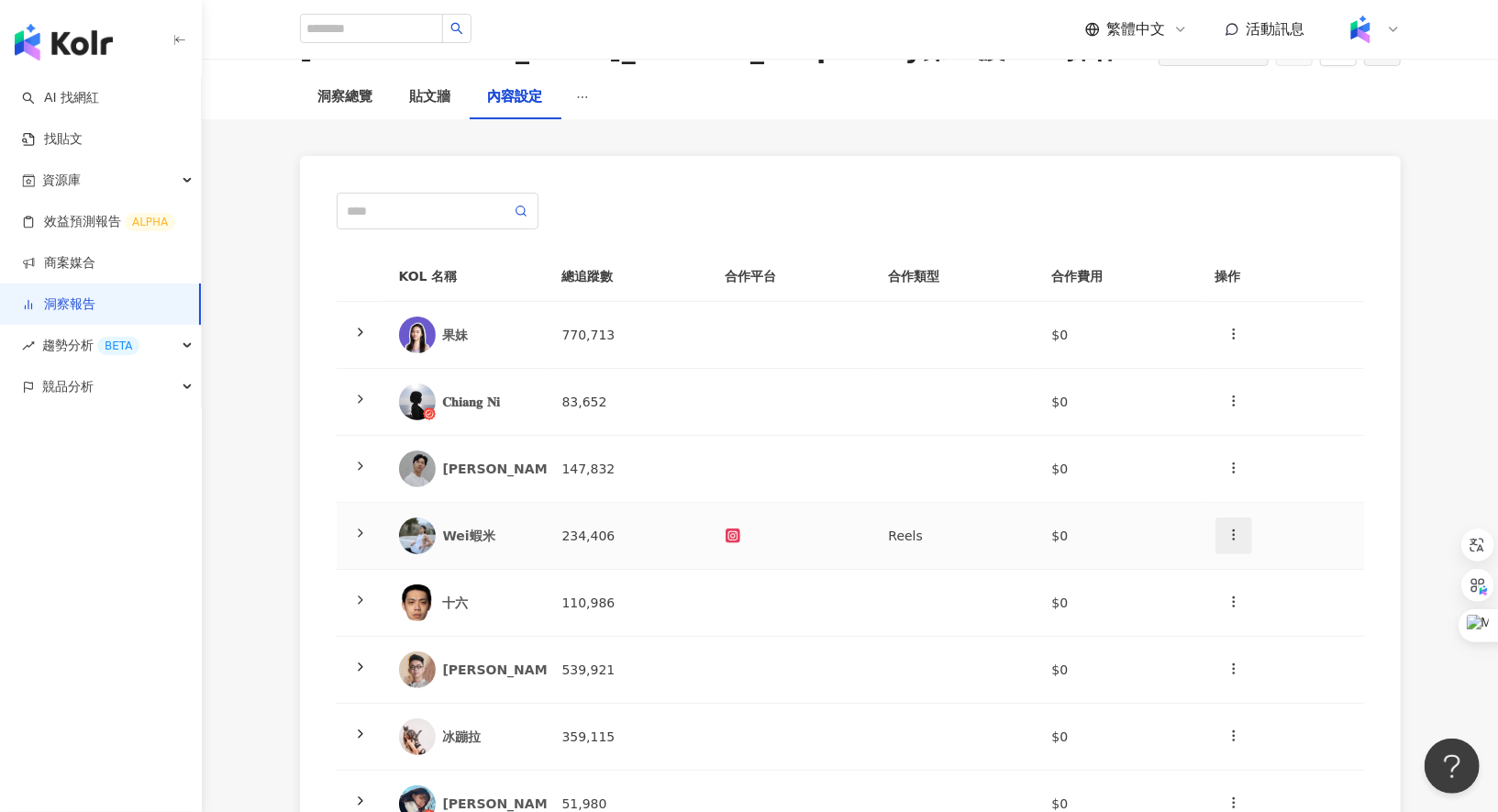
click at [1236, 528] on icon "button" at bounding box center [1233, 534] width 15 height 15
click at [1278, 574] on div "新增內容" at bounding box center [1265, 576] width 72 height 20
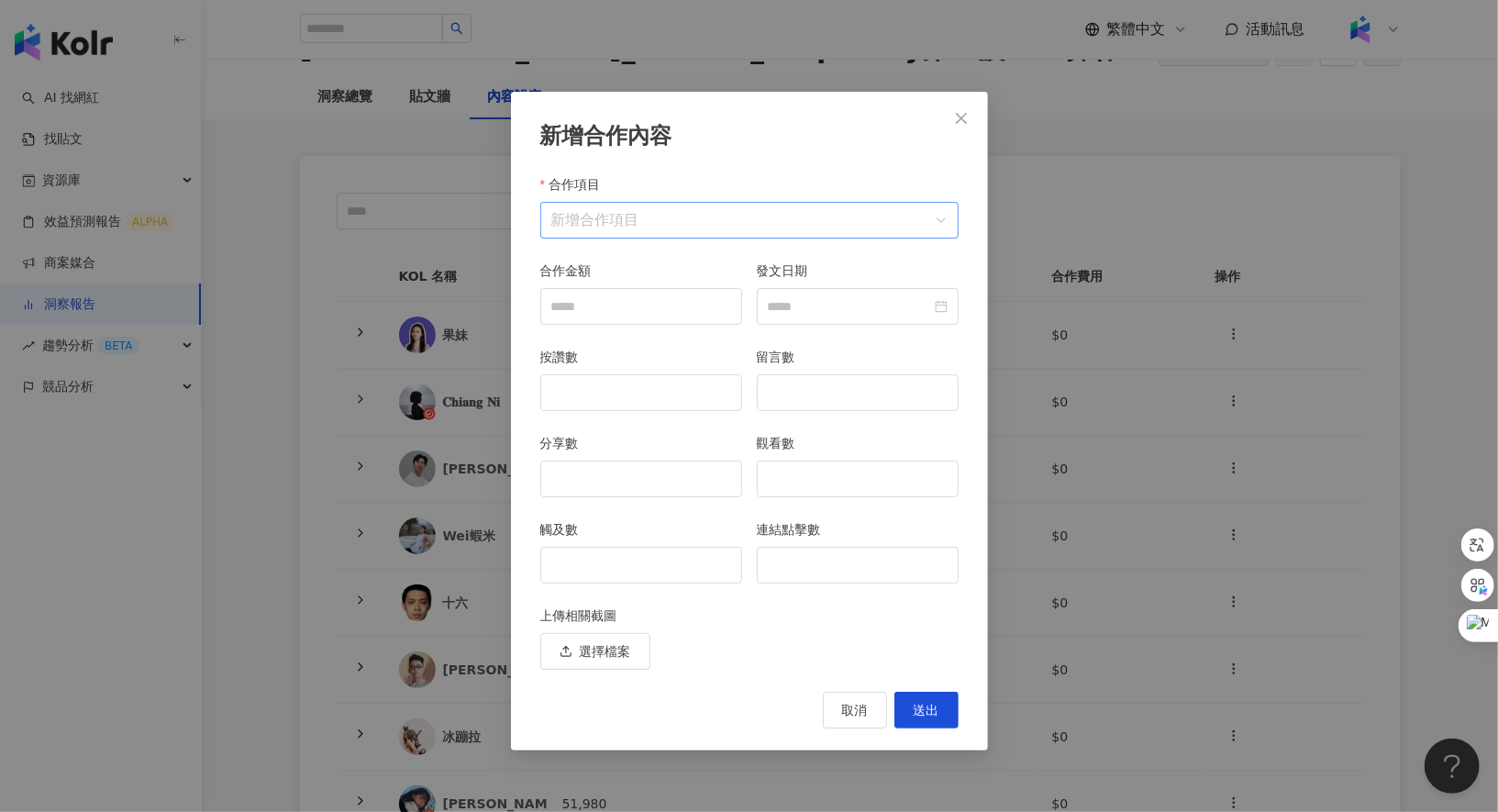
click at [669, 203] on input "合作項目" at bounding box center [749, 220] width 396 height 34
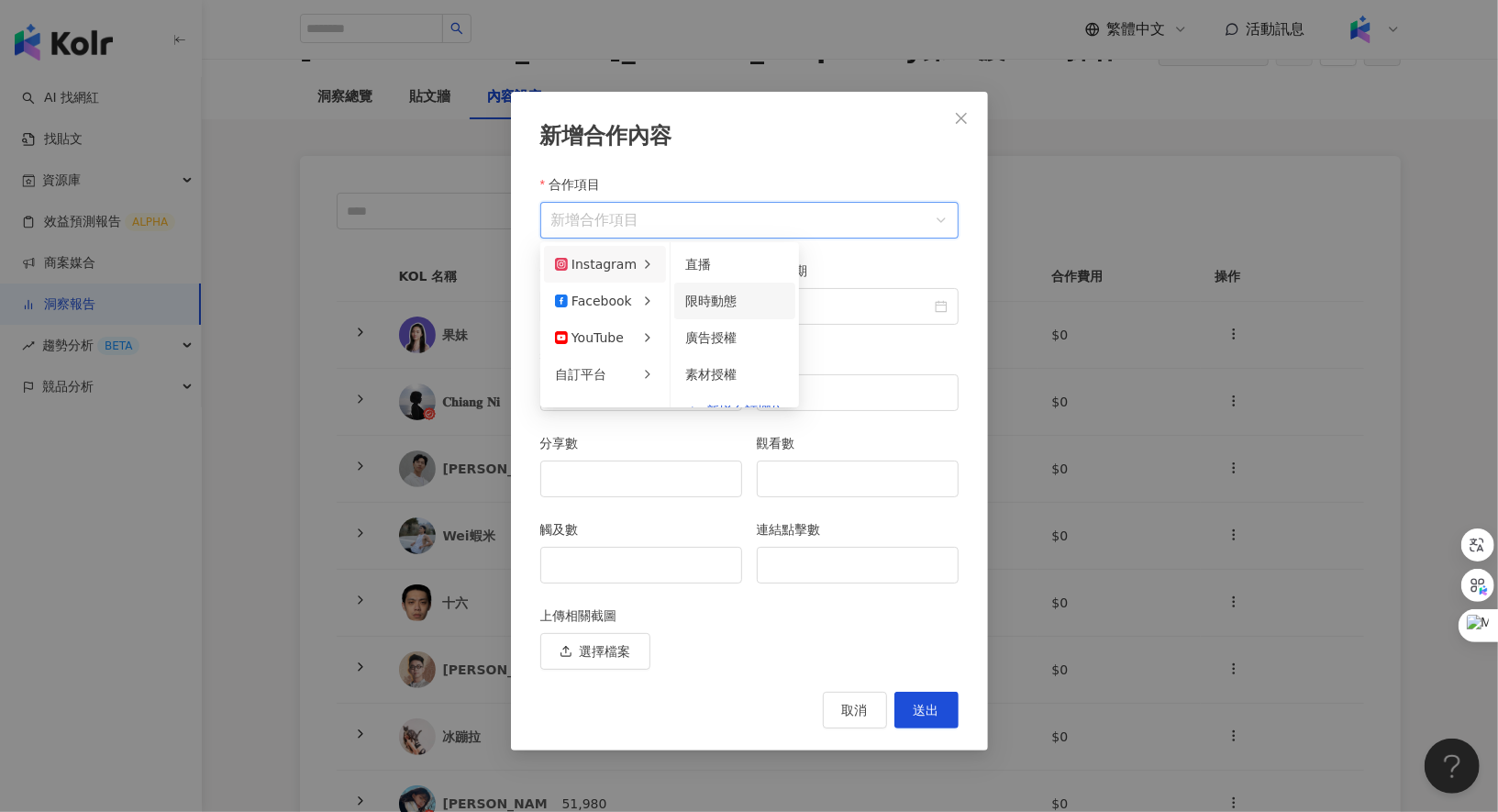
click at [703, 311] on li "限時動態" at bounding box center [734, 301] width 121 height 36
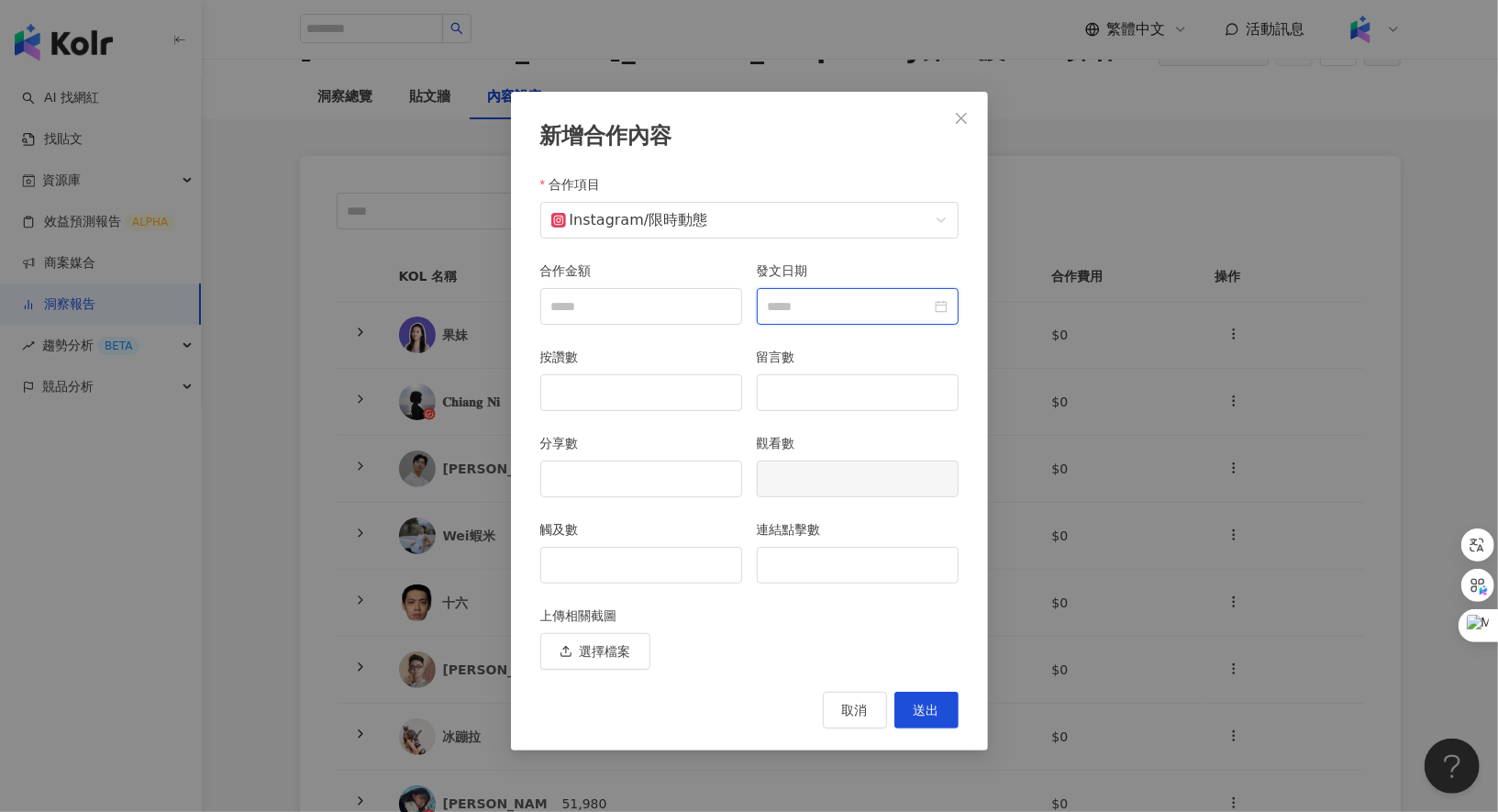
click at [776, 310] on input "發文日期" at bounding box center [850, 306] width 164 height 20
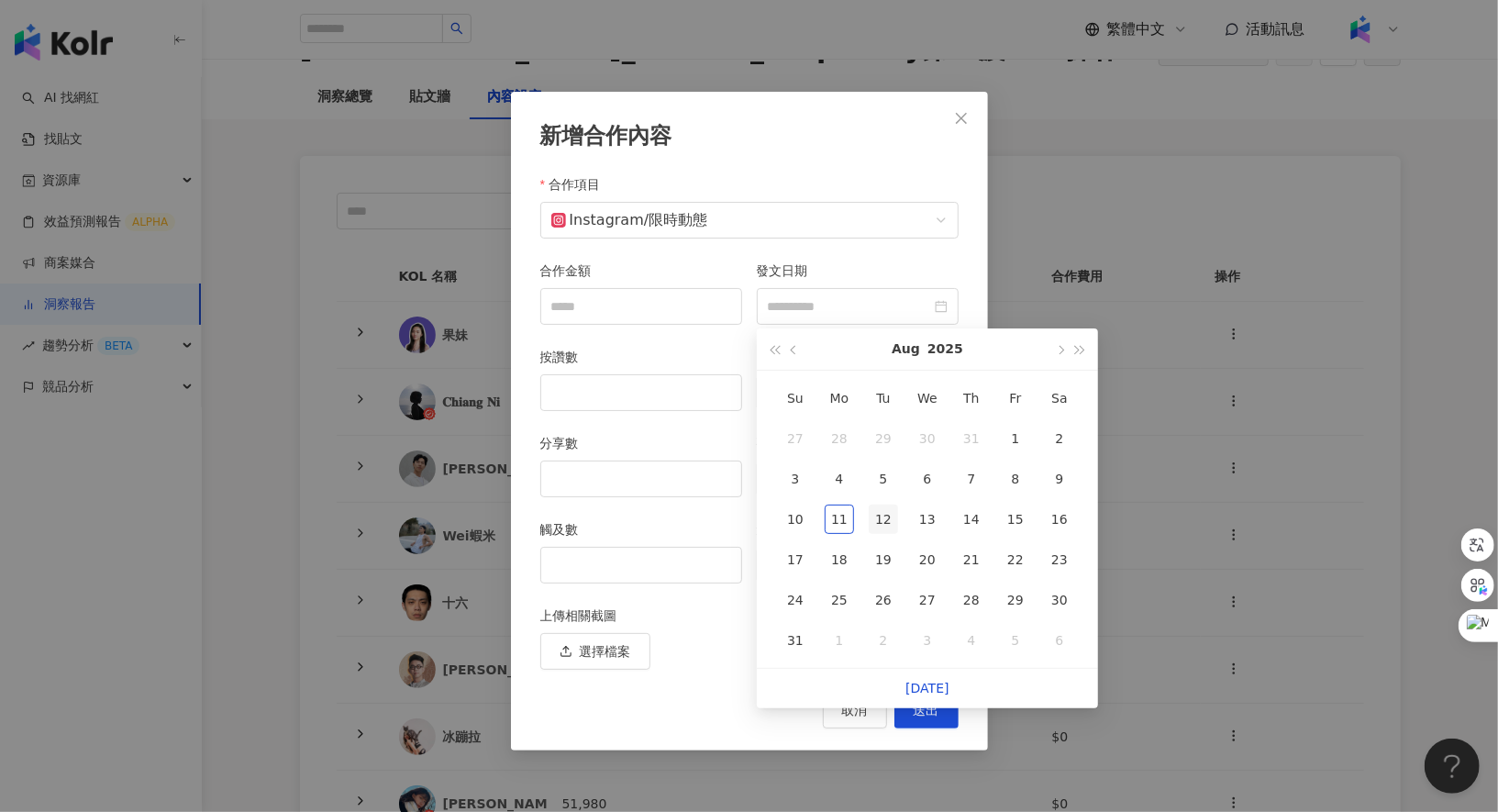
click at [875, 513] on div "12" at bounding box center [883, 519] width 30 height 30
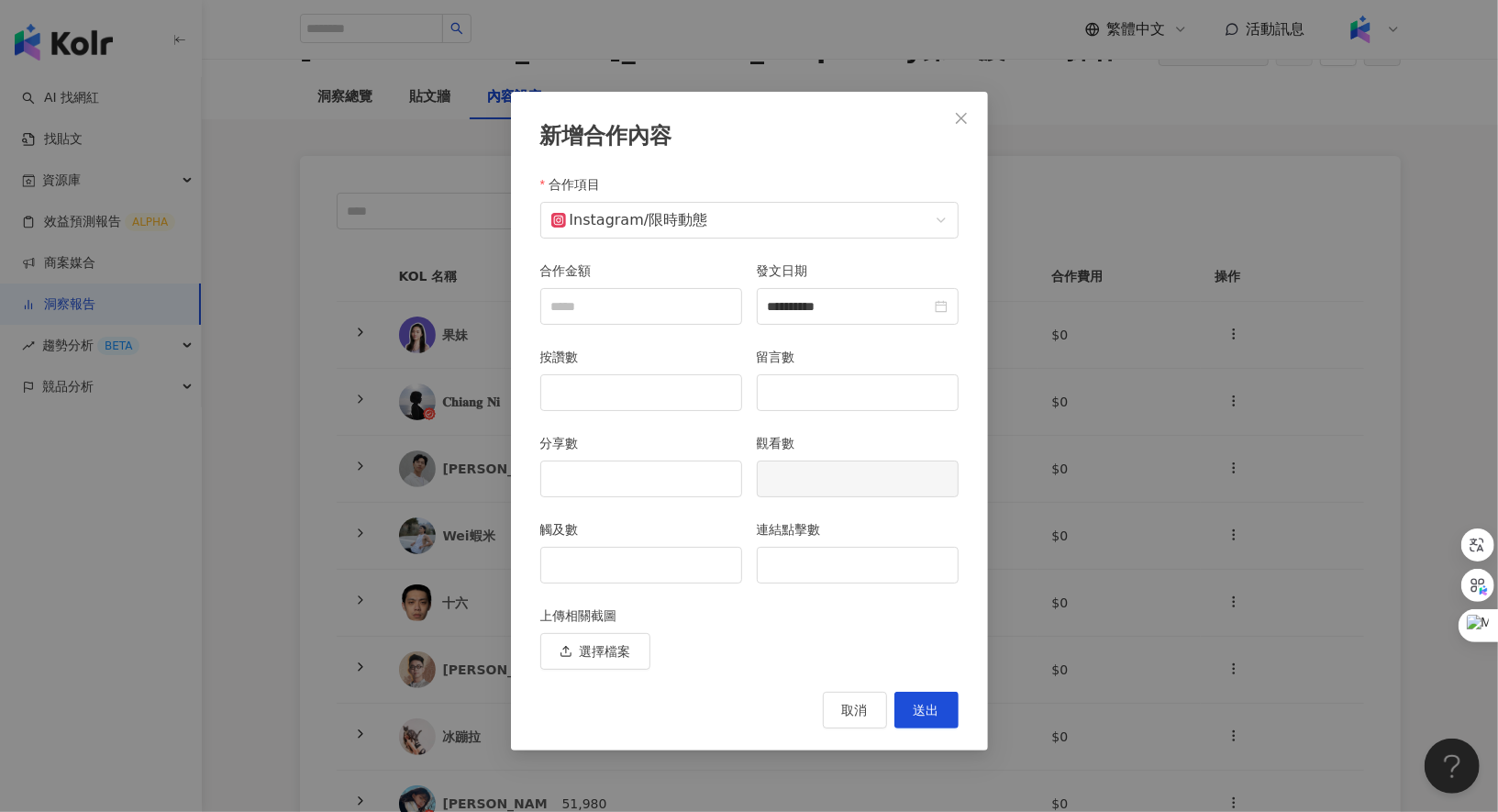
type input "**********"
click at [664, 556] on input "觸及數" at bounding box center [641, 565] width 200 height 34
click at [804, 563] on input "連結點擊數" at bounding box center [857, 565] width 200 height 34
click at [967, 122] on icon "close" at bounding box center [961, 118] width 15 height 15
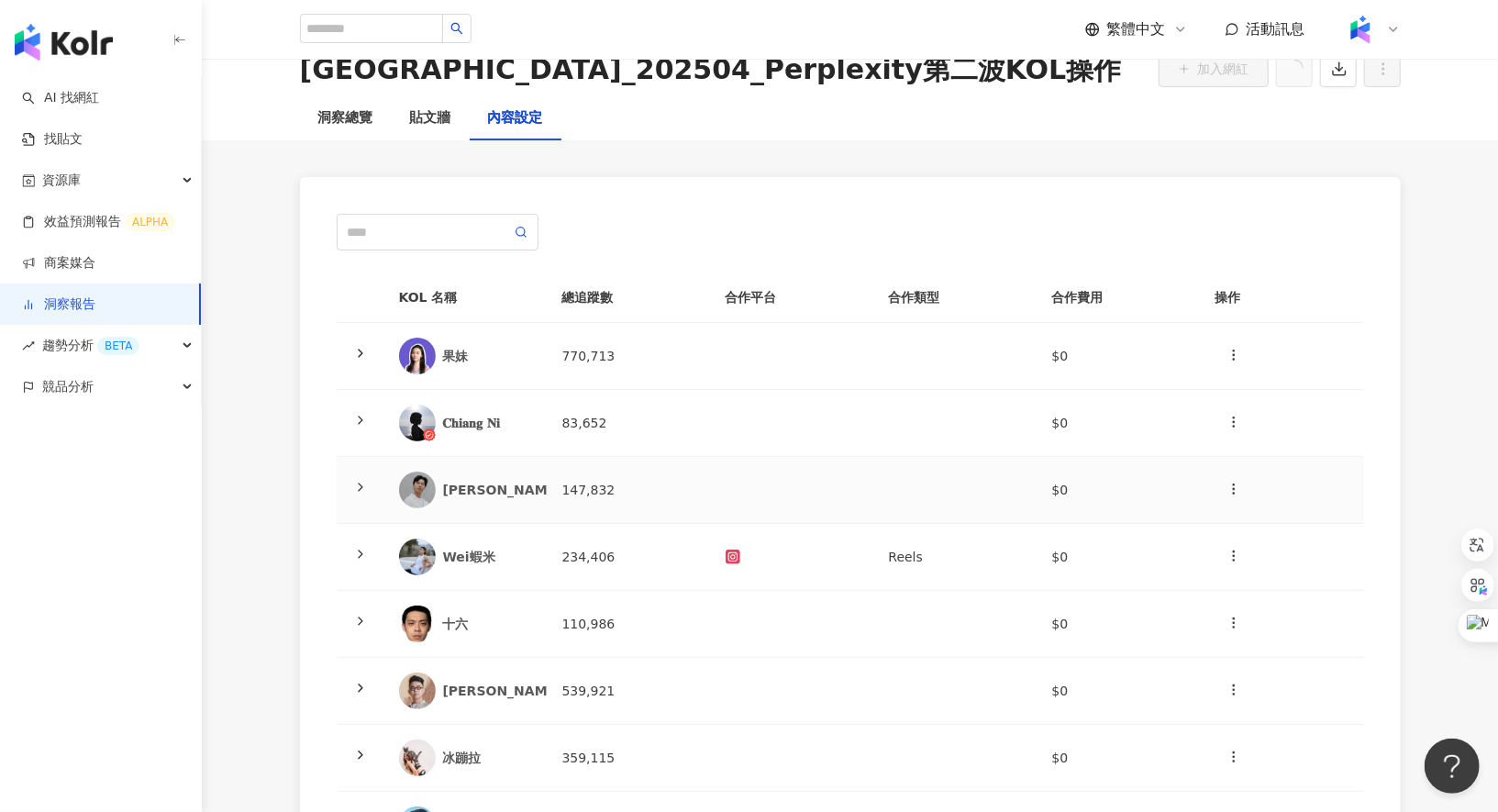
scroll to position [49, 0]
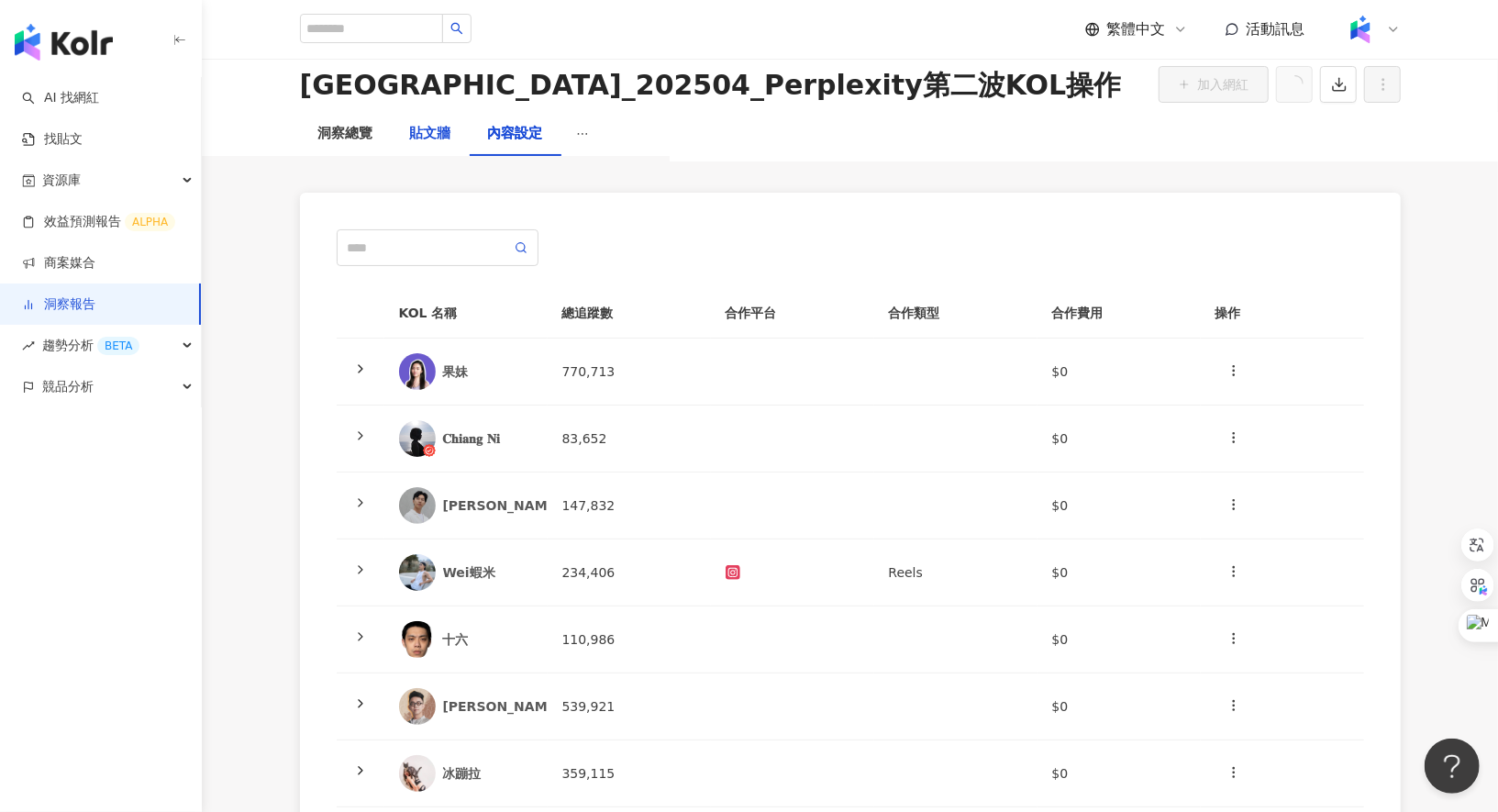
click at [440, 134] on div "貼文牆" at bounding box center [431, 134] width 41 height 22
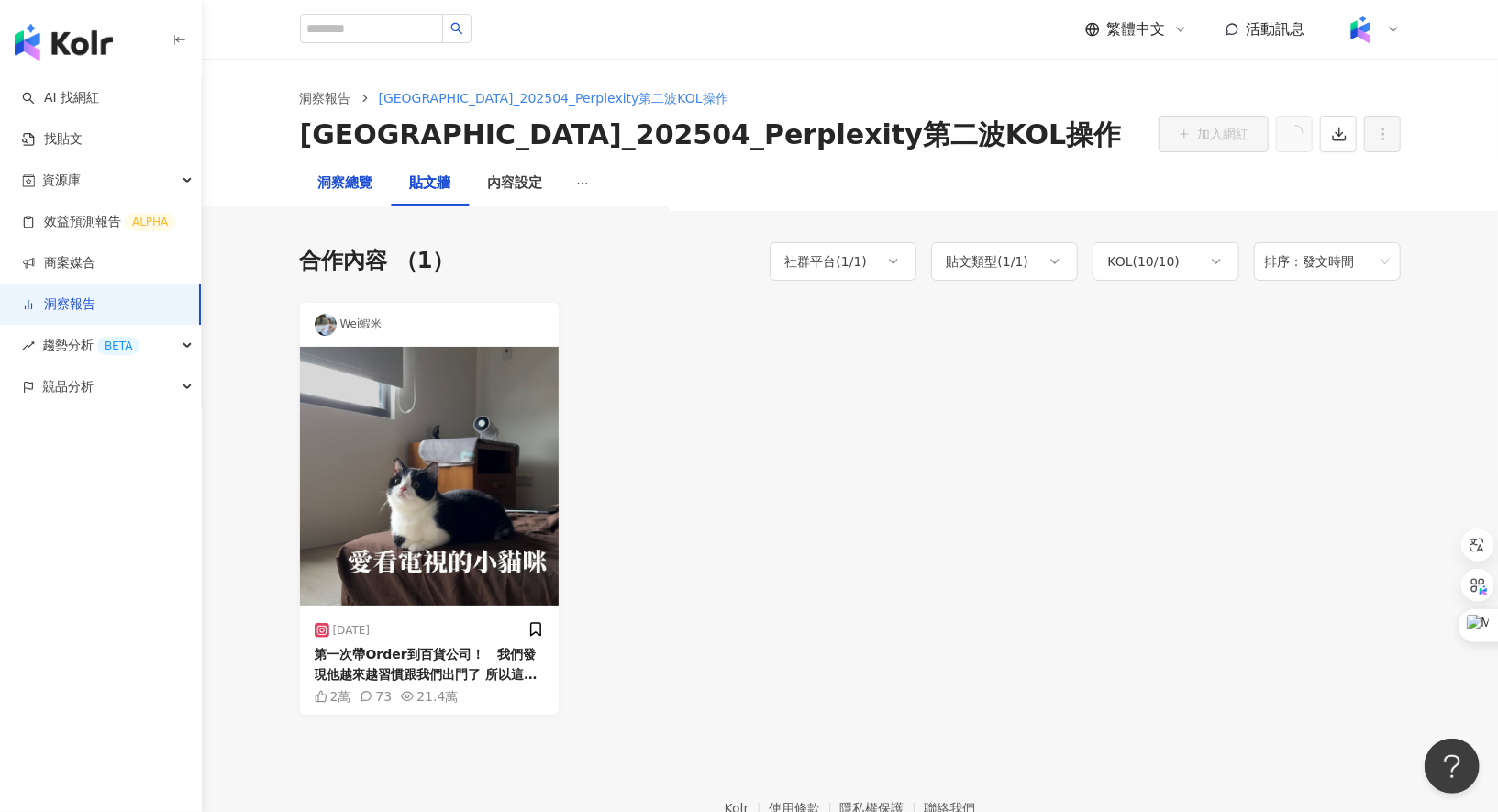
click at [347, 181] on div "洞察總覽" at bounding box center [346, 183] width 55 height 22
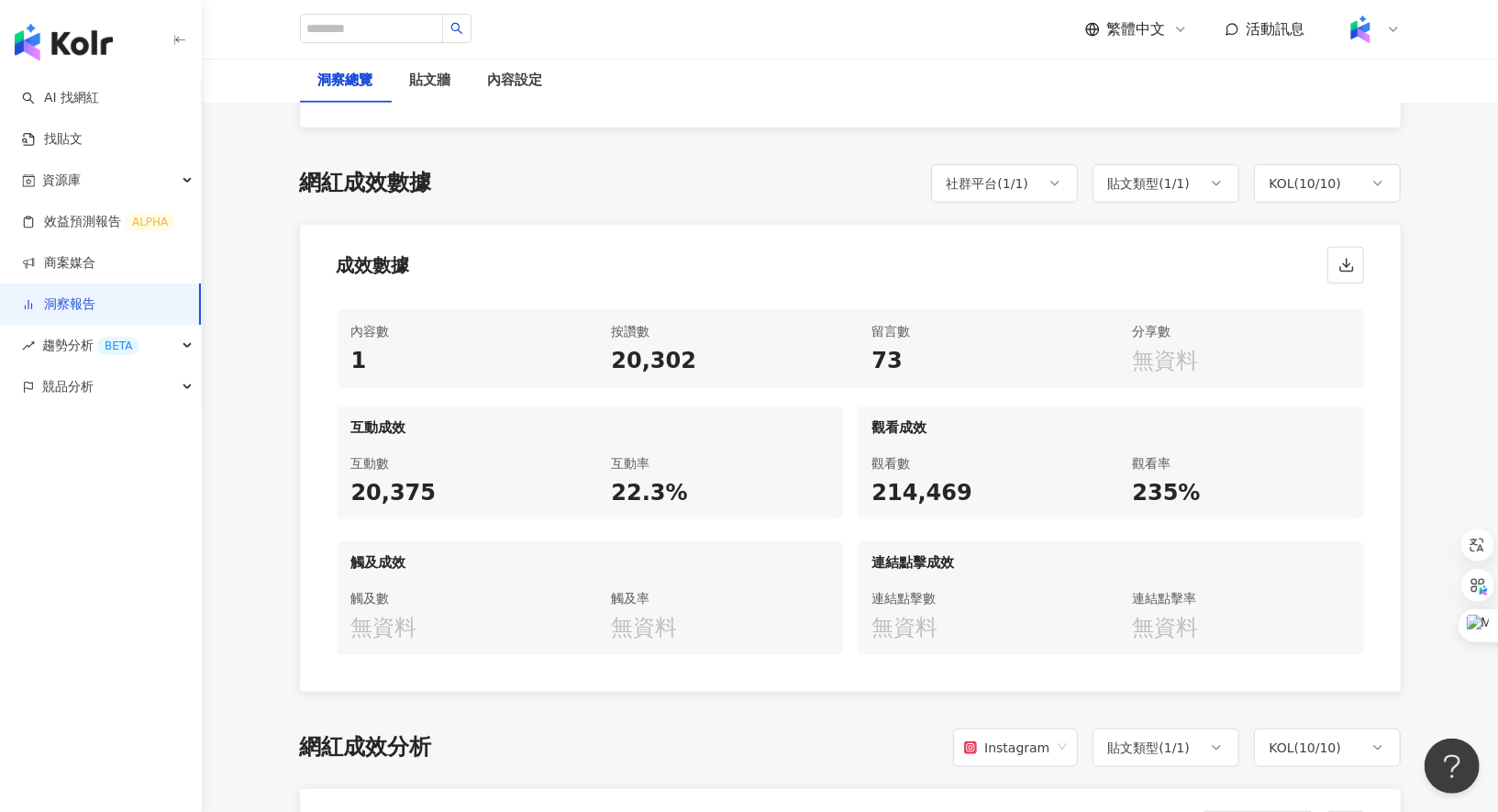
scroll to position [781, 0]
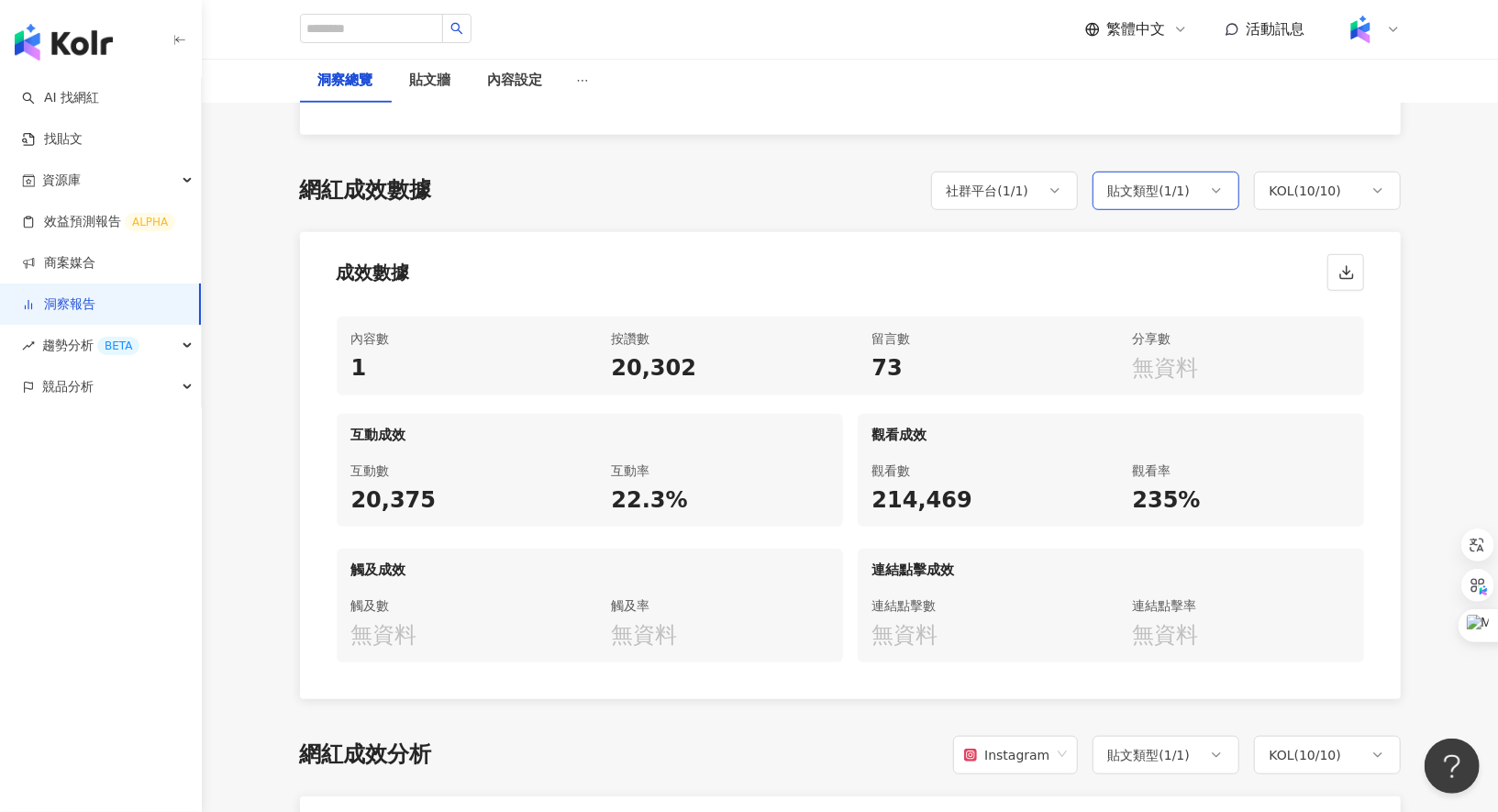
click at [1124, 194] on div "貼文類型 ( 1 / 1 )" at bounding box center [1149, 190] width 83 height 22
click at [1053, 189] on polyline at bounding box center [1055, 191] width 7 height 4
click at [1143, 199] on div "貼文類型 ( 1 / 1 )" at bounding box center [1149, 190] width 83 height 22
click at [1328, 184] on div "KOL ( 10 / 10 )" at bounding box center [1306, 190] width 73 height 22
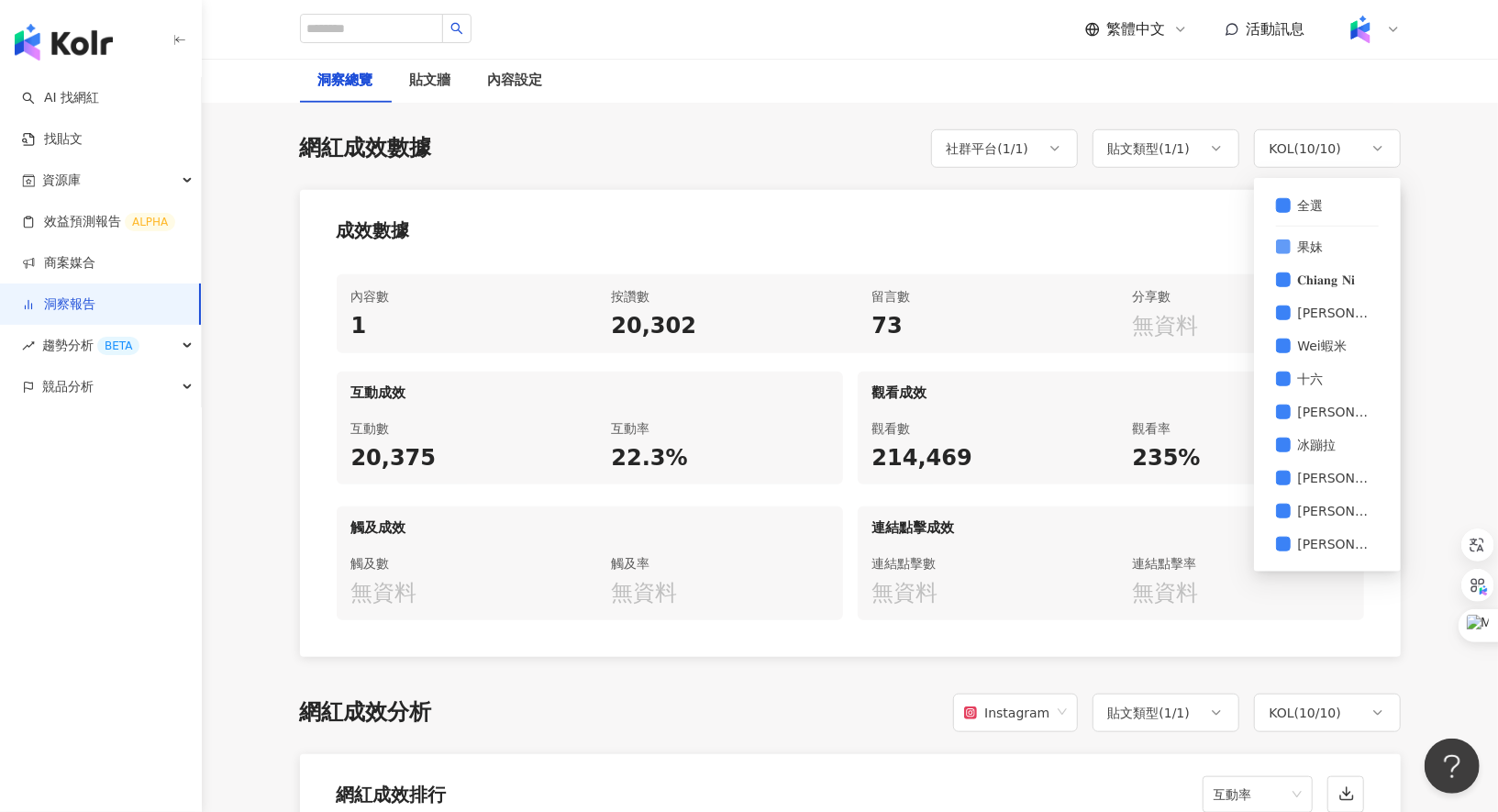
scroll to position [832, 0]
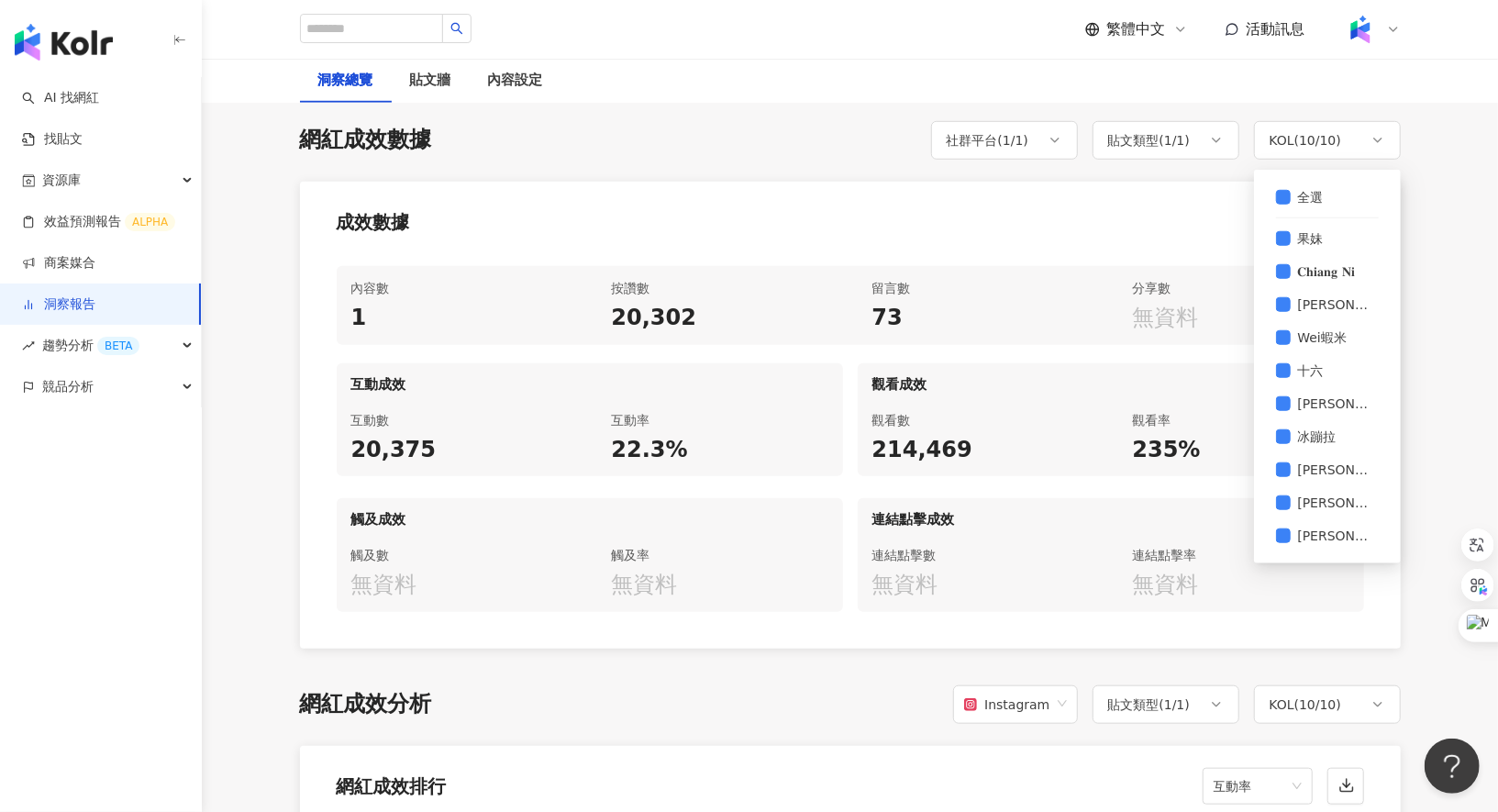
click at [1127, 213] on div "成效數據" at bounding box center [850, 216] width 1101 height 70
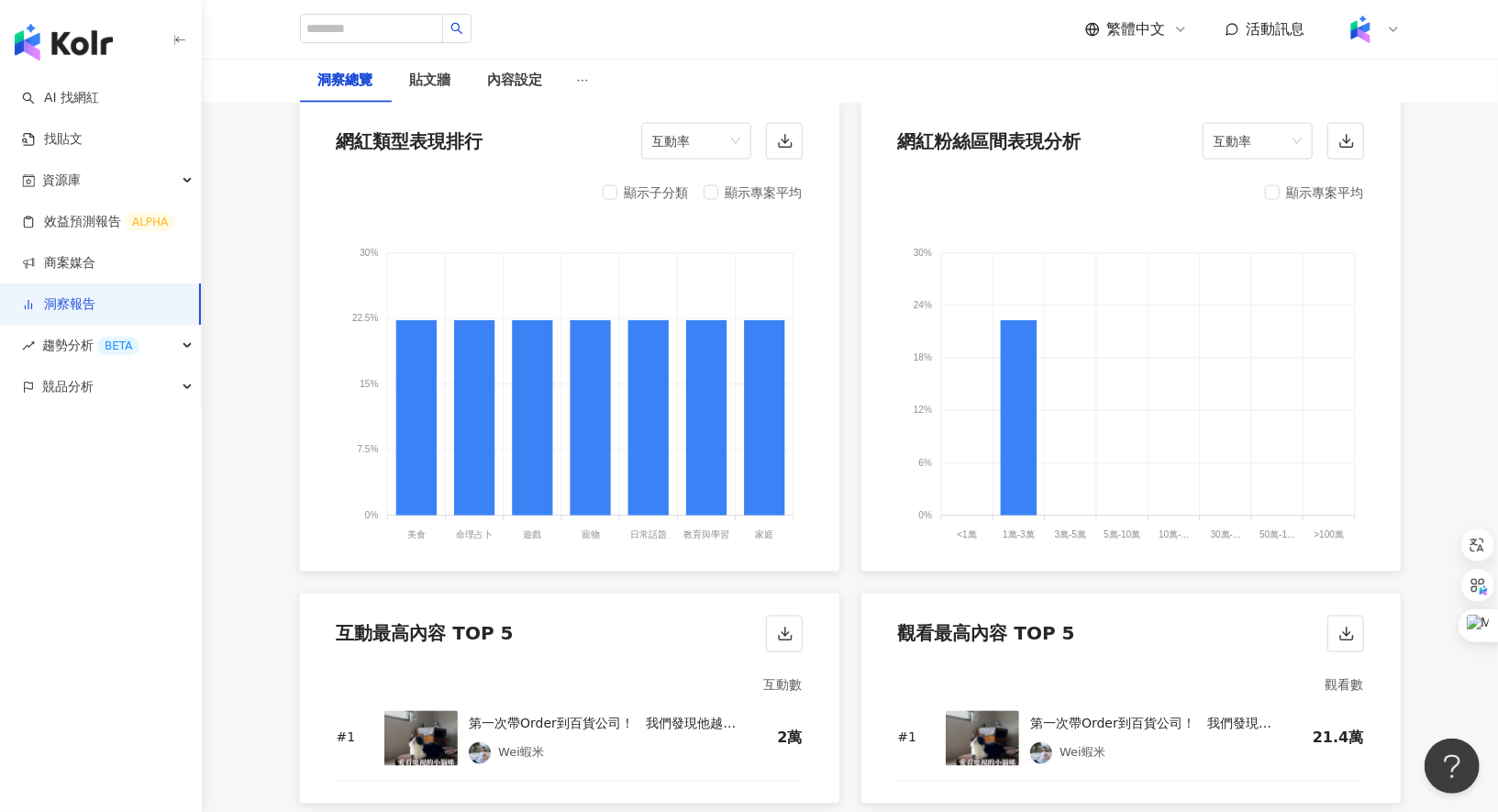
scroll to position [1992, 0]
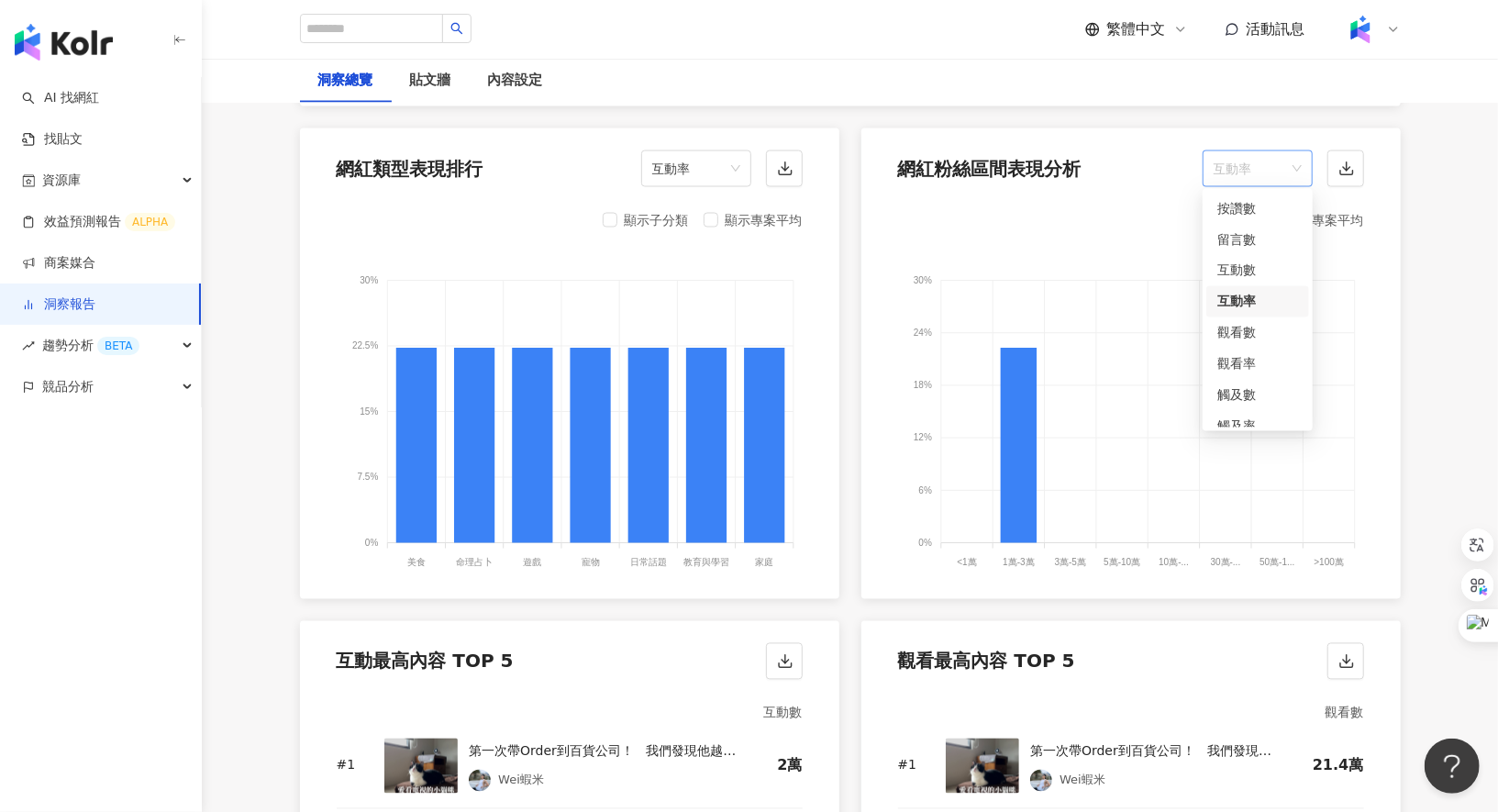
click at [1256, 173] on span "互動率" at bounding box center [1257, 169] width 88 height 34
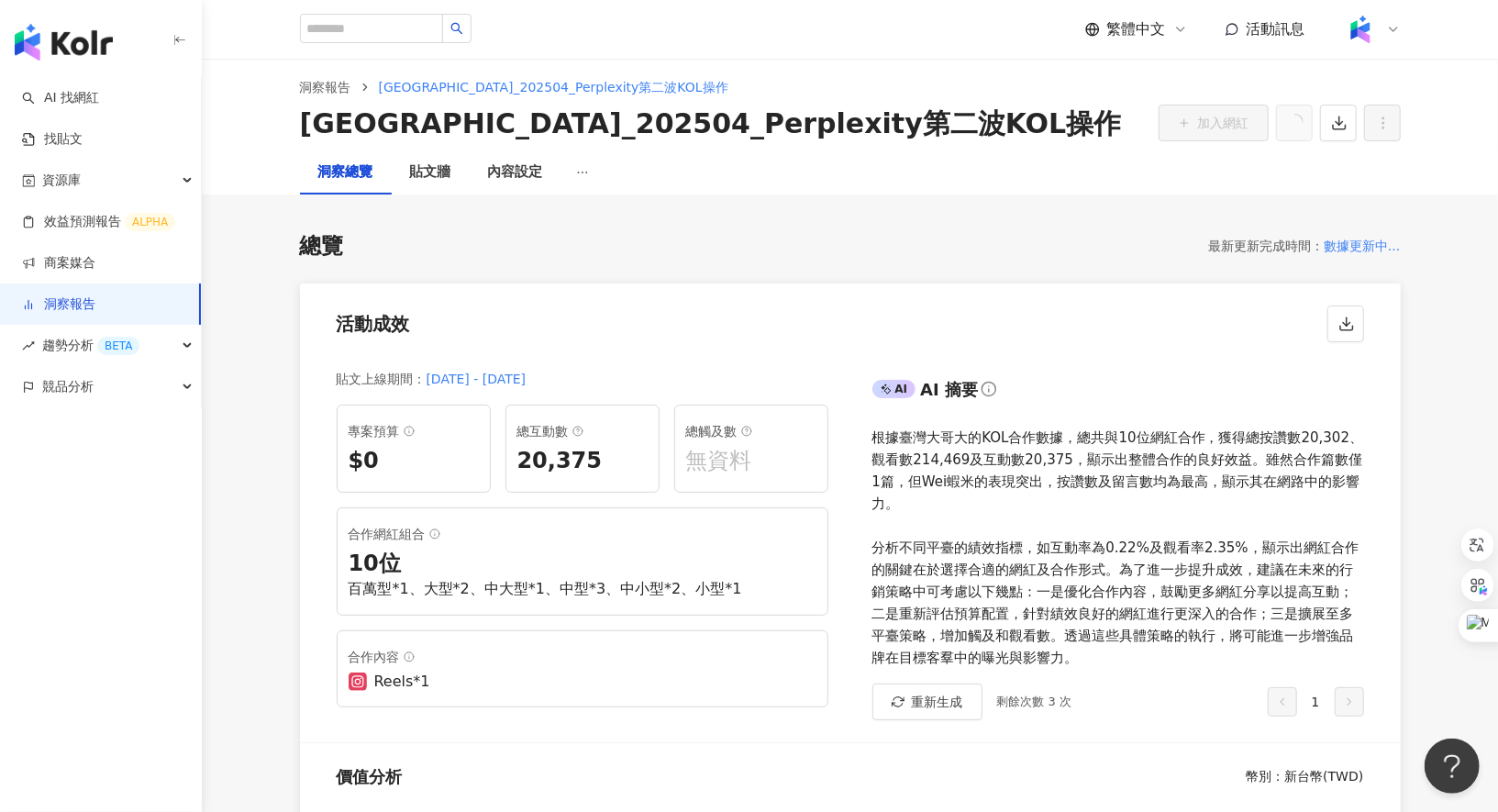
scroll to position [0, 0]
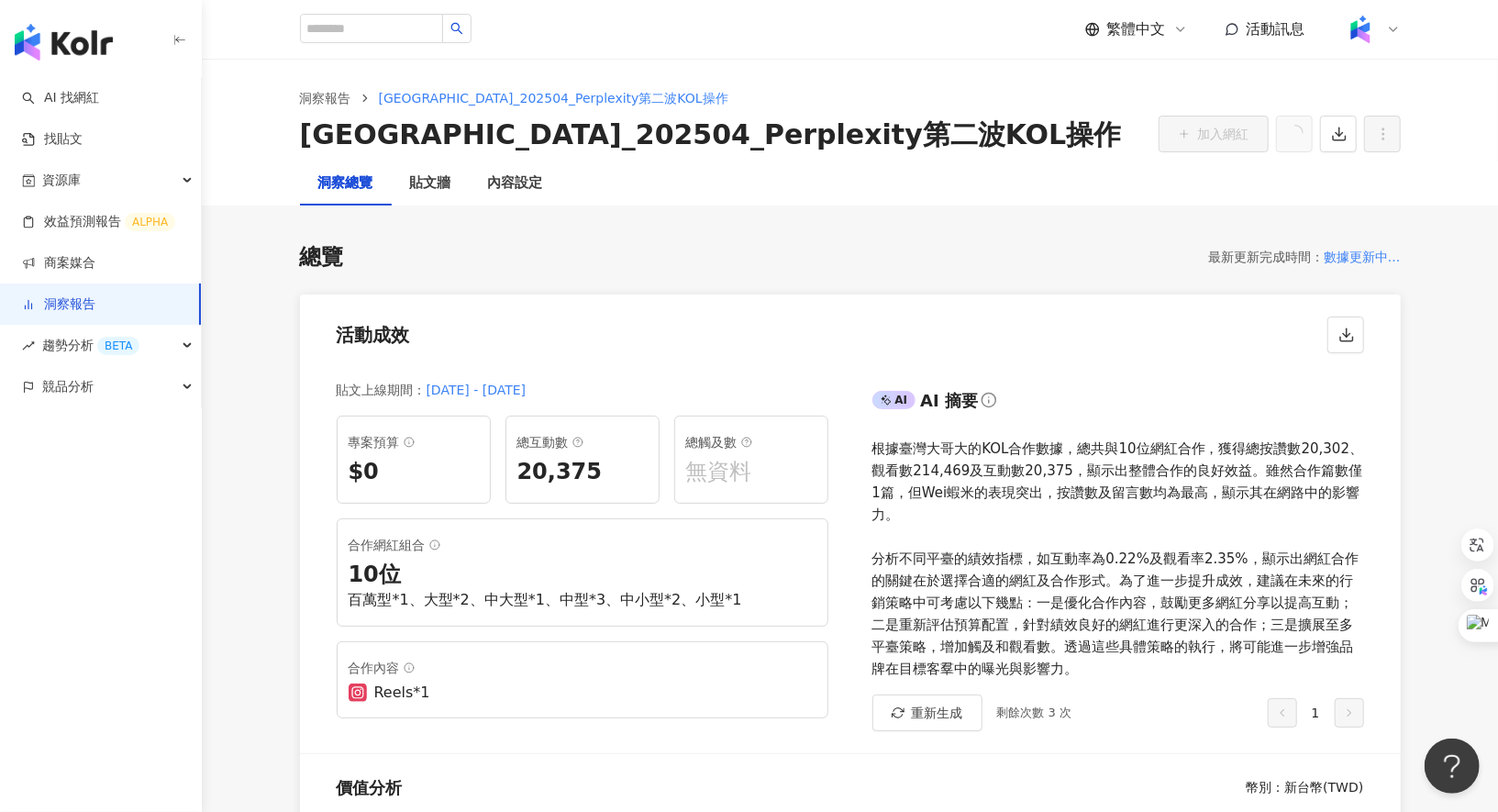
click at [96, 311] on link "洞察報告" at bounding box center [58, 304] width 73 height 19
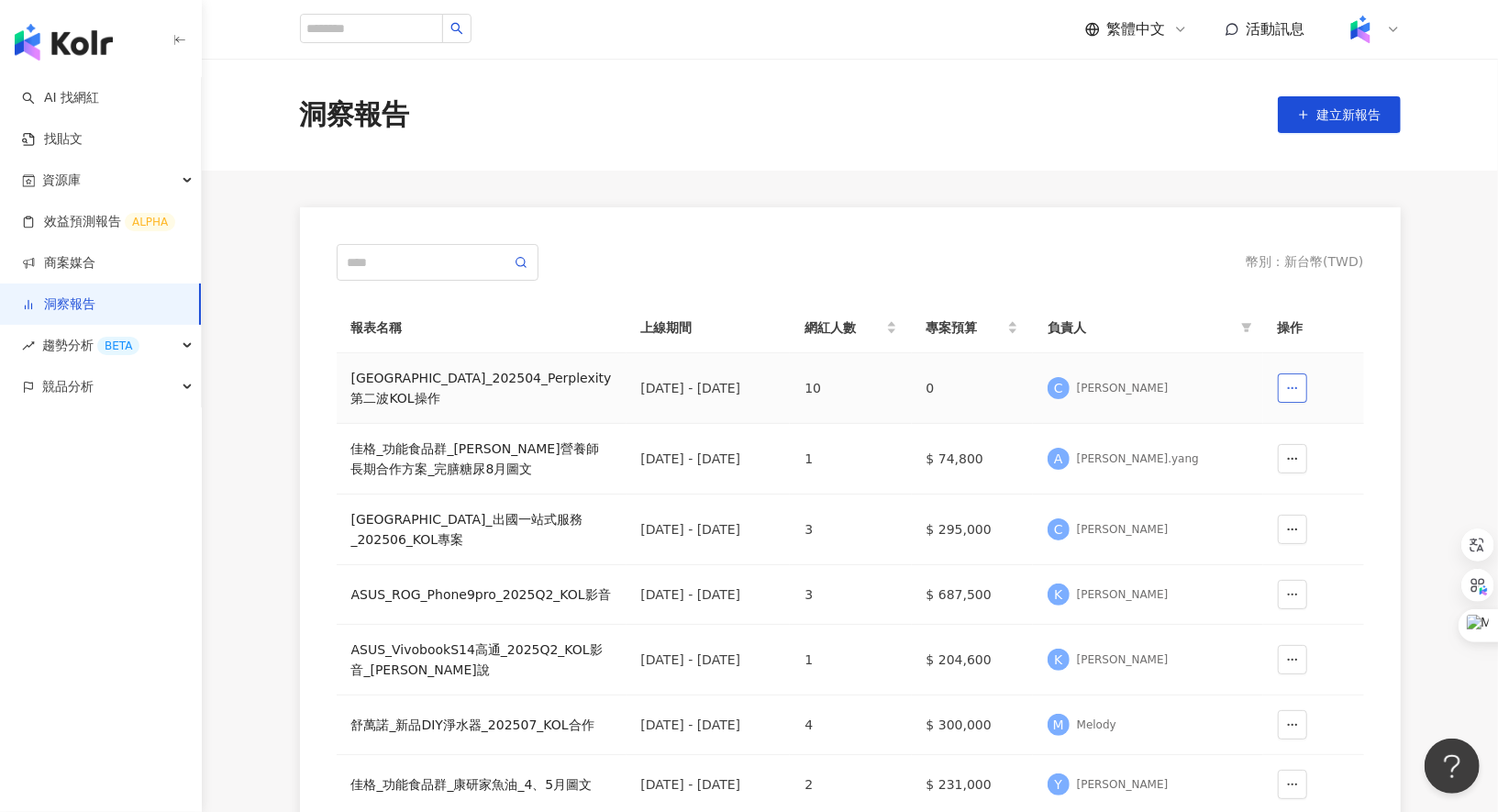
click at [1294, 387] on icon "button" at bounding box center [1292, 387] width 13 height 13
click at [1257, 435] on span "刪除" at bounding box center [1264, 433] width 26 height 30
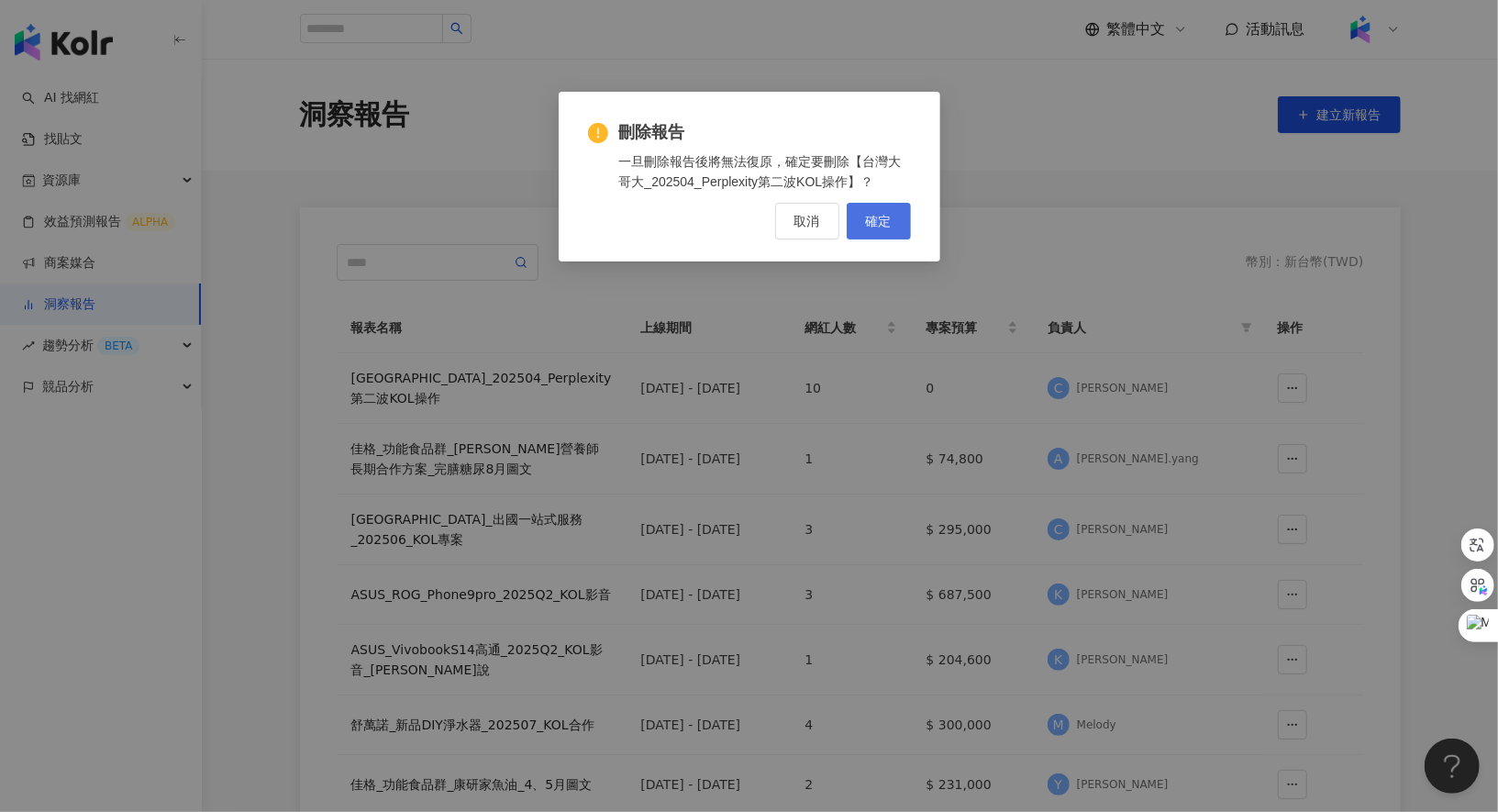
click at [894, 224] on button "確定" at bounding box center [878, 221] width 64 height 36
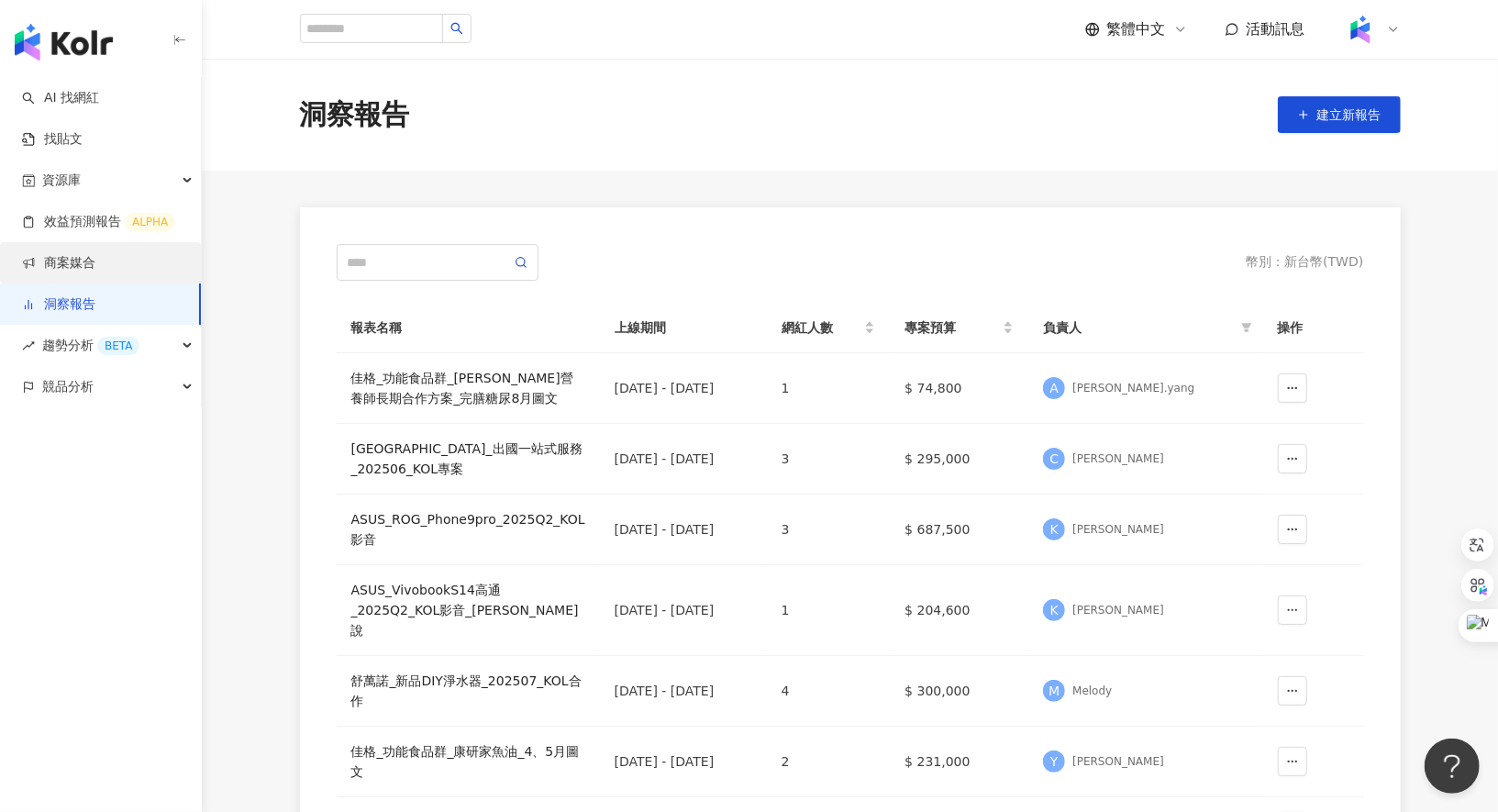
click at [96, 261] on link "商案媒合" at bounding box center [58, 263] width 73 height 19
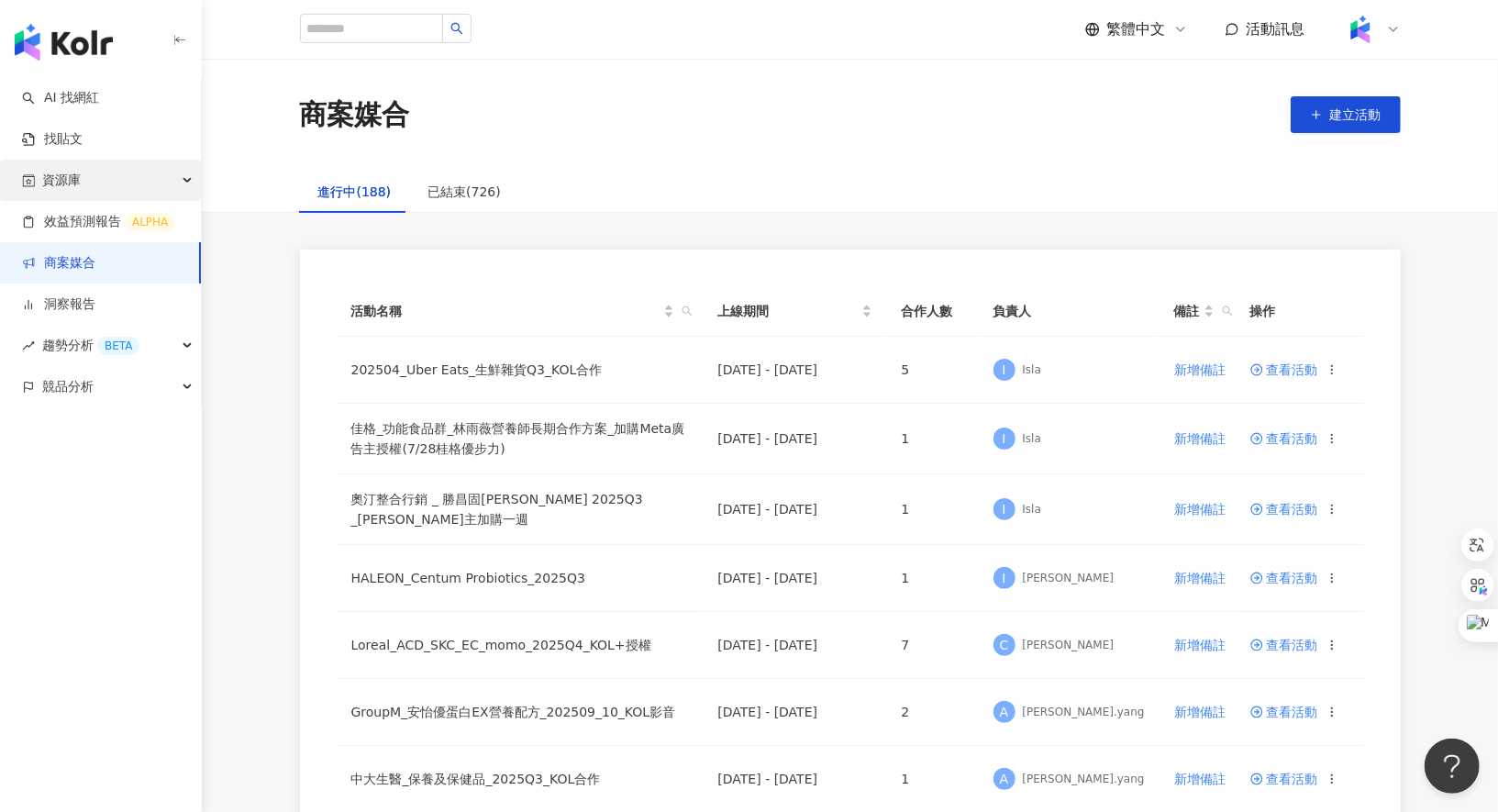
click at [139, 186] on div "資源庫" at bounding box center [101, 180] width 201 height 41
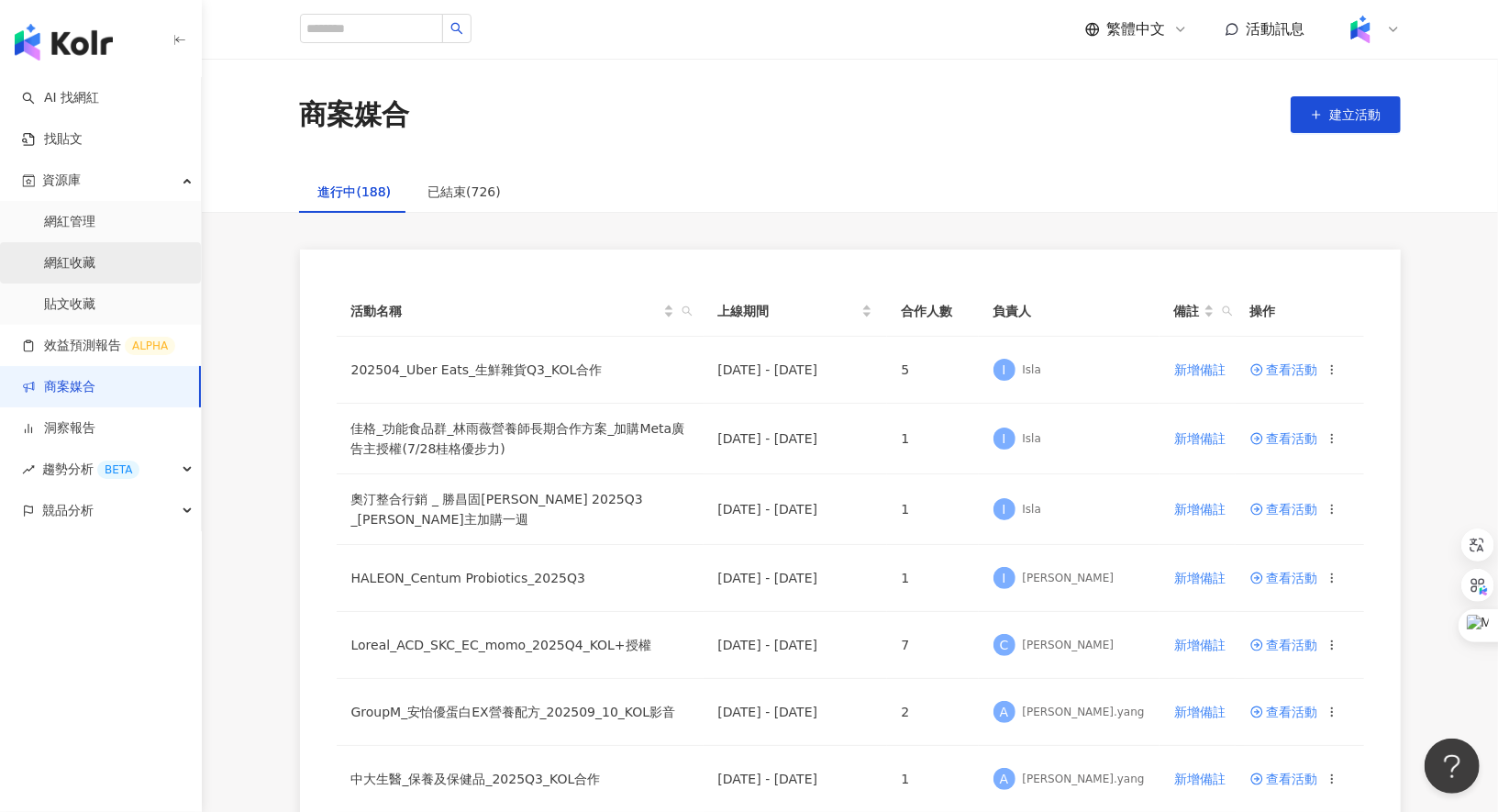
click at [96, 266] on link "網紅收藏" at bounding box center [70, 263] width 51 height 19
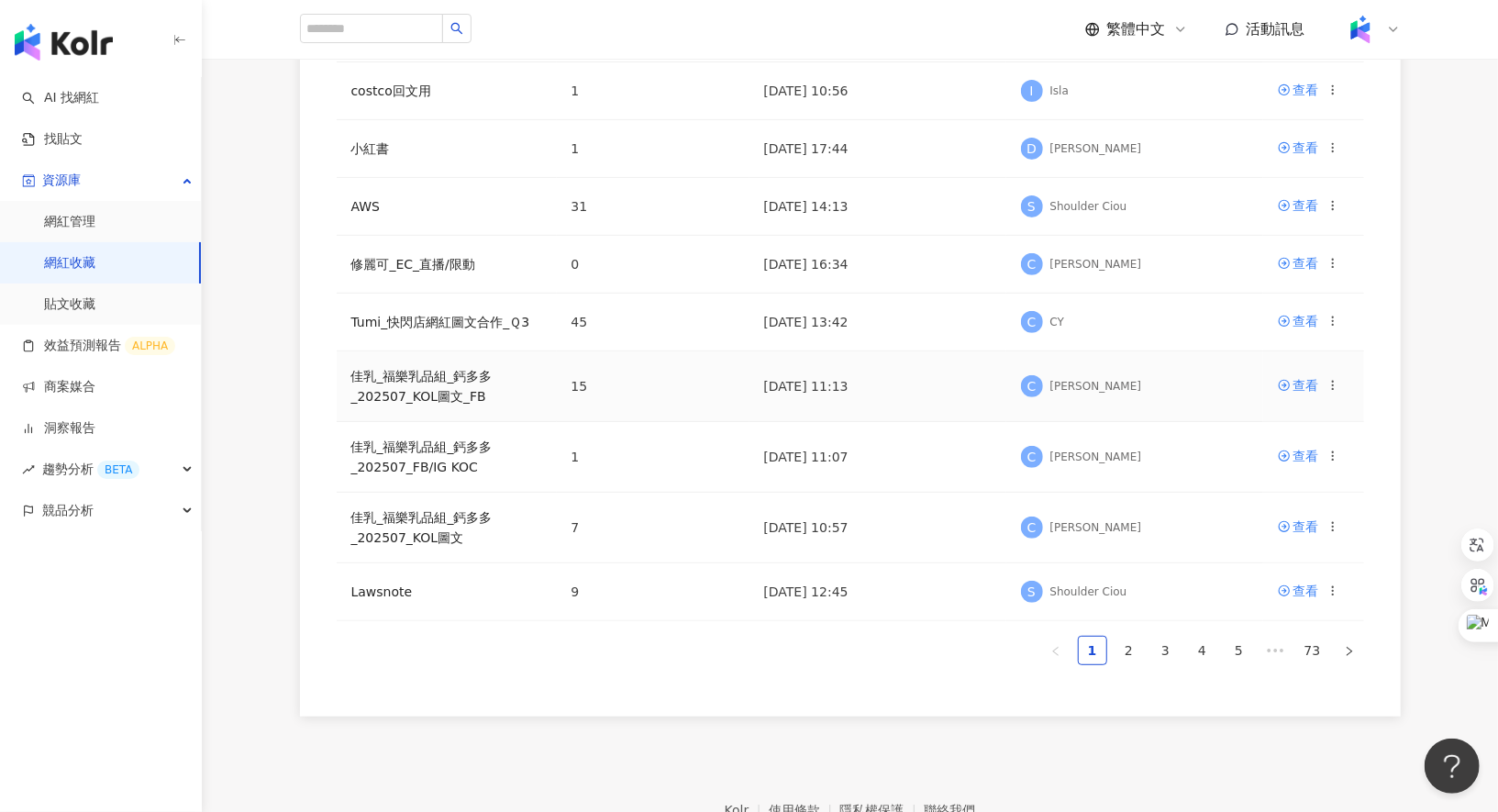
scroll to position [346, 0]
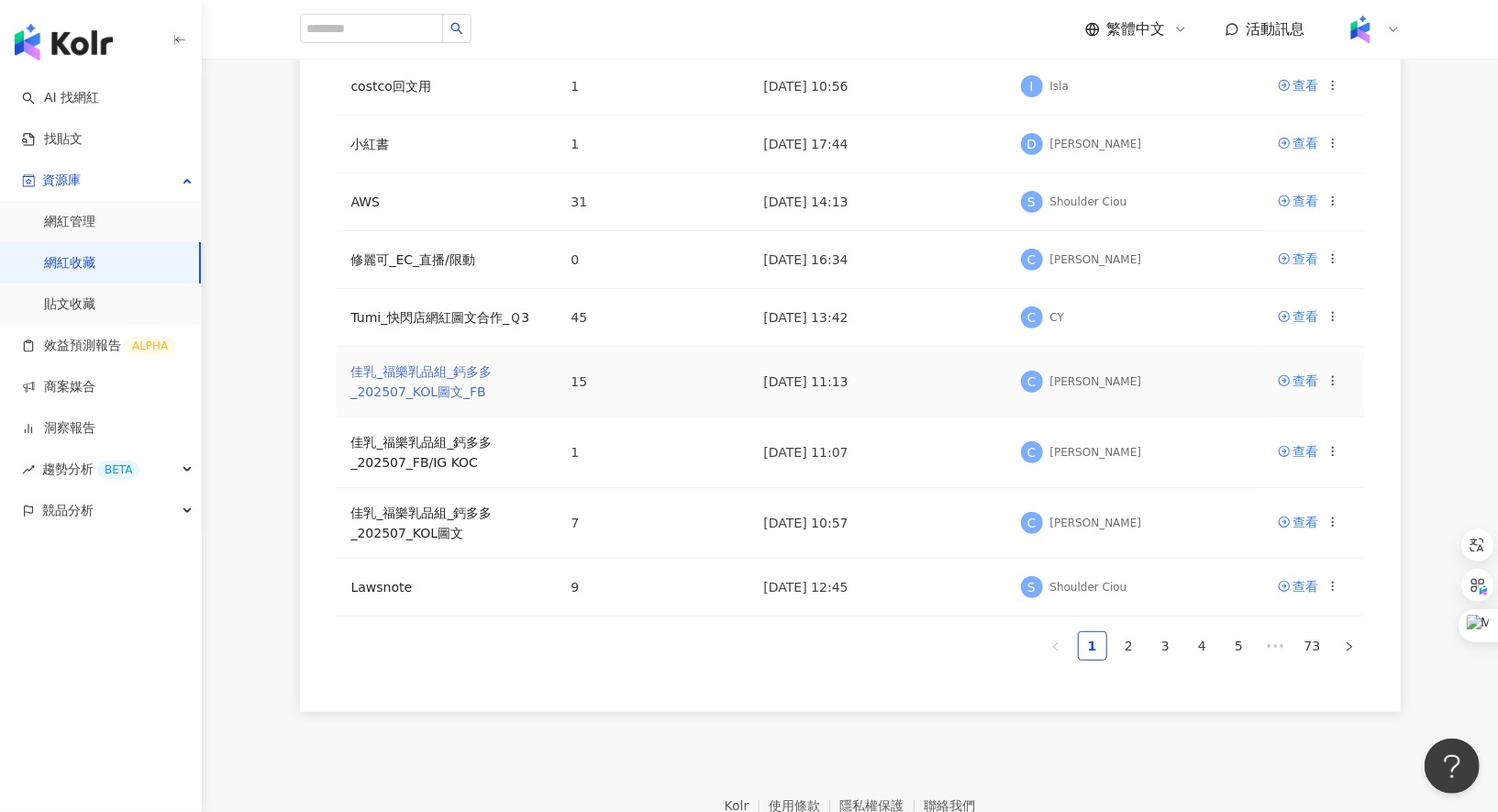
click at [421, 372] on link "佳乳_福樂乳品組_鈣多多_202507_KOL圖文_FB" at bounding box center [421, 381] width 141 height 34
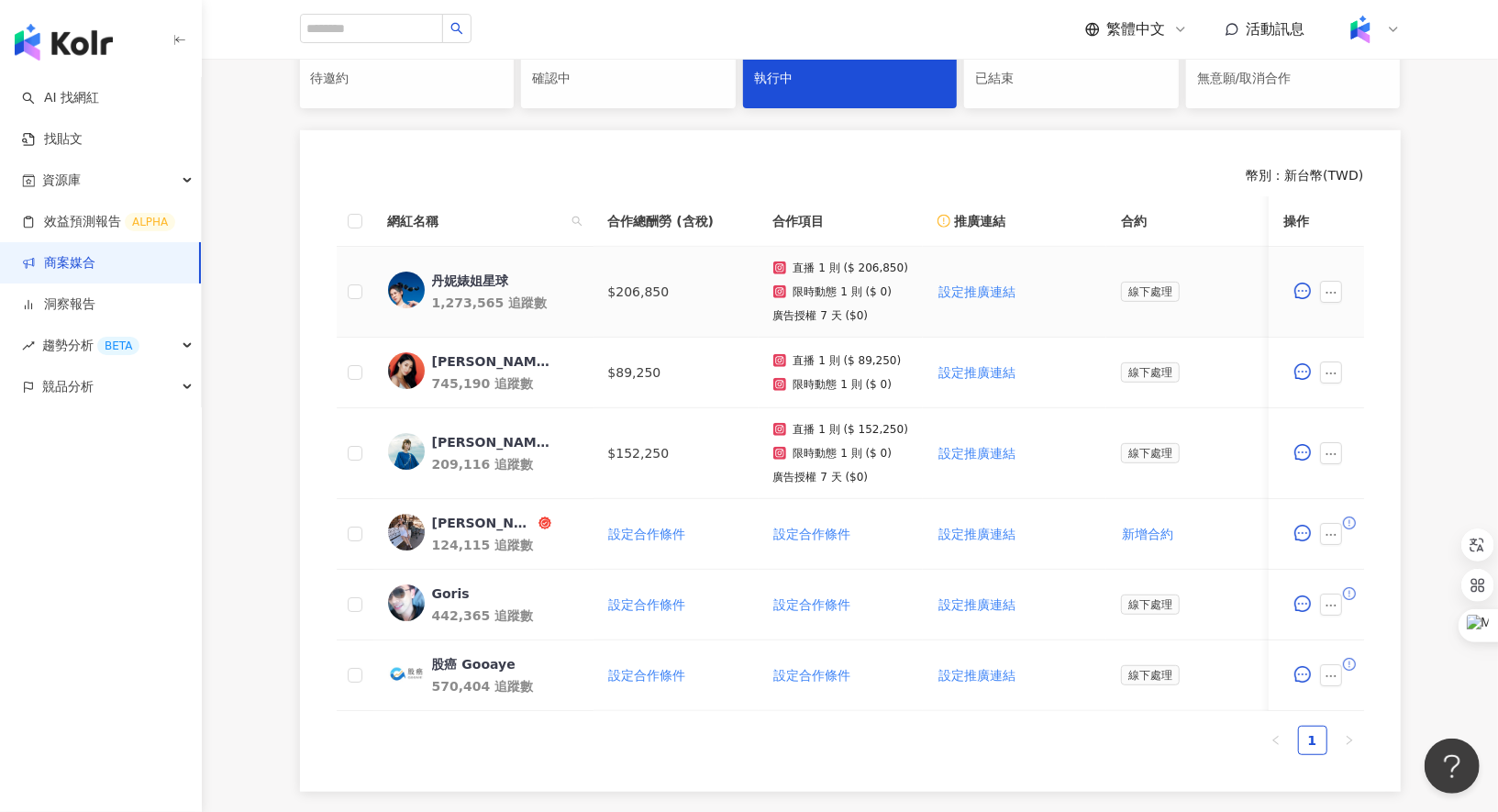
scroll to position [444, 0]
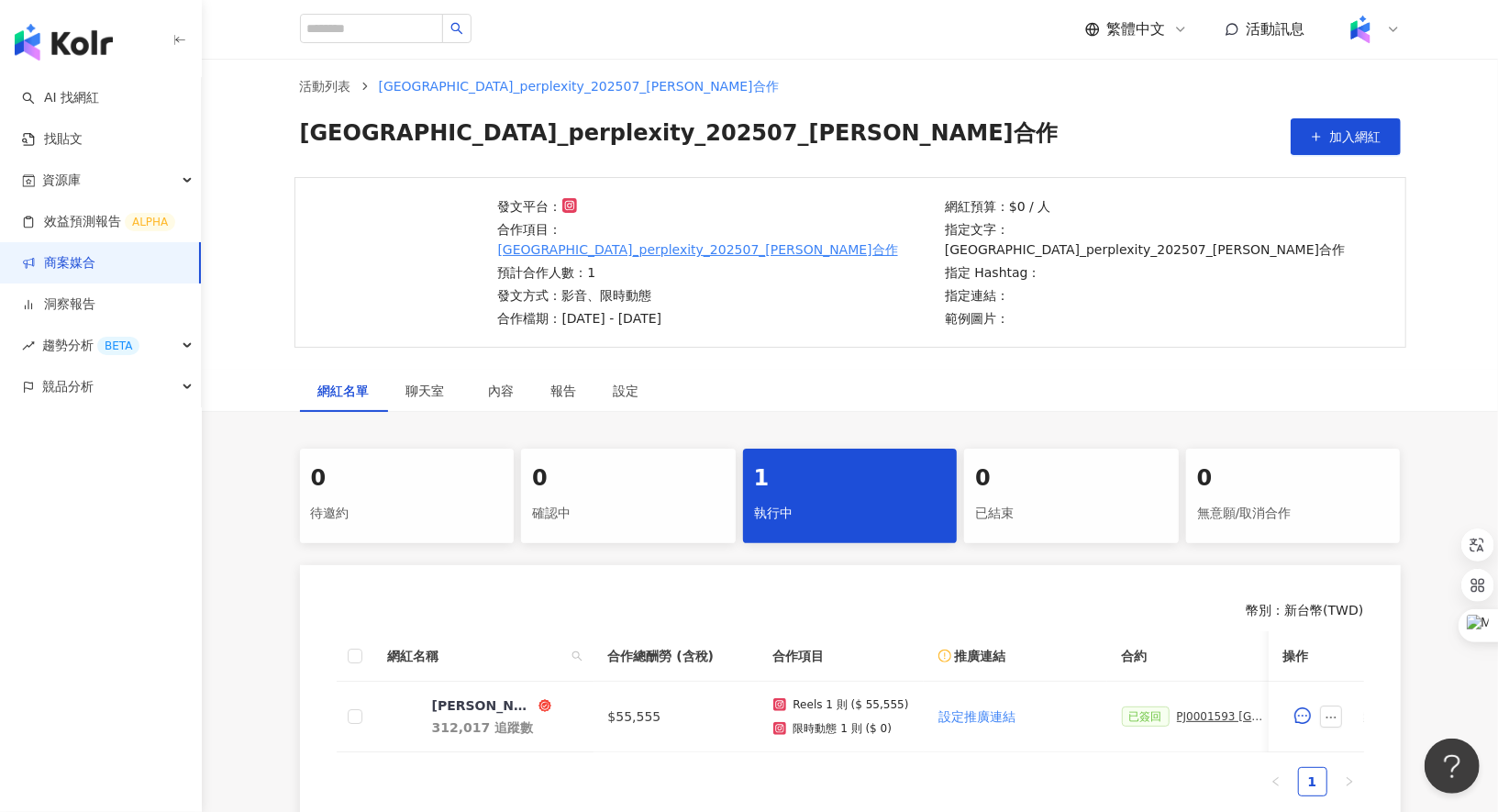
scroll to position [30, 0]
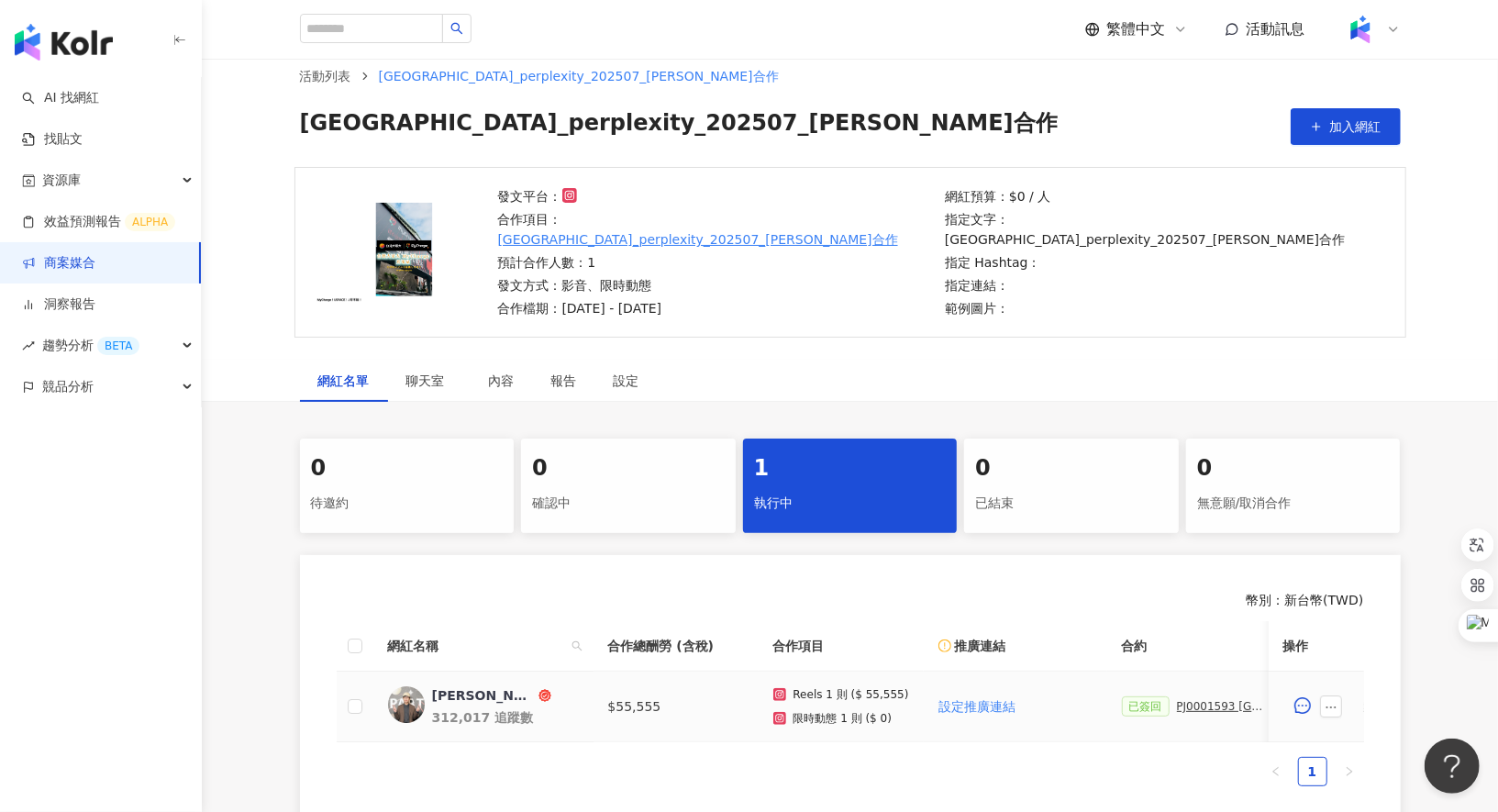
click at [448, 686] on div "[PERSON_NAME]" at bounding box center [483, 695] width 102 height 19
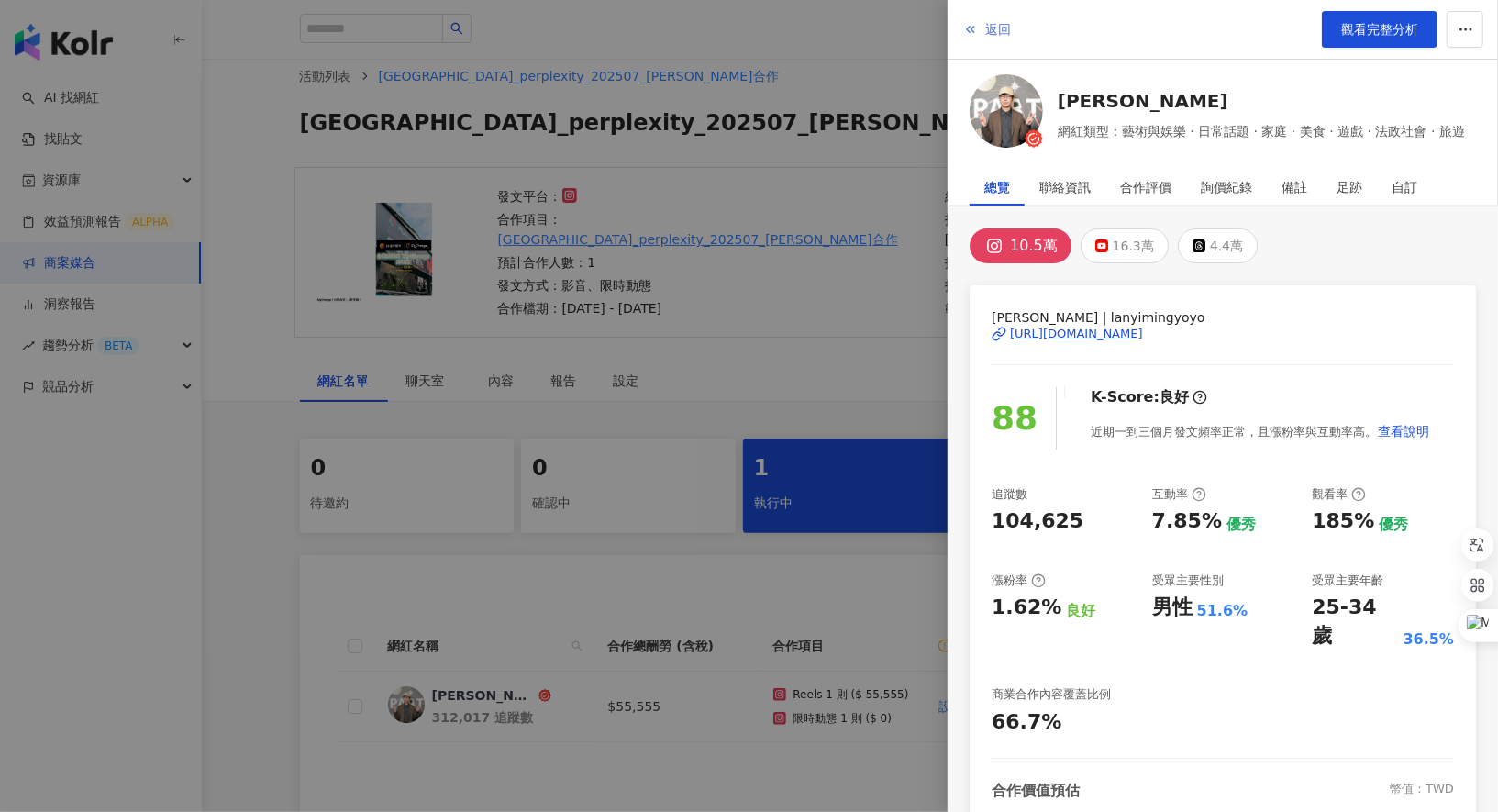
click at [969, 29] on icon "button" at bounding box center [970, 29] width 15 height 15
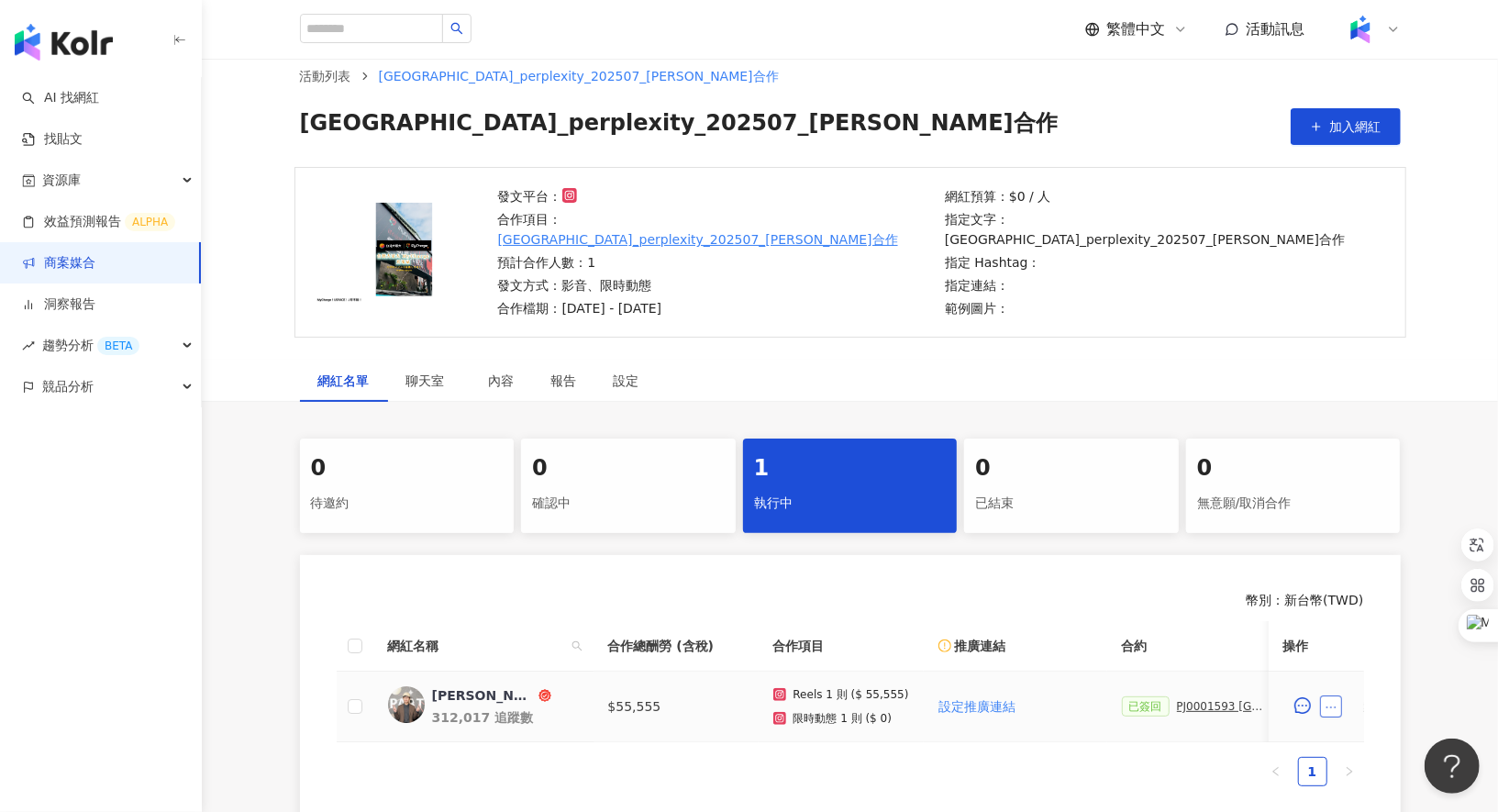
click at [1328, 696] on button "button" at bounding box center [1330, 707] width 22 height 22
click at [1384, 484] on span "查看帳務資訊" at bounding box center [1373, 484] width 77 height 20
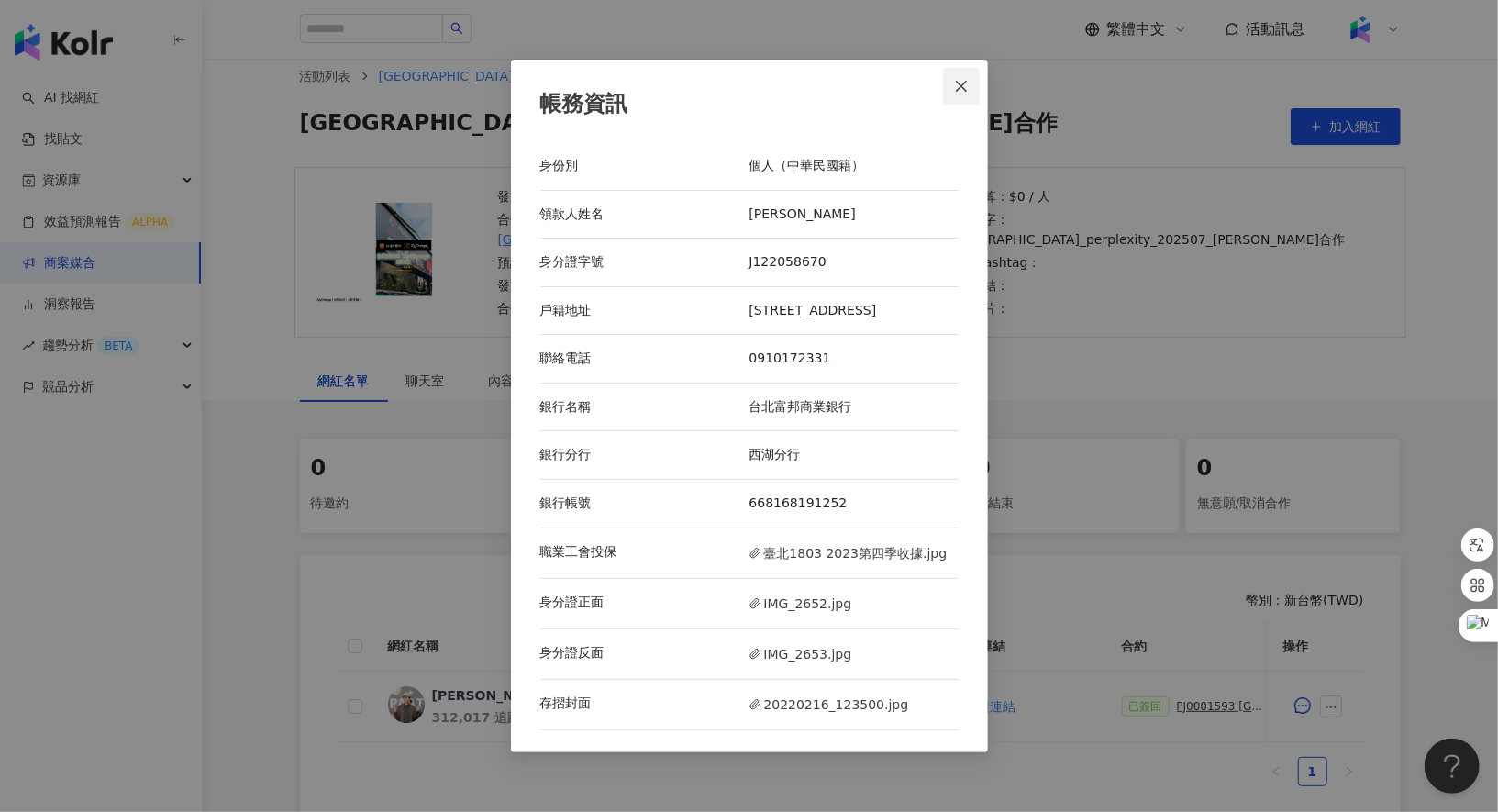
click at [961, 85] on icon "close" at bounding box center [961, 86] width 15 height 15
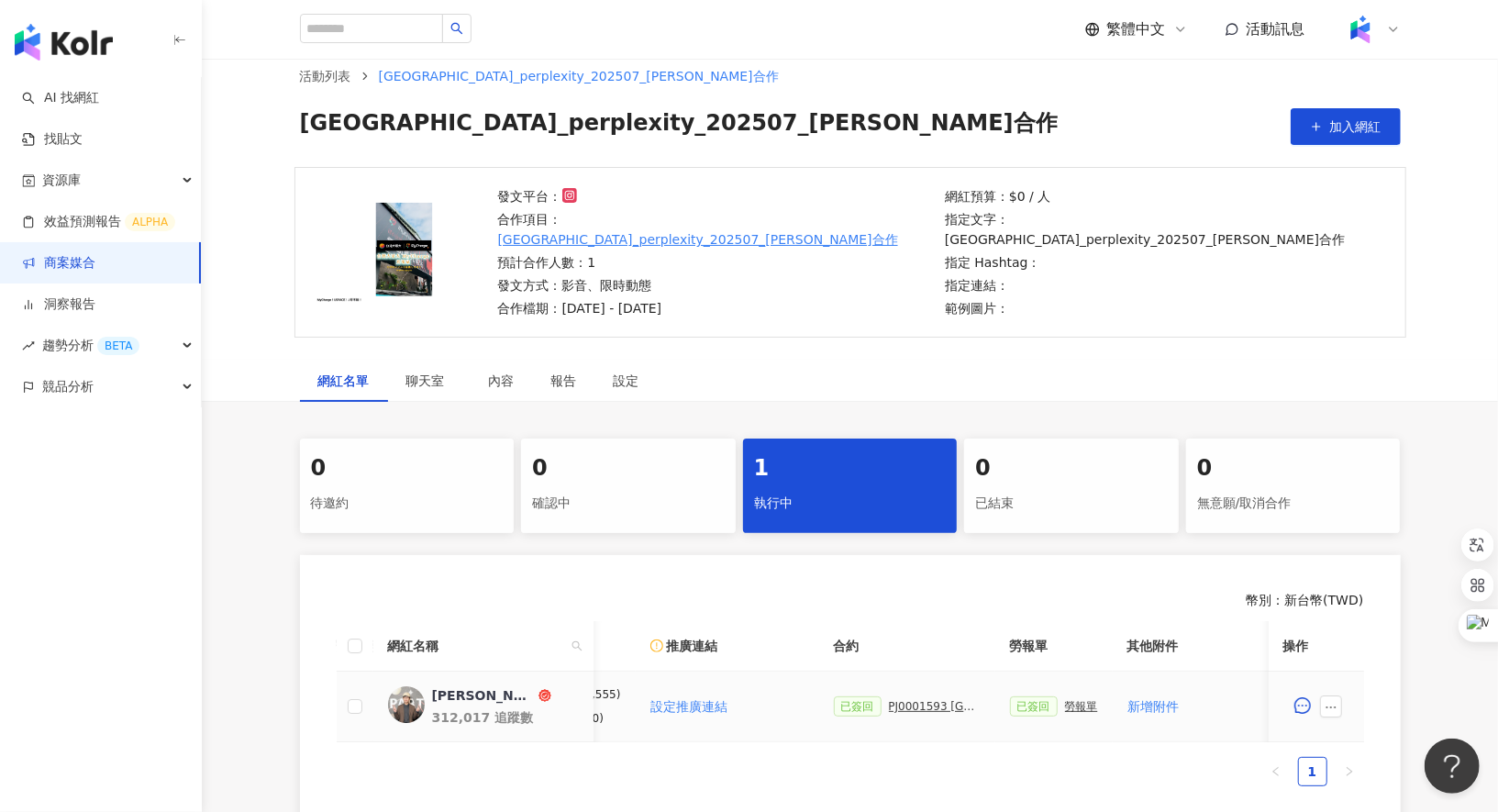
scroll to position [0, 315]
click at [903, 700] on div "PJ0001593 [GEOGRAPHIC_DATA]_perplexity_202507_[PERSON_NAME]合作_活動確認單" at bounding box center [907, 706] width 92 height 13
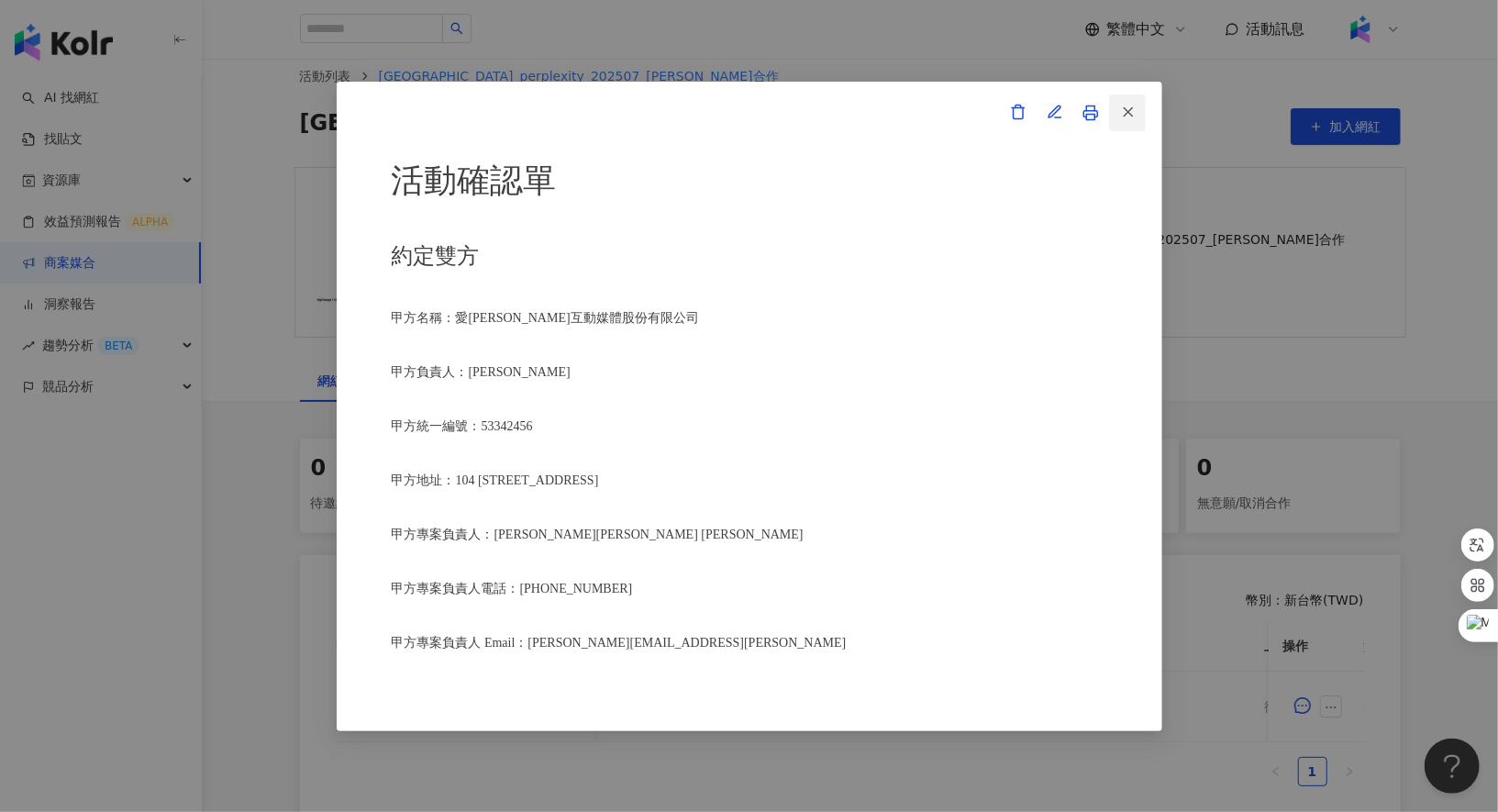
click at [1134, 111] on icon "button" at bounding box center [1127, 111] width 17 height 17
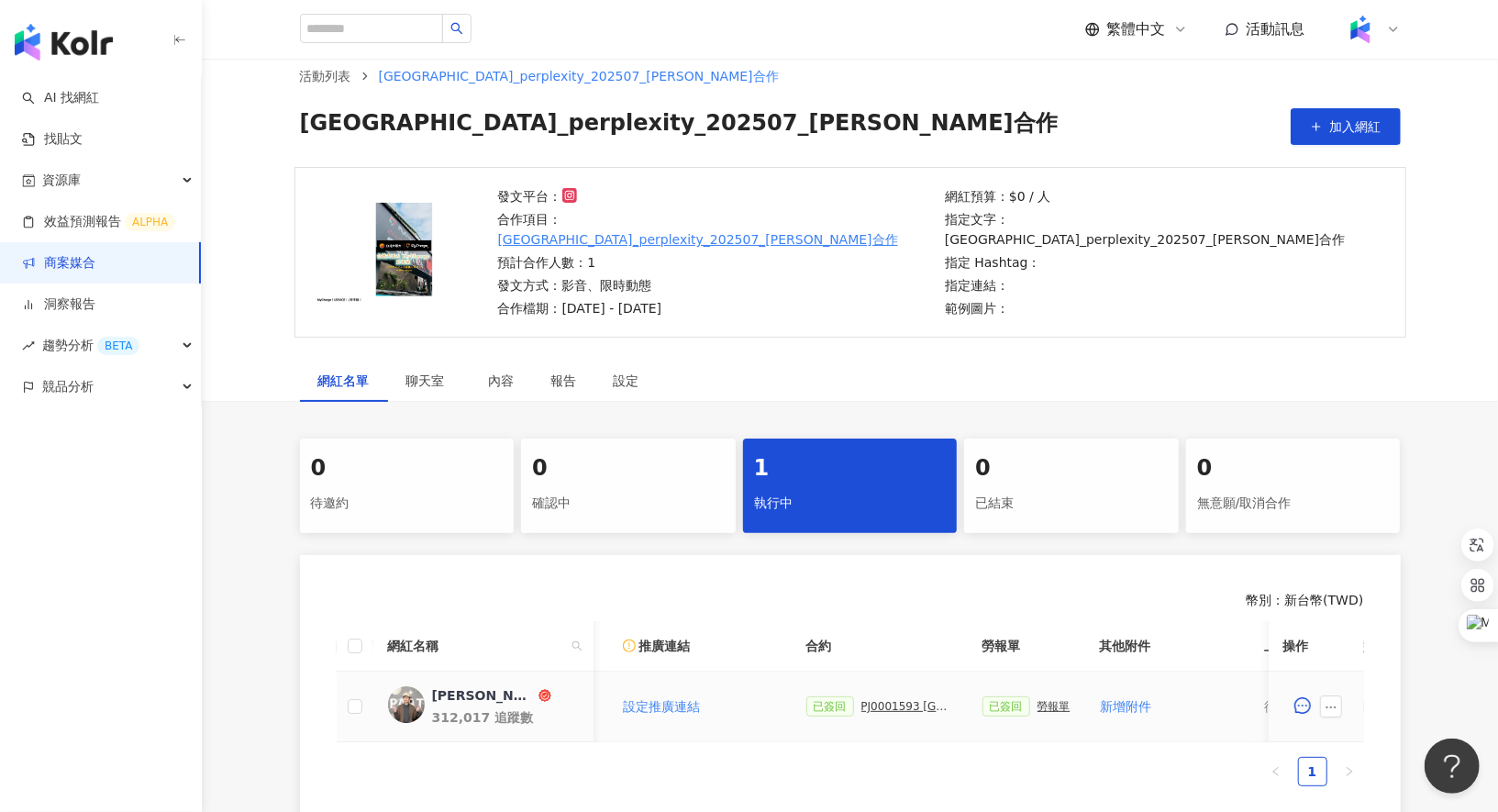
click at [867, 700] on div "PJ0001593 [GEOGRAPHIC_DATA]_perplexity_202507_[PERSON_NAME]合作_活動確認單" at bounding box center [907, 706] width 92 height 13
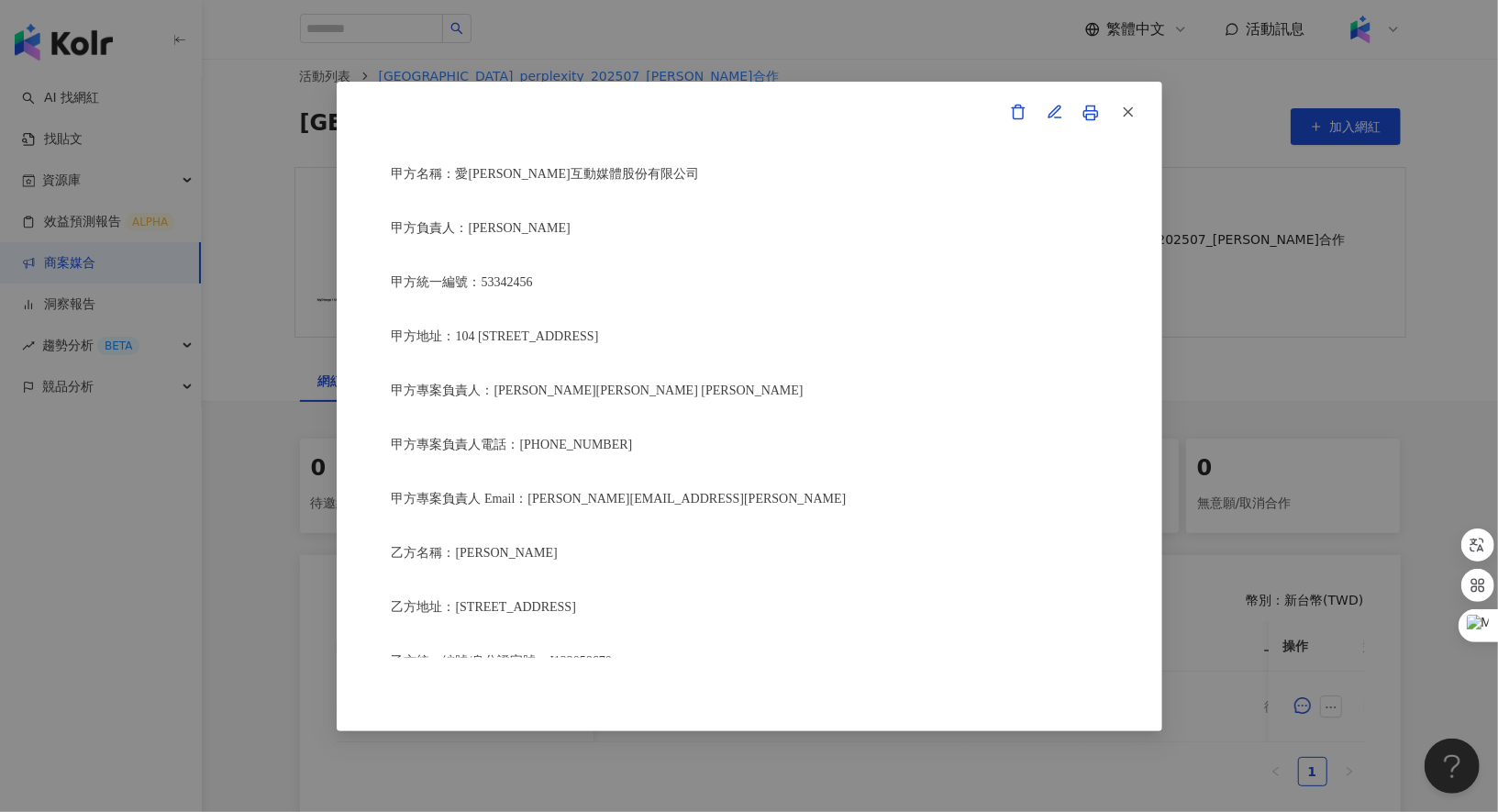
scroll to position [161, 0]
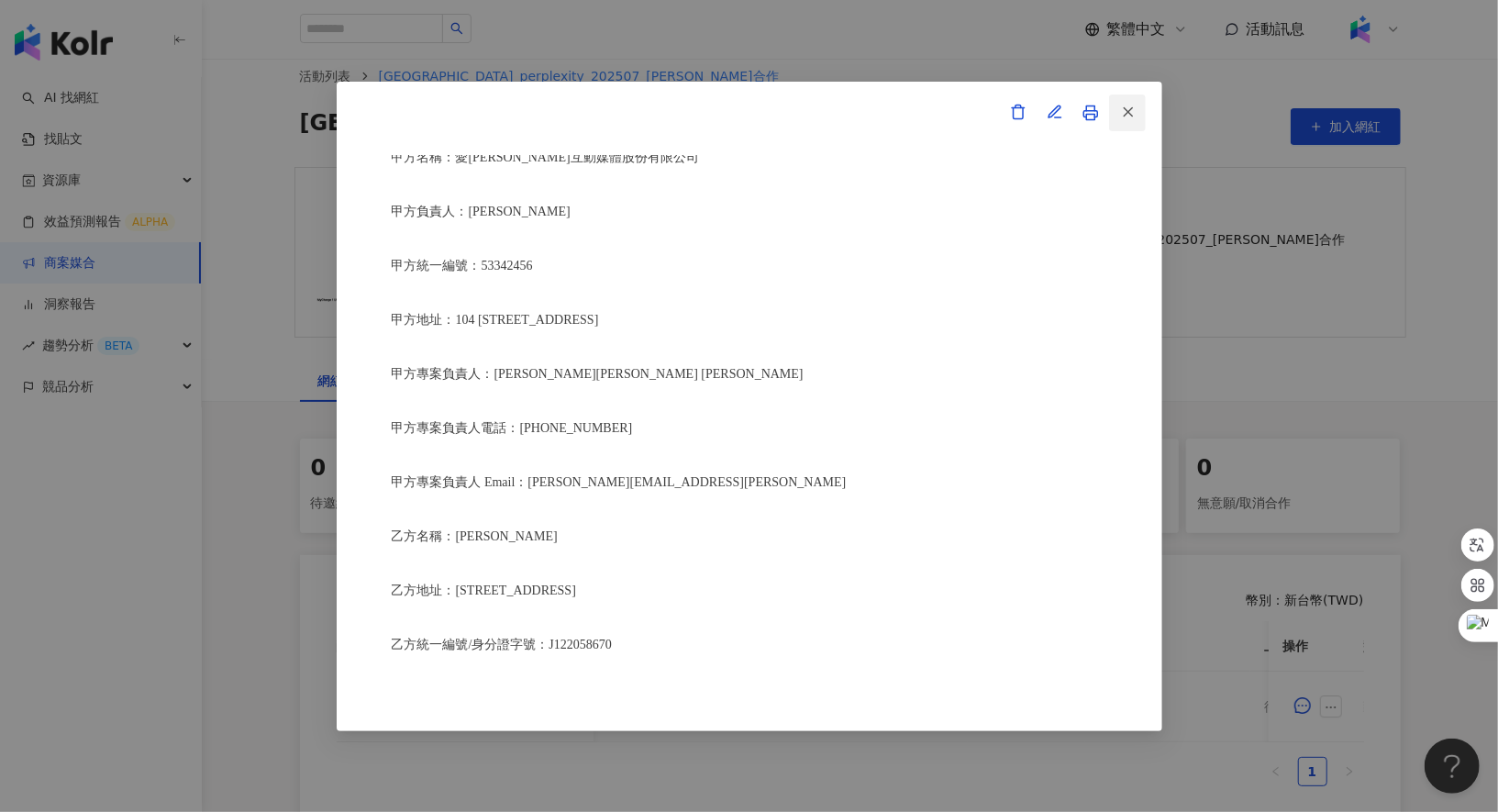
click at [1130, 117] on icon "button" at bounding box center [1127, 111] width 17 height 17
